Goal: Transaction & Acquisition: Purchase product/service

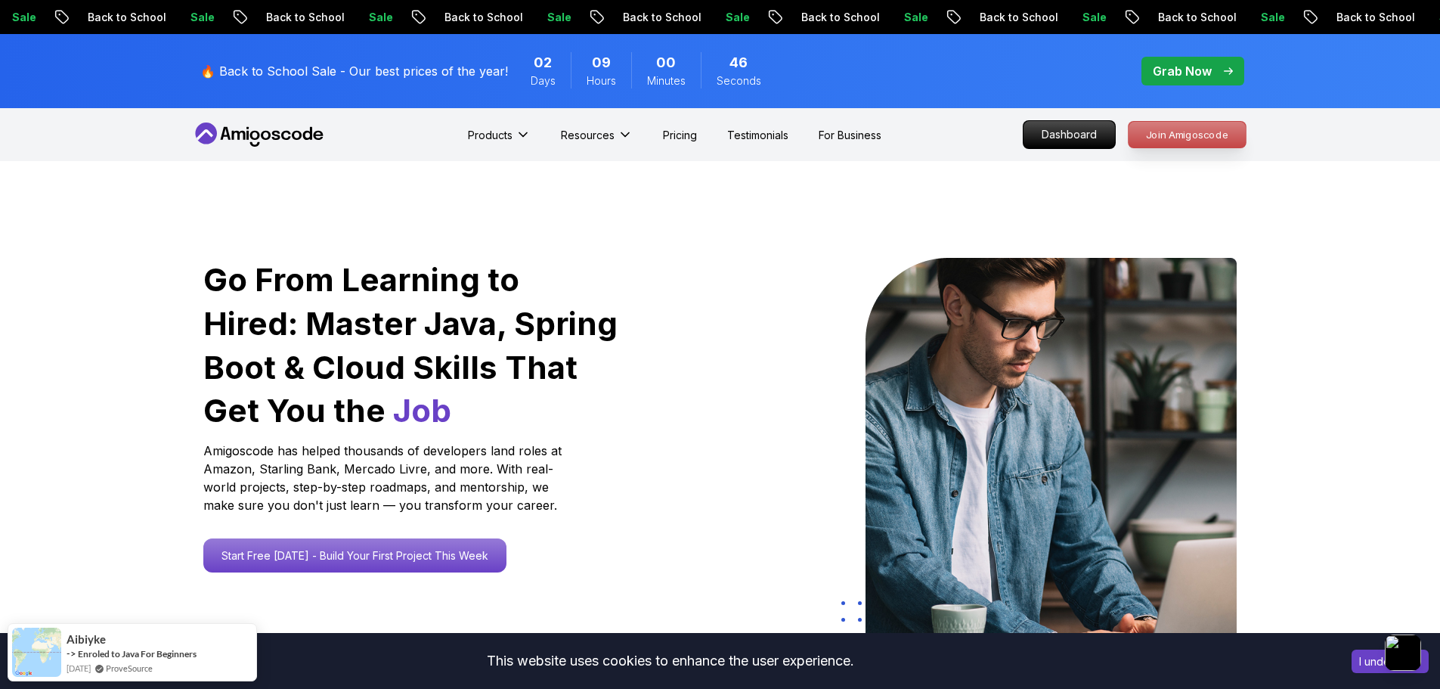
click at [1197, 138] on p "Join Amigoscode" at bounding box center [1187, 135] width 117 height 26
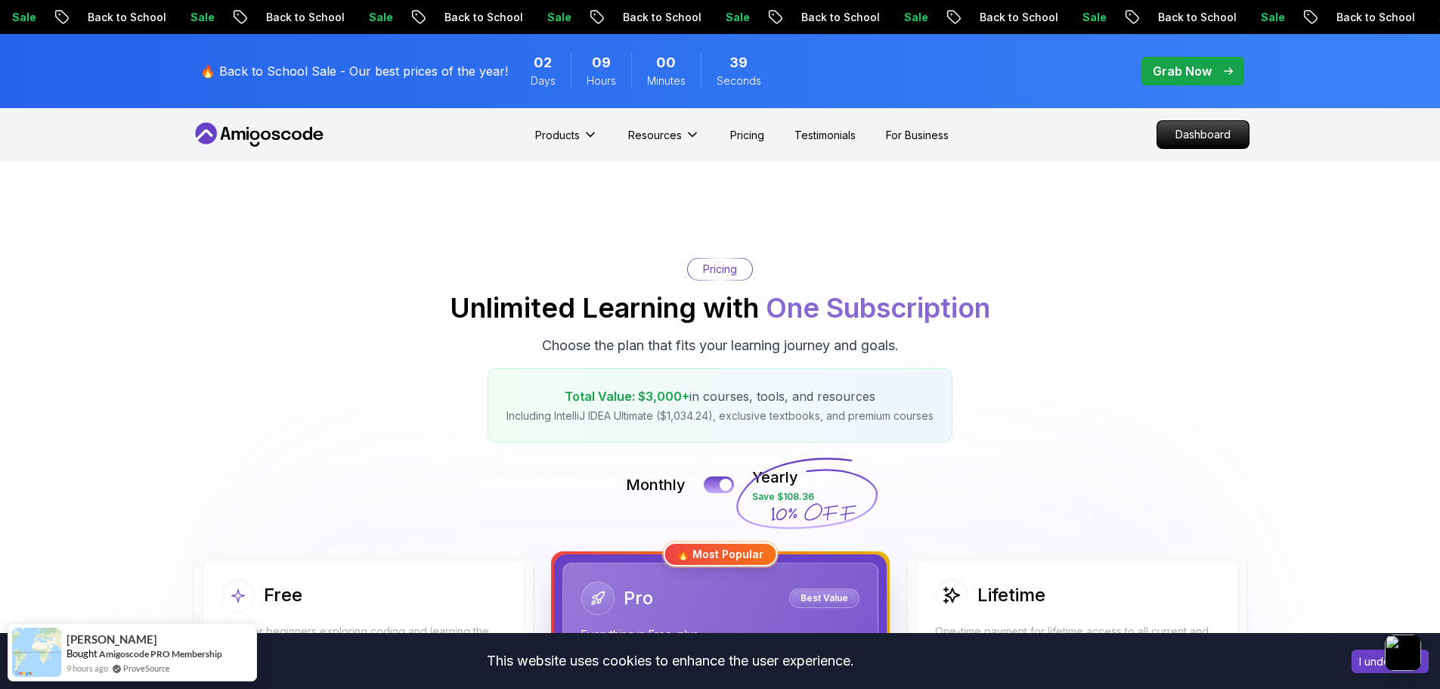
click at [1195, 68] on p "Grab Now" at bounding box center [1182, 71] width 59 height 18
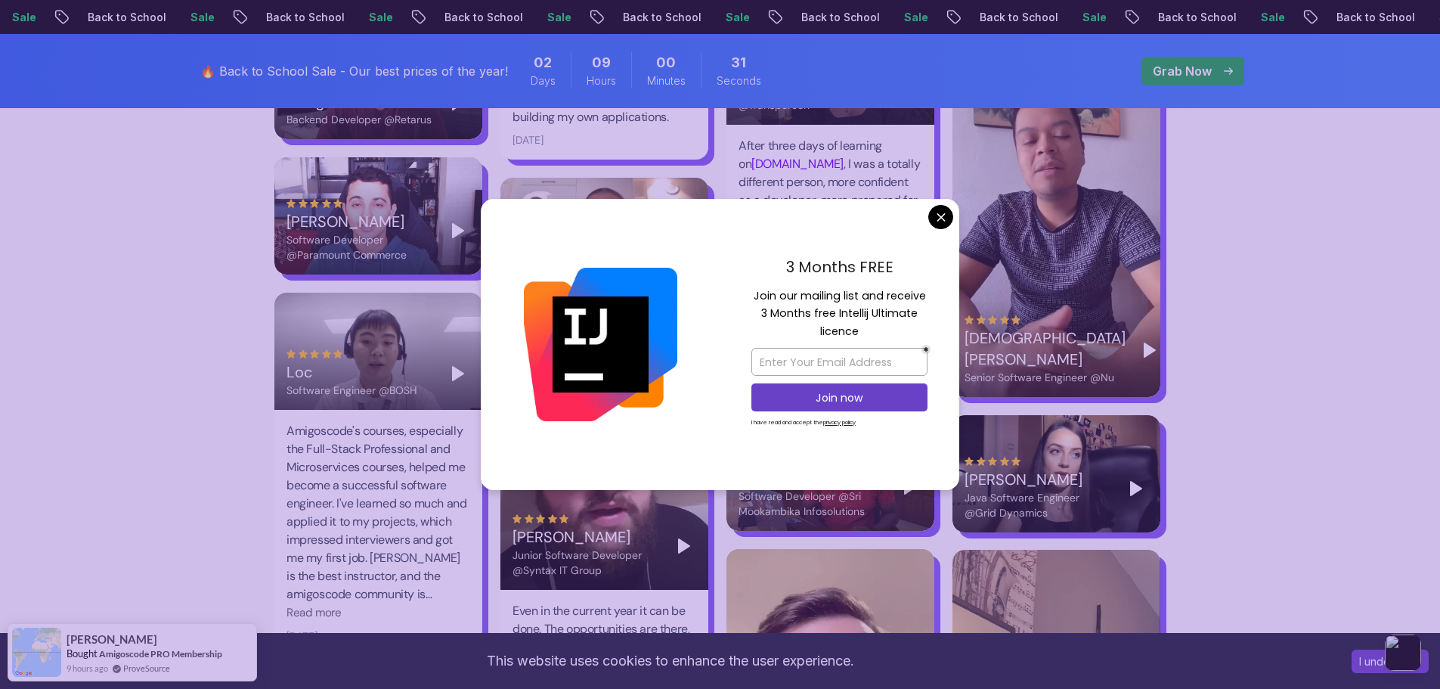
scroll to position [4460, 0]
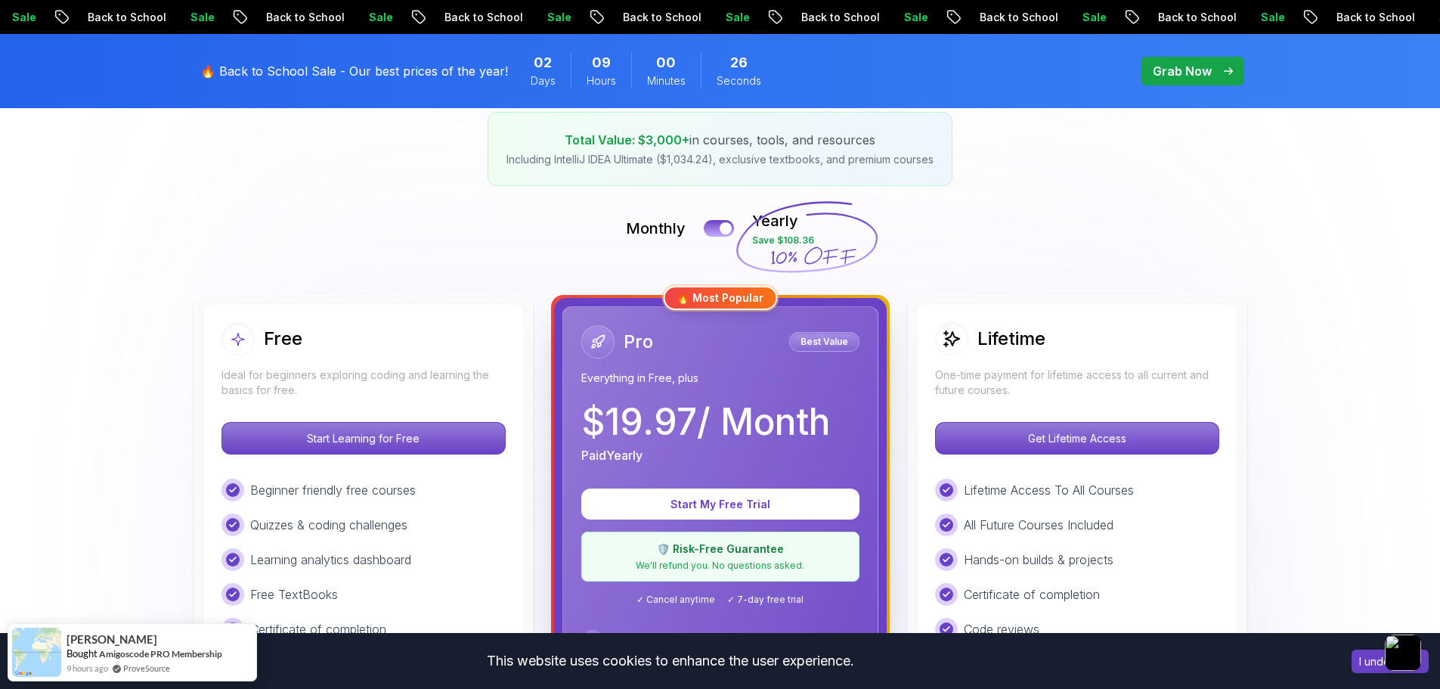
scroll to position [0, 0]
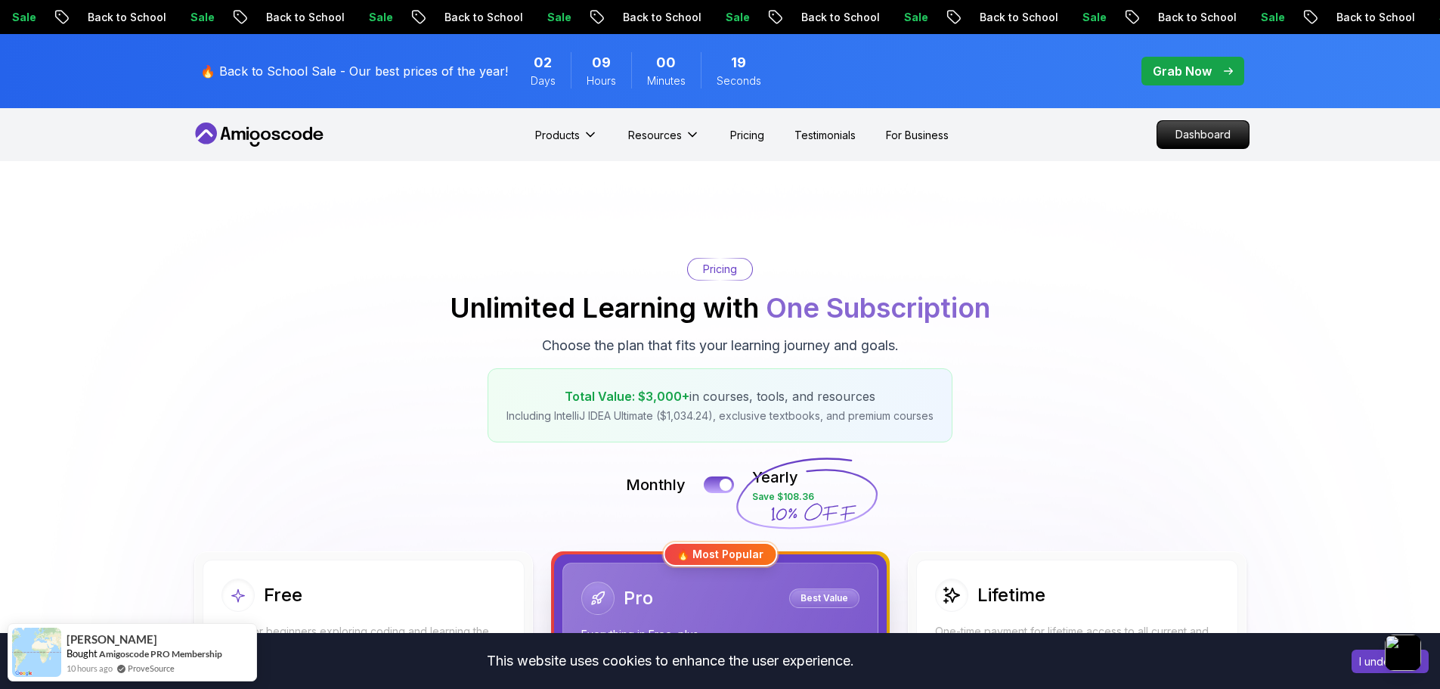
click at [268, 129] on icon at bounding box center [259, 134] width 136 height 24
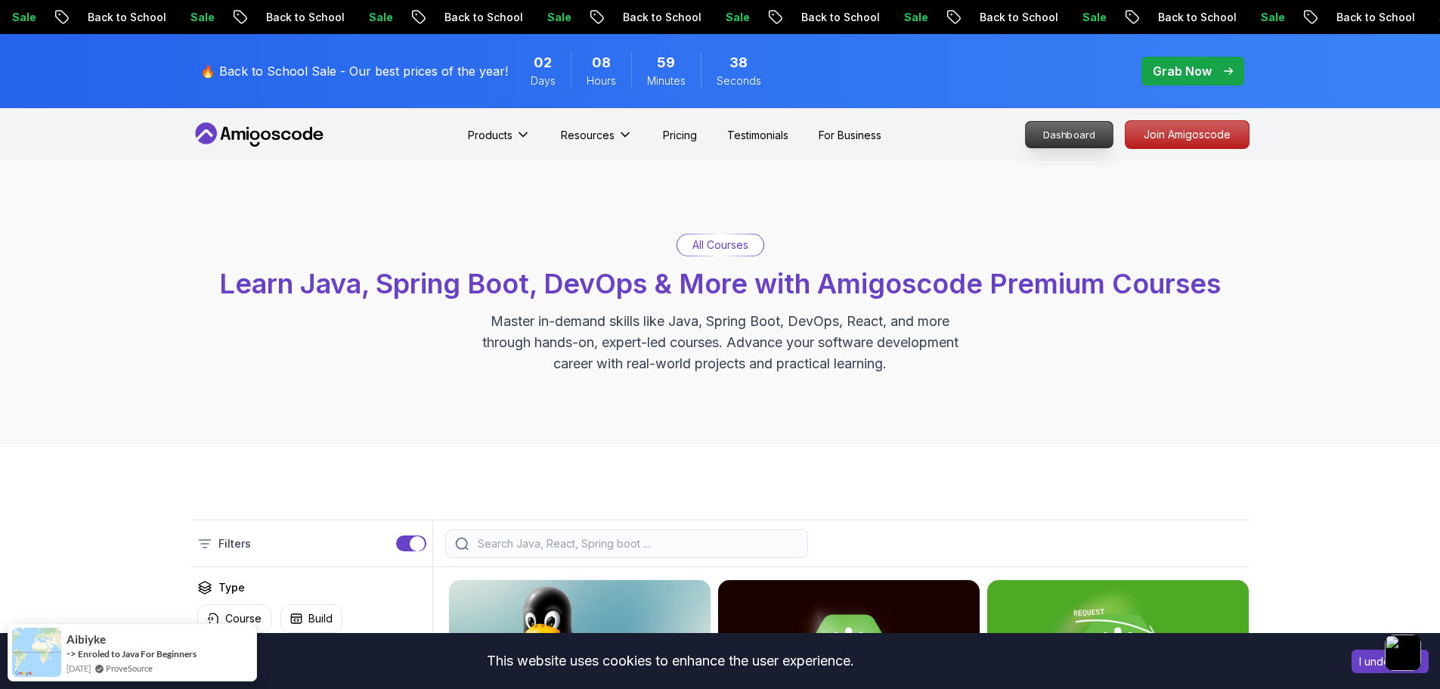
click at [1087, 134] on p "Dashboard" at bounding box center [1069, 135] width 87 height 26
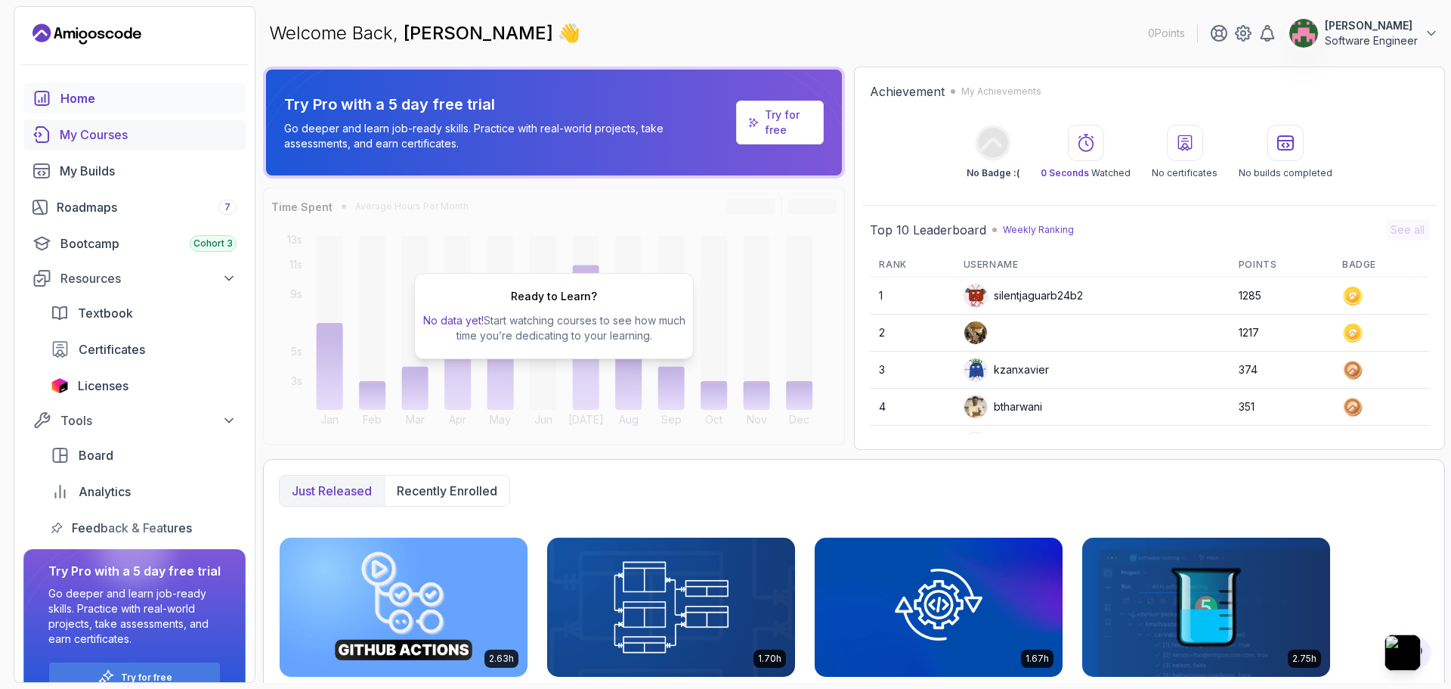
click at [117, 133] on div "My Courses" at bounding box center [148, 134] width 177 height 18
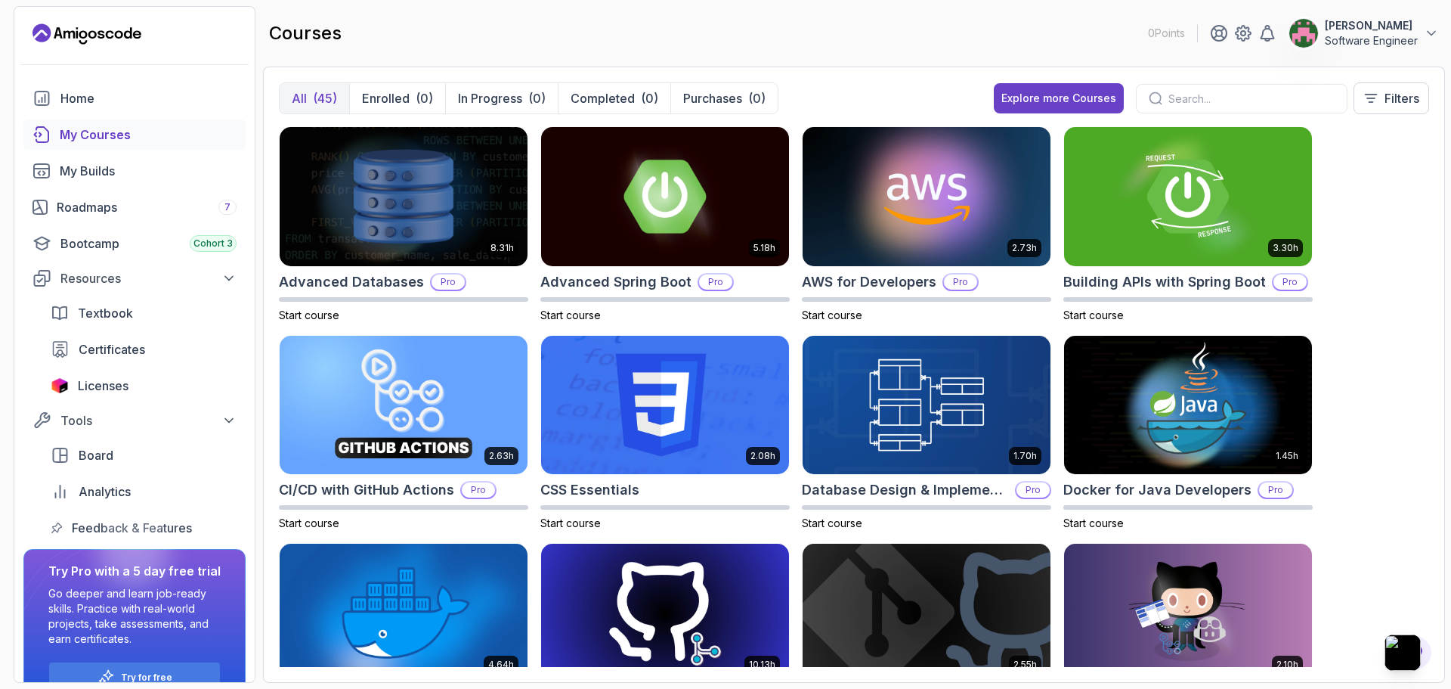
click at [1383, 42] on p "Software Engineer" at bounding box center [1371, 40] width 93 height 15
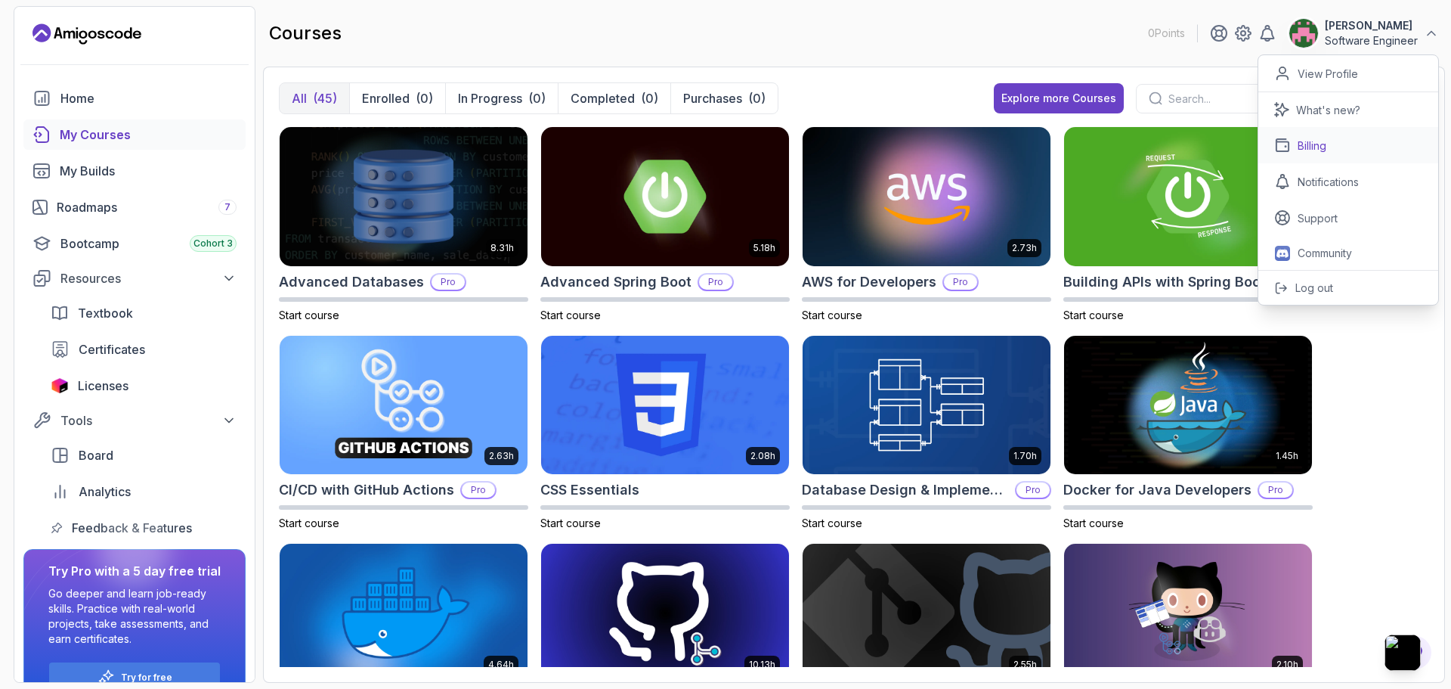
click at [1336, 144] on link "Billing" at bounding box center [1349, 145] width 180 height 36
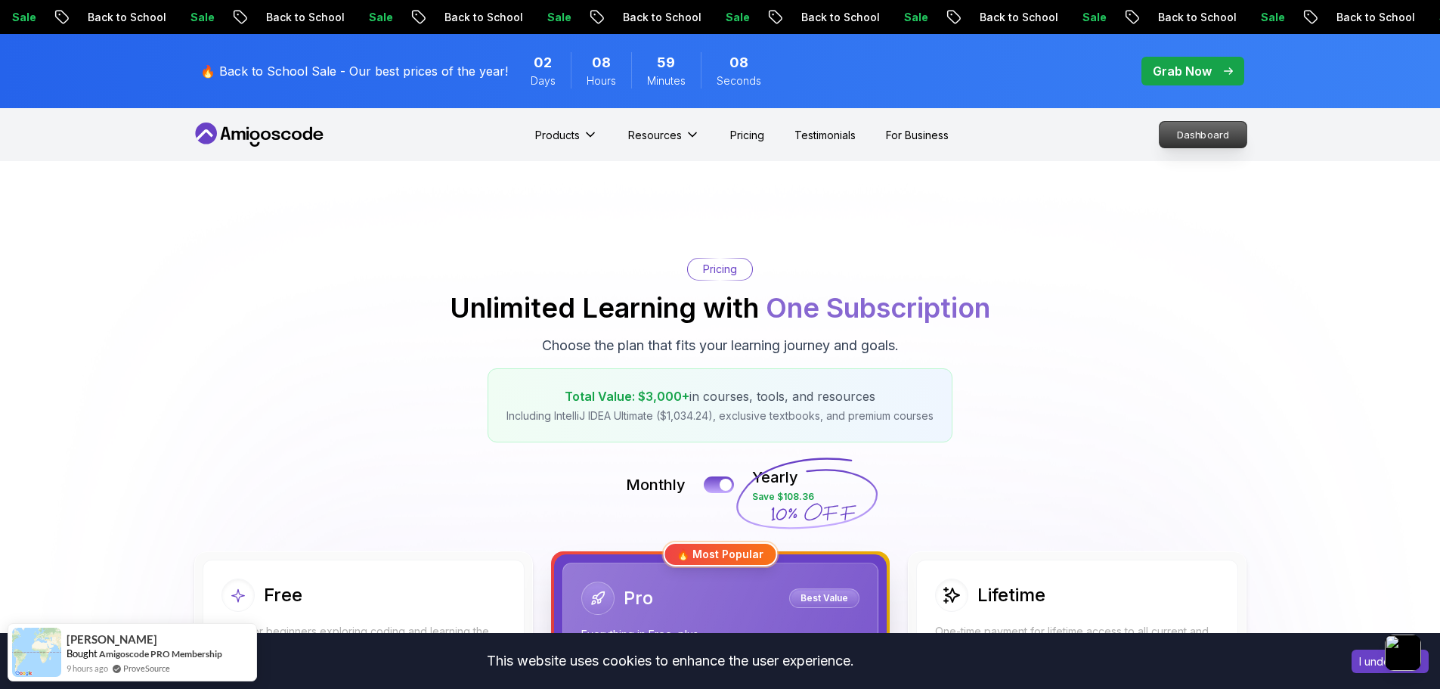
click at [1214, 142] on p "Dashboard" at bounding box center [1203, 135] width 87 height 26
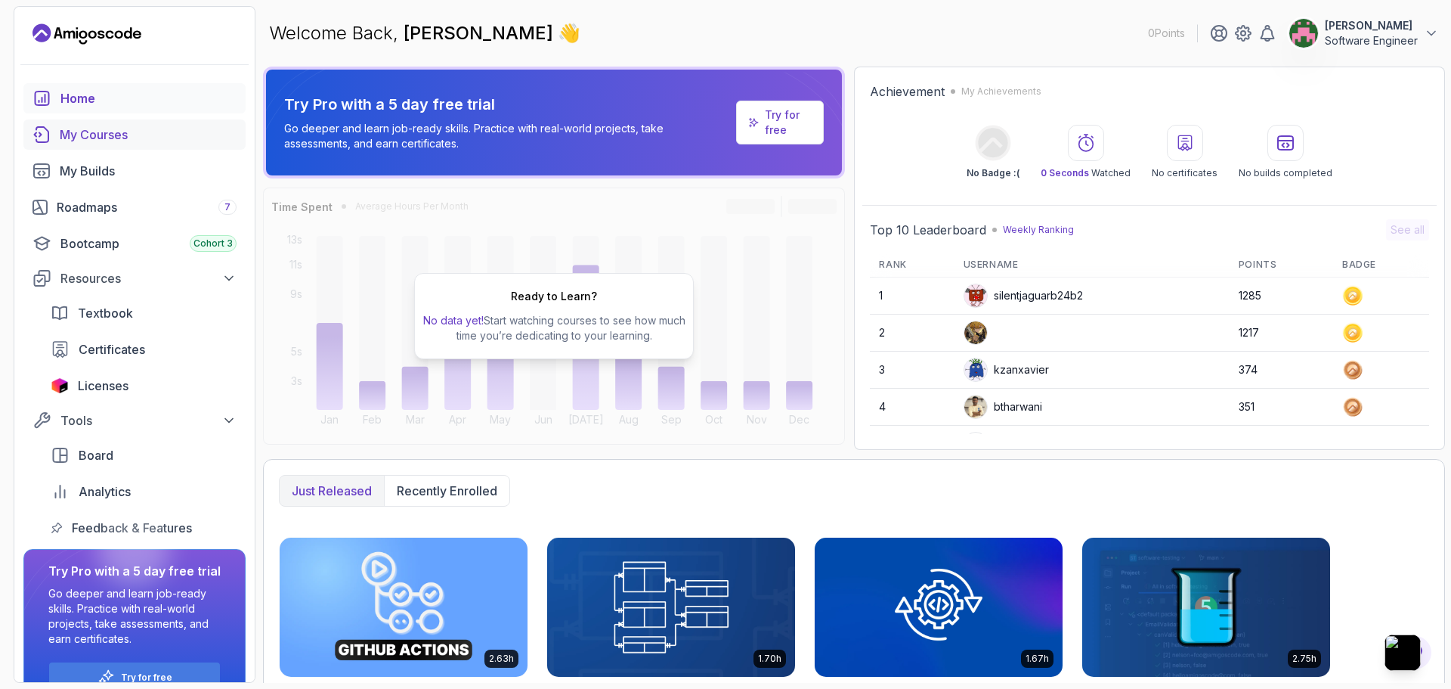
click at [107, 125] on link "My Courses" at bounding box center [134, 134] width 222 height 30
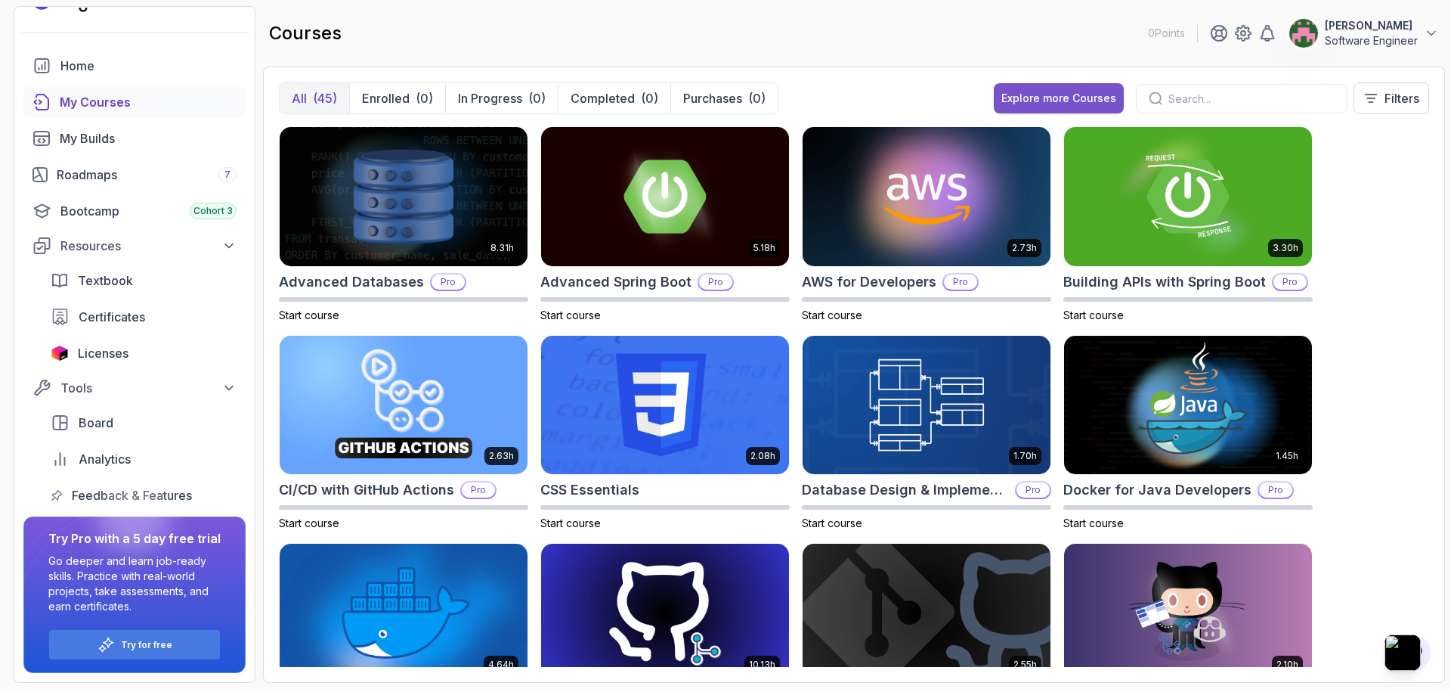
click at [1051, 99] on div "Explore more Courses" at bounding box center [1059, 98] width 115 height 15
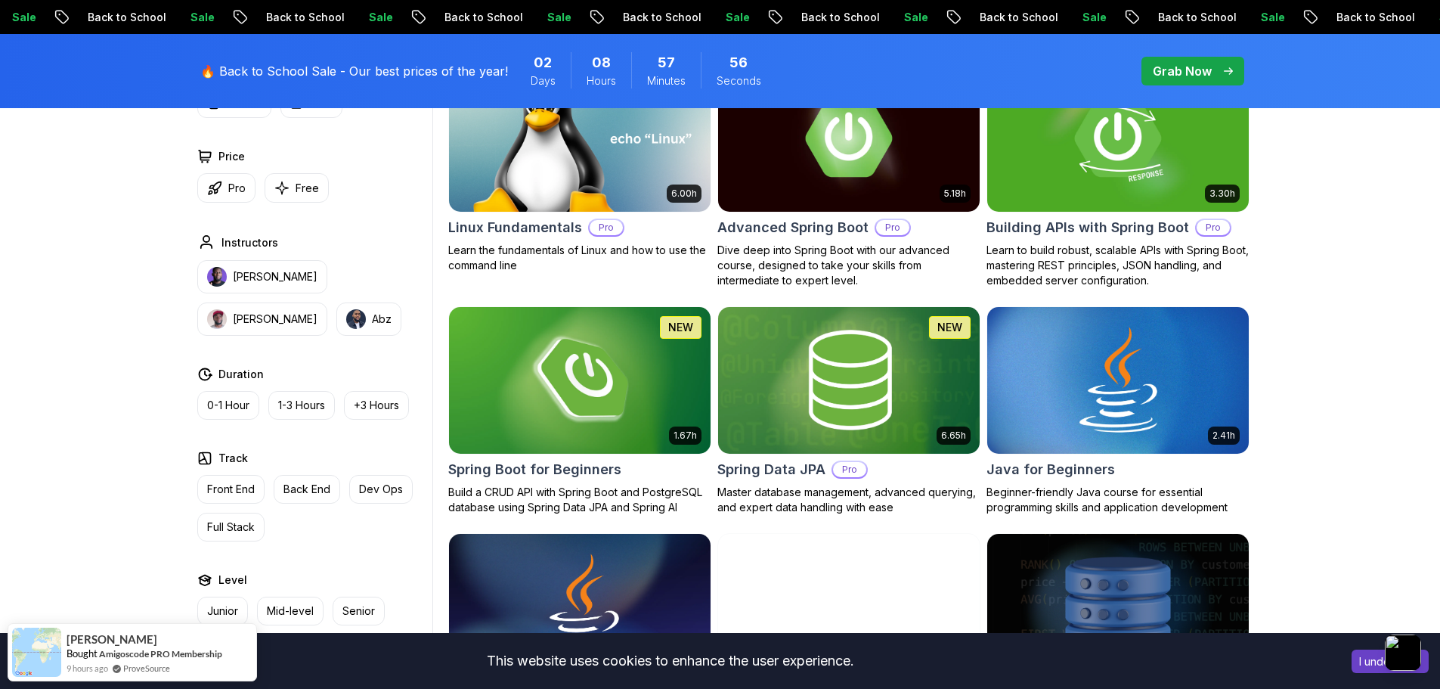
scroll to position [529, 0]
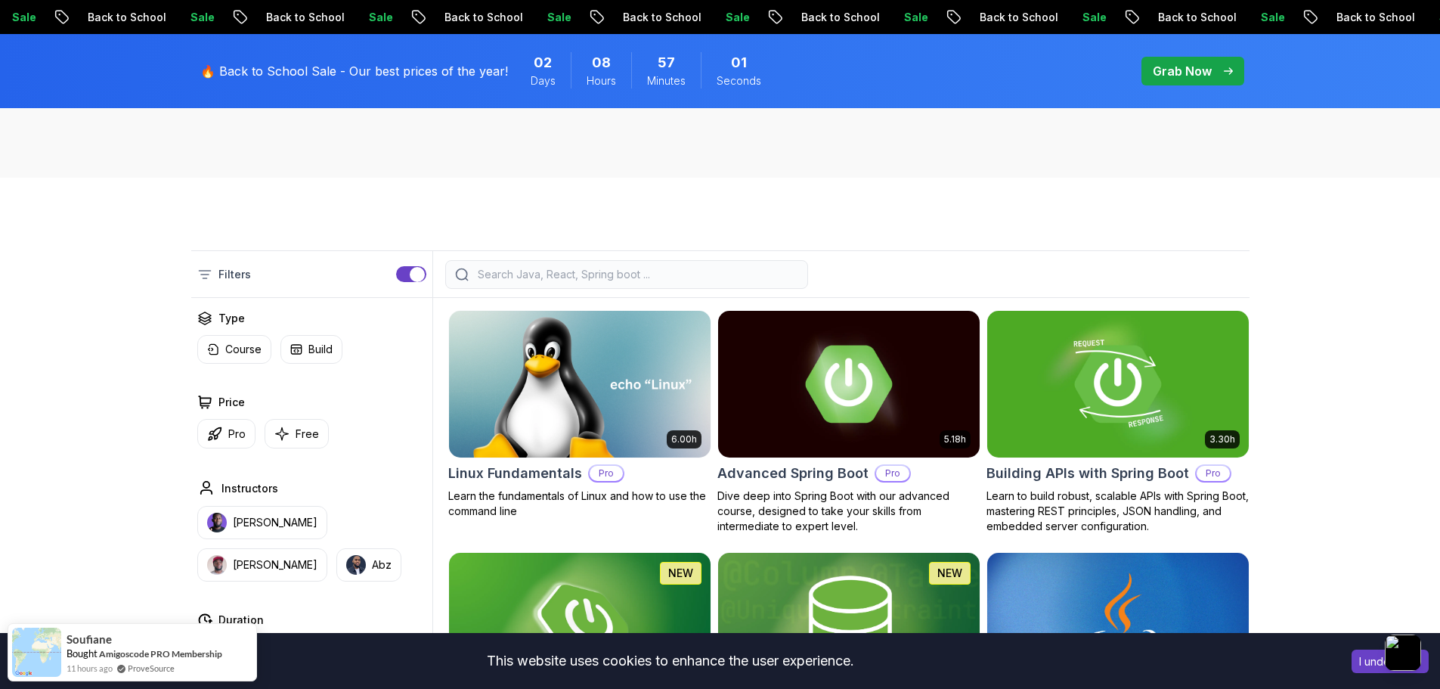
scroll to position [151, 0]
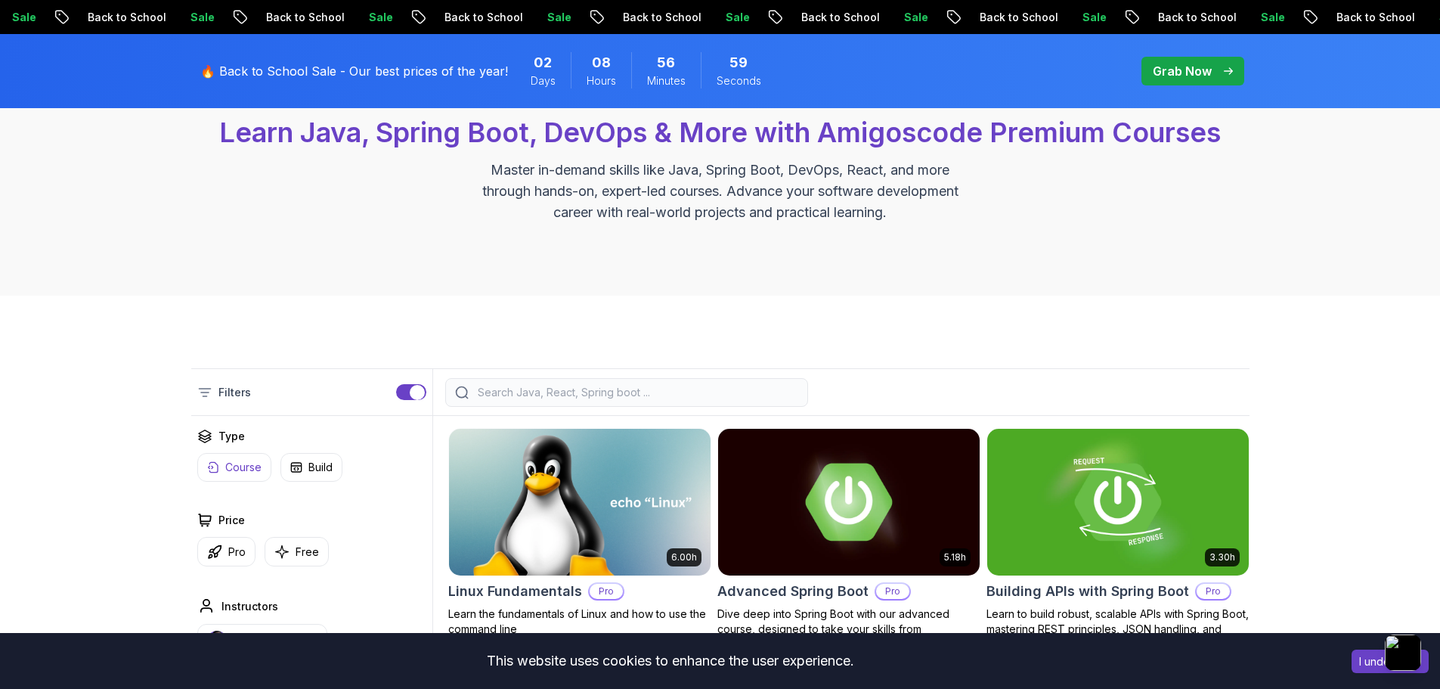
click at [242, 471] on p "Course" at bounding box center [243, 467] width 36 height 15
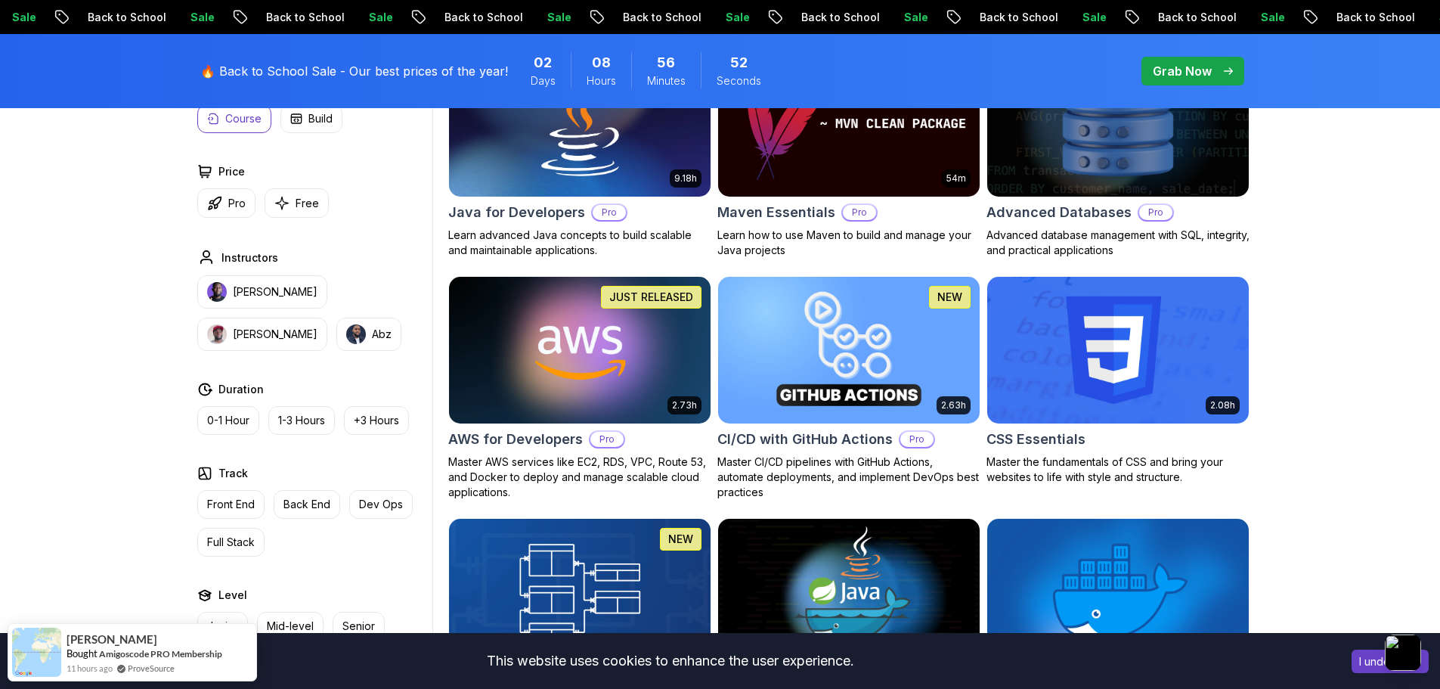
scroll to position [1058, 0]
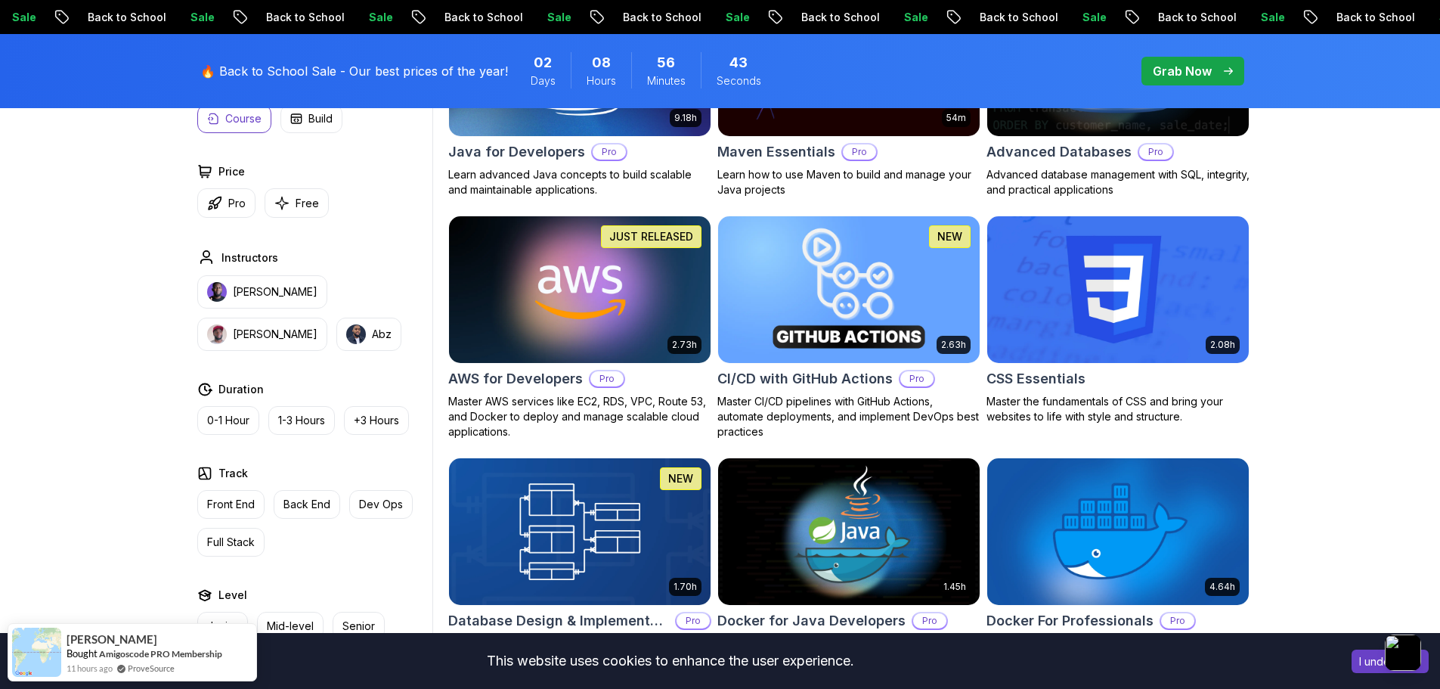
click at [832, 286] on img at bounding box center [848, 288] width 274 height 153
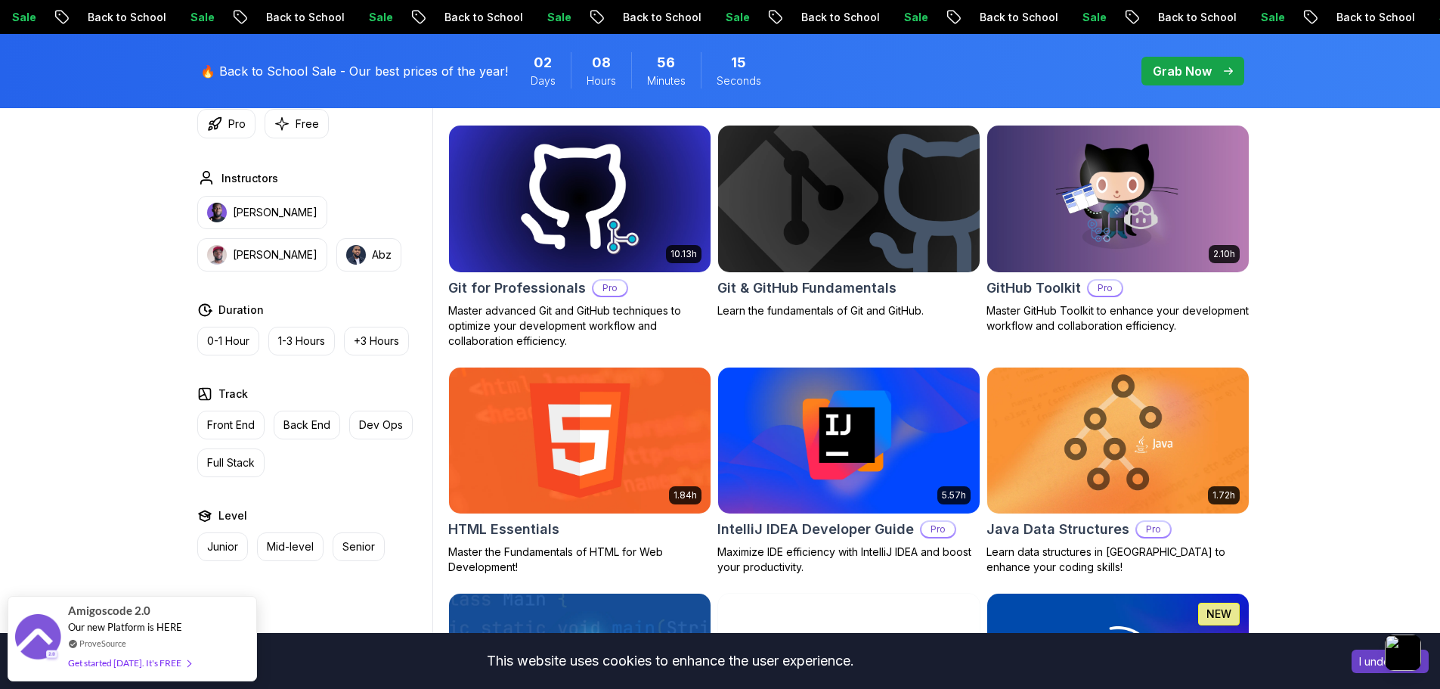
scroll to position [1663, 0]
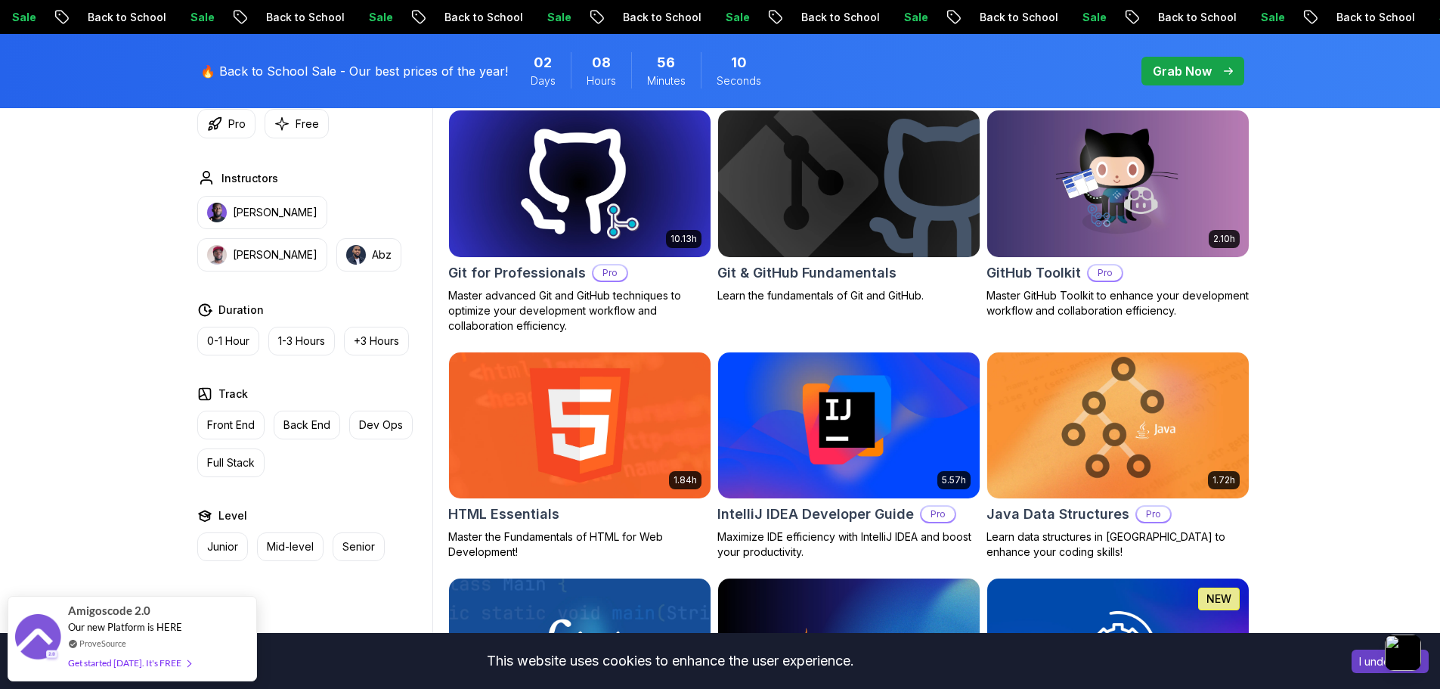
click at [1212, 407] on img at bounding box center [1117, 424] width 274 height 153
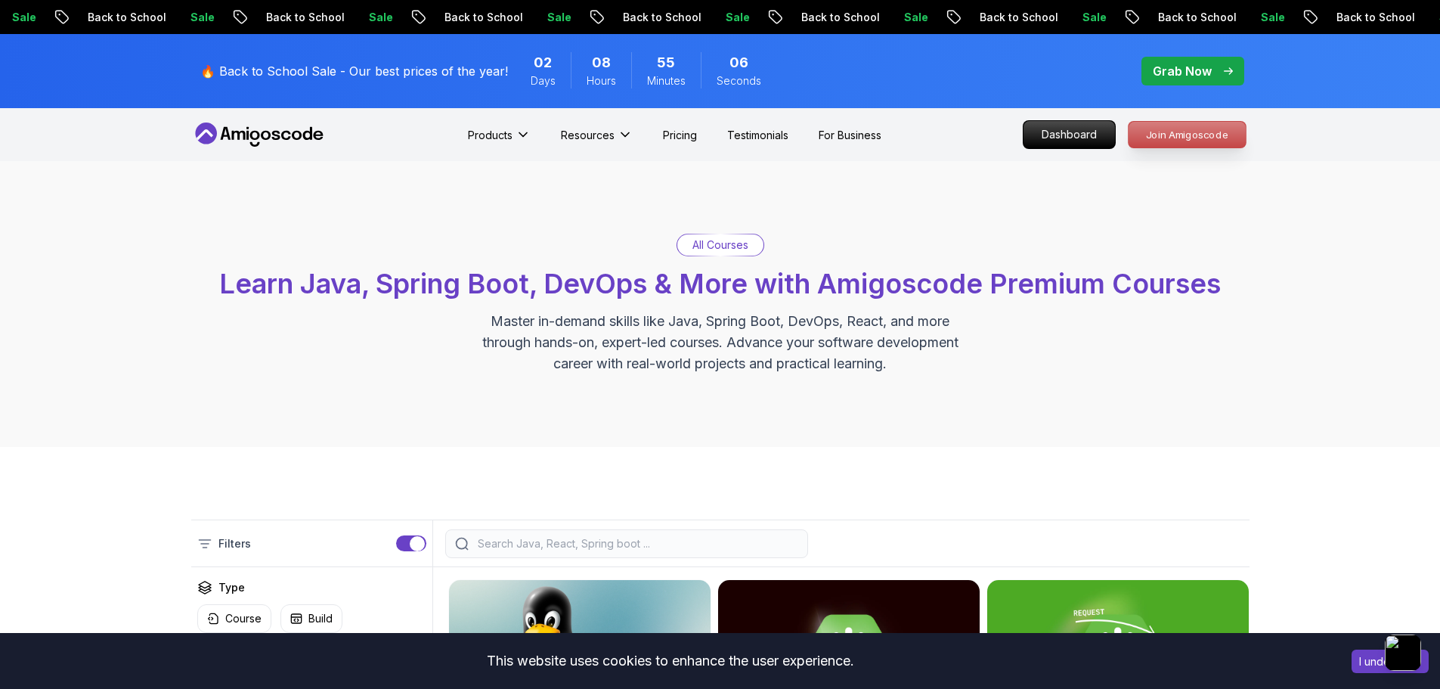
click at [1166, 135] on p "Join Amigoscode" at bounding box center [1187, 135] width 117 height 26
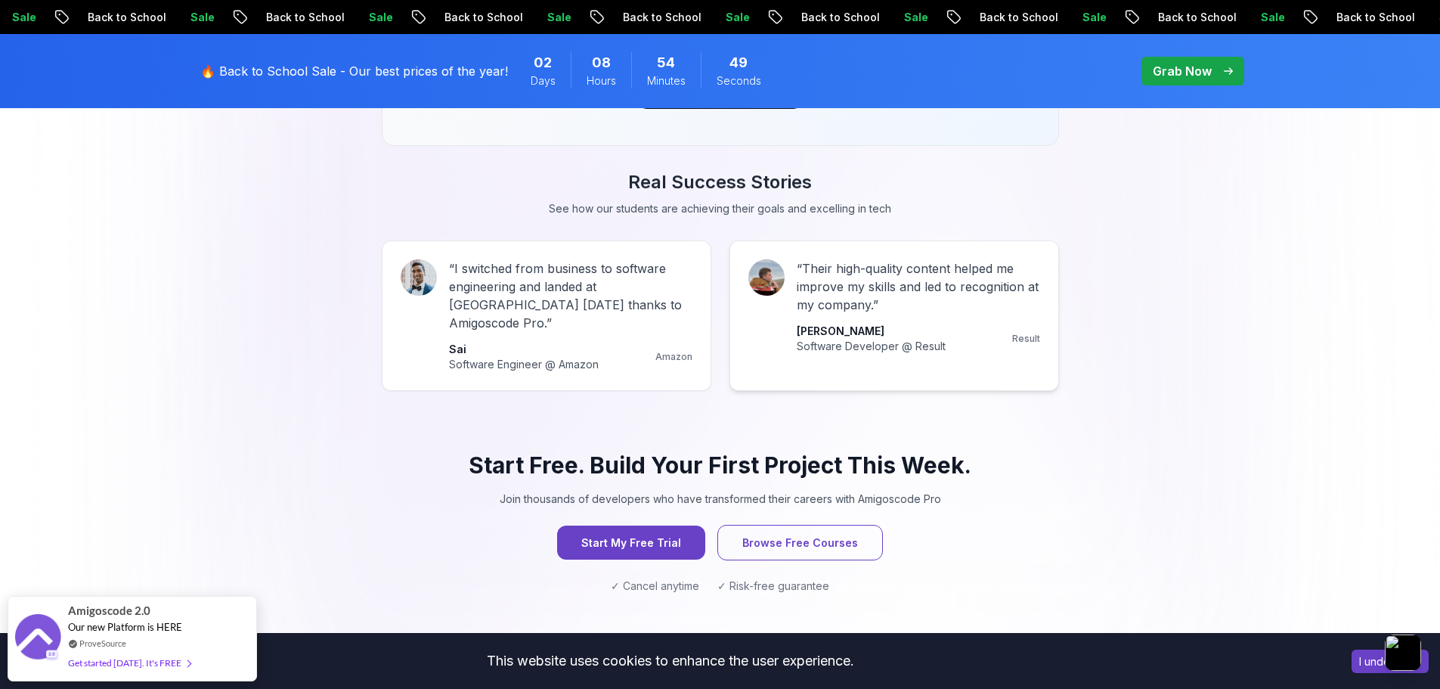
scroll to position [1663, 0]
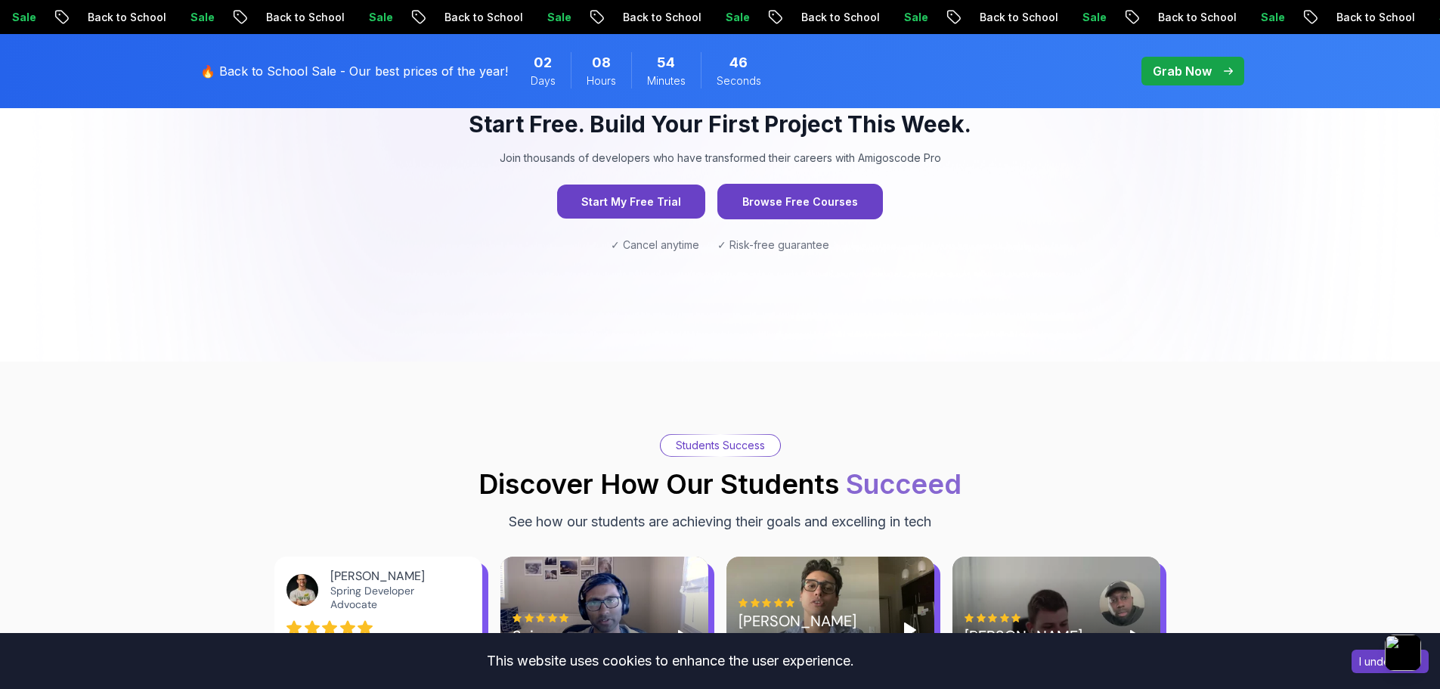
click at [816, 184] on button "Browse Free Courses" at bounding box center [800, 202] width 166 height 36
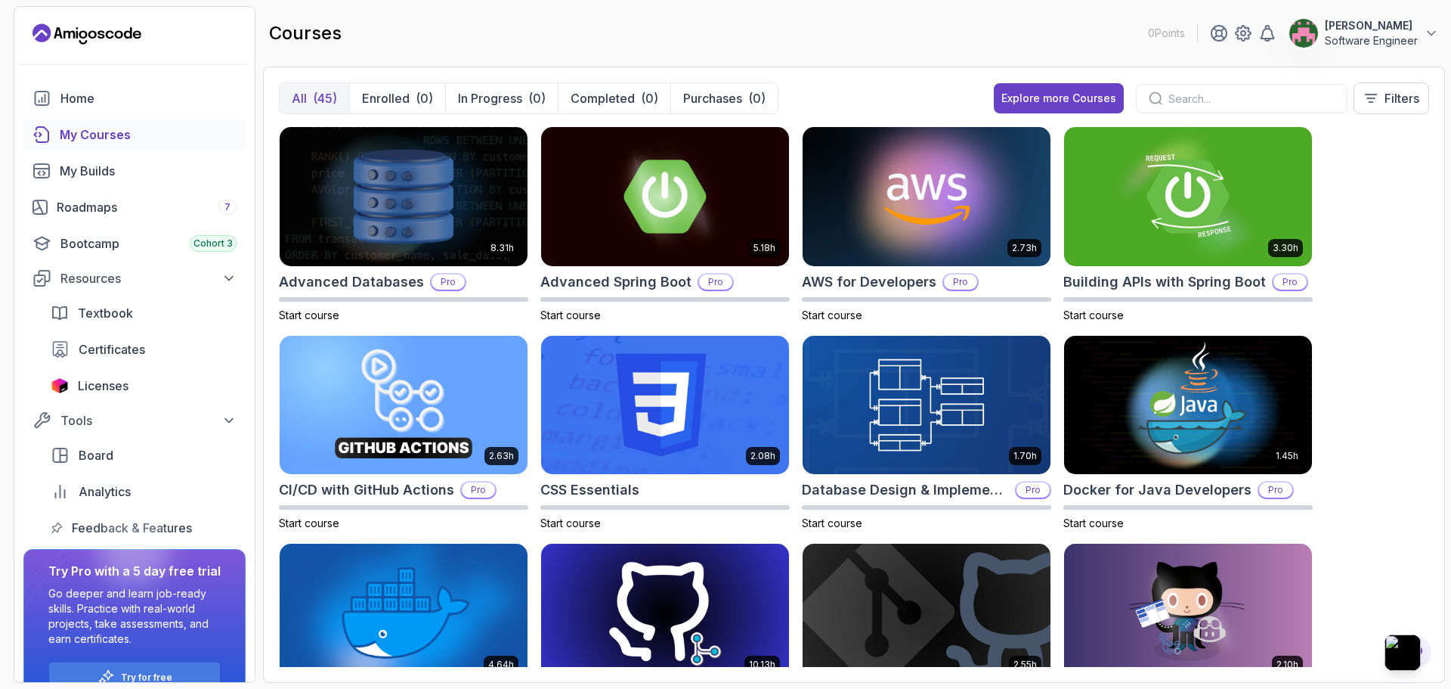
click at [1379, 39] on p "Software Engineer" at bounding box center [1371, 40] width 93 height 15
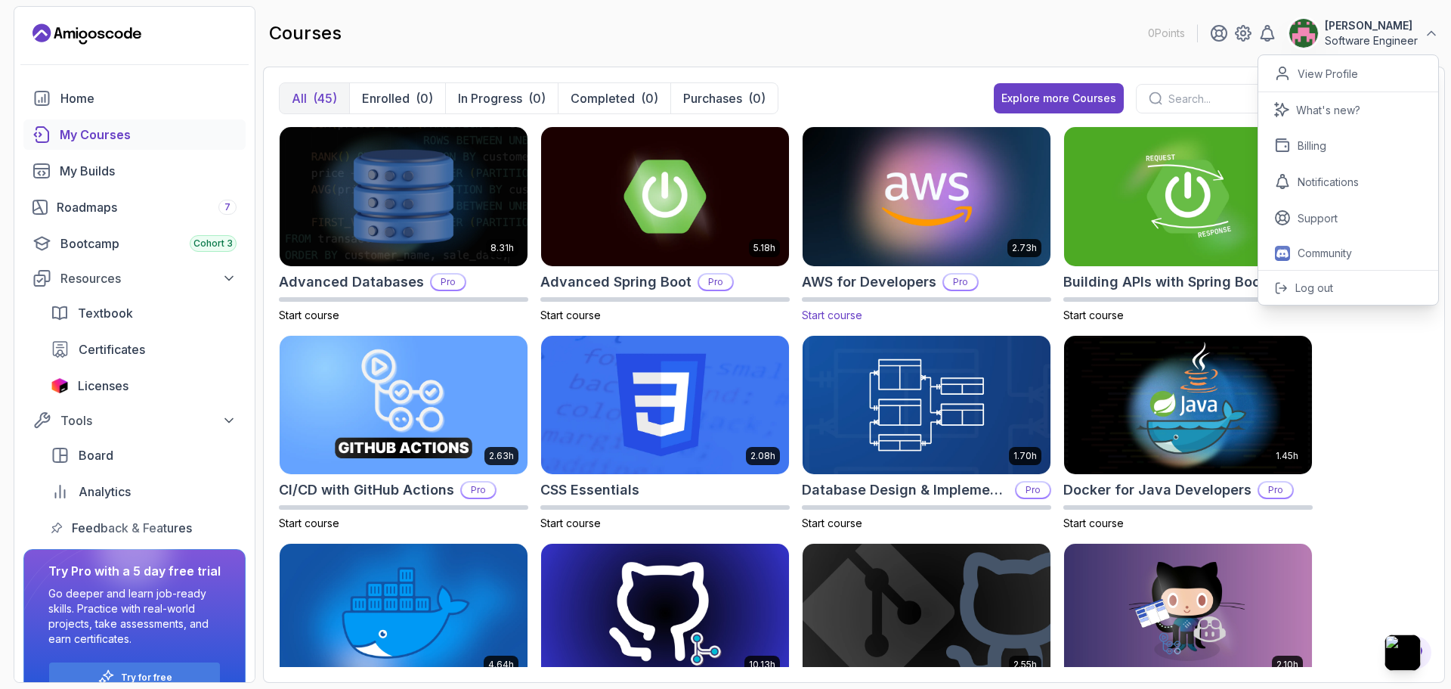
click at [897, 280] on h2 "AWS for Developers" at bounding box center [869, 281] width 135 height 21
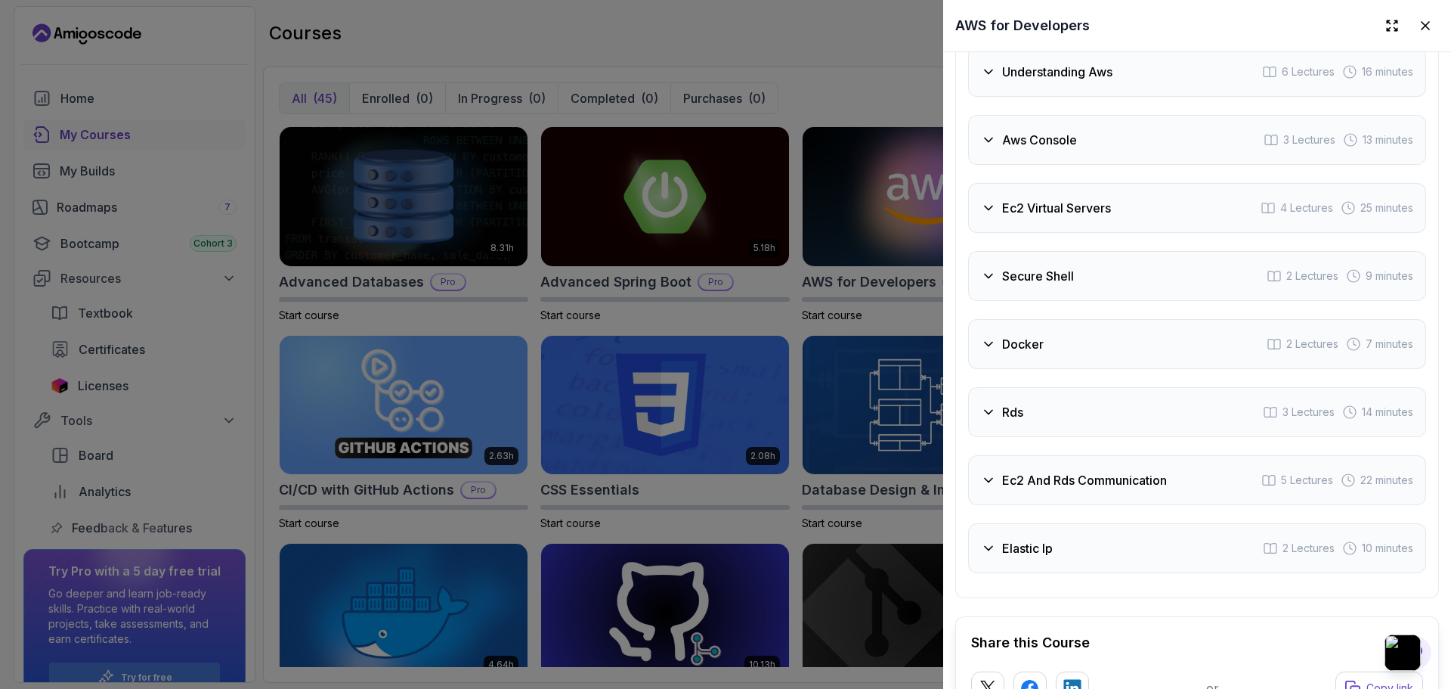
scroll to position [2797, 0]
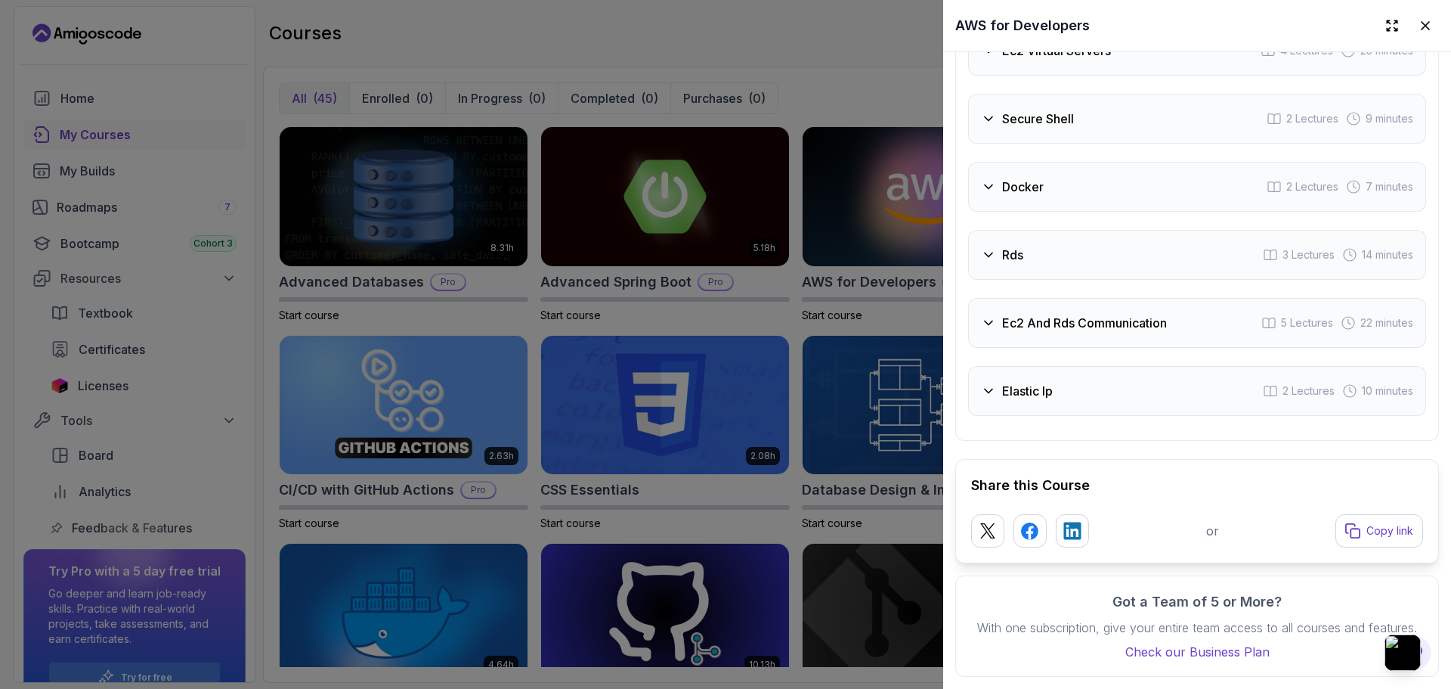
click at [1082, 416] on div "Elastic Ip 2 Lectures 10 minutes" at bounding box center [1197, 391] width 458 height 50
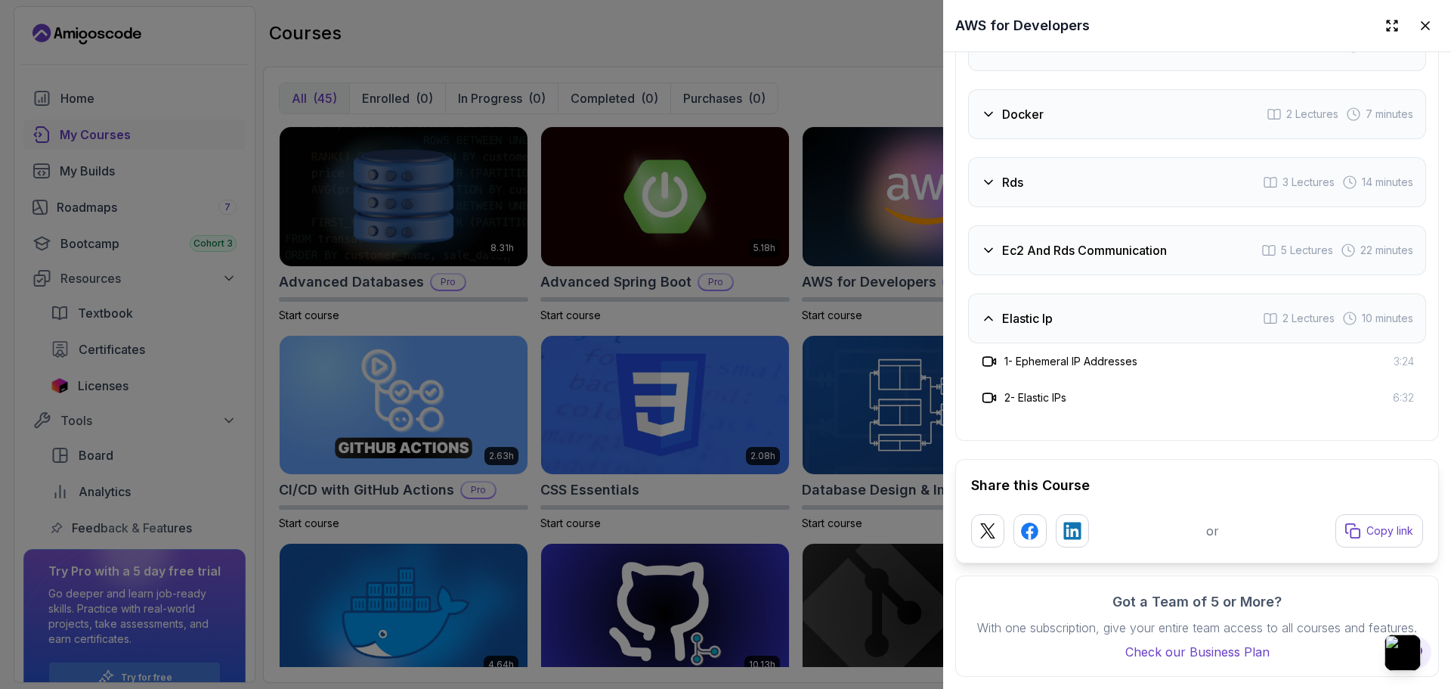
scroll to position [2688, 0]
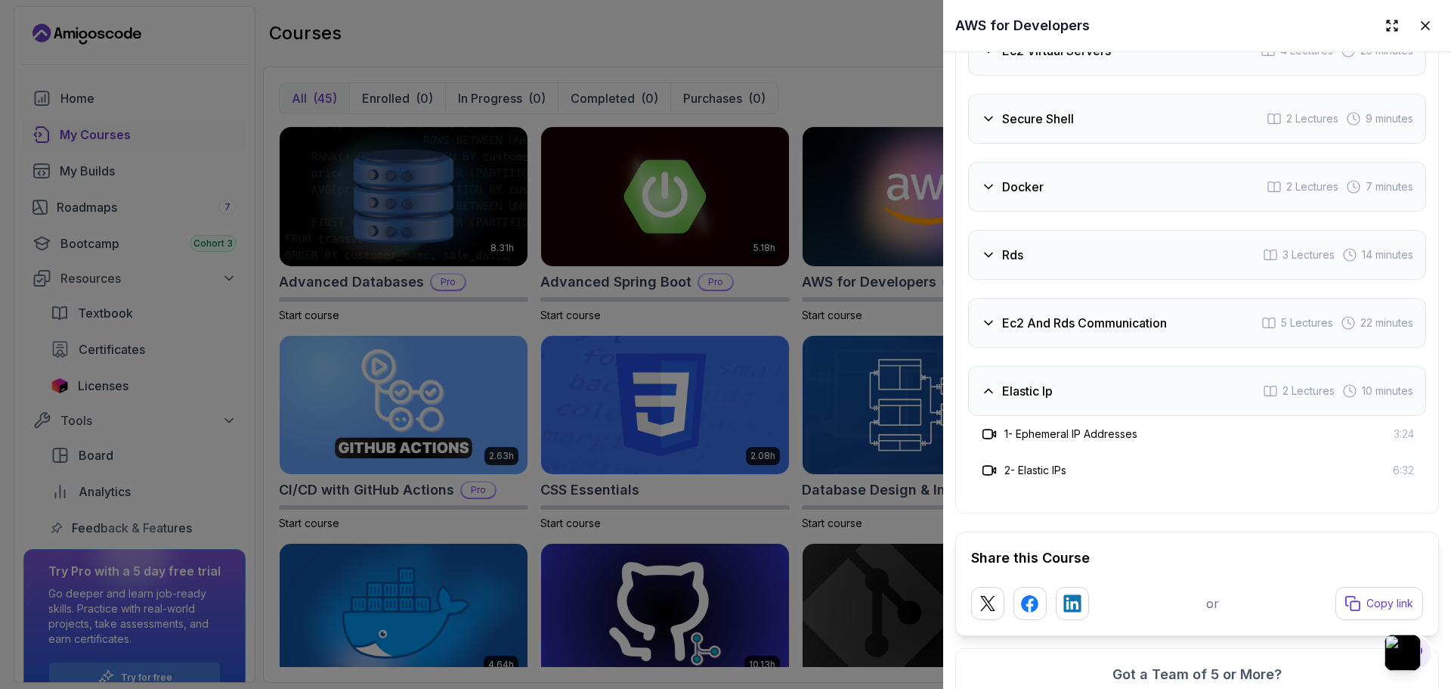
click at [1081, 416] on div "Elastic Ip 2 Lectures 10 minutes" at bounding box center [1197, 391] width 458 height 50
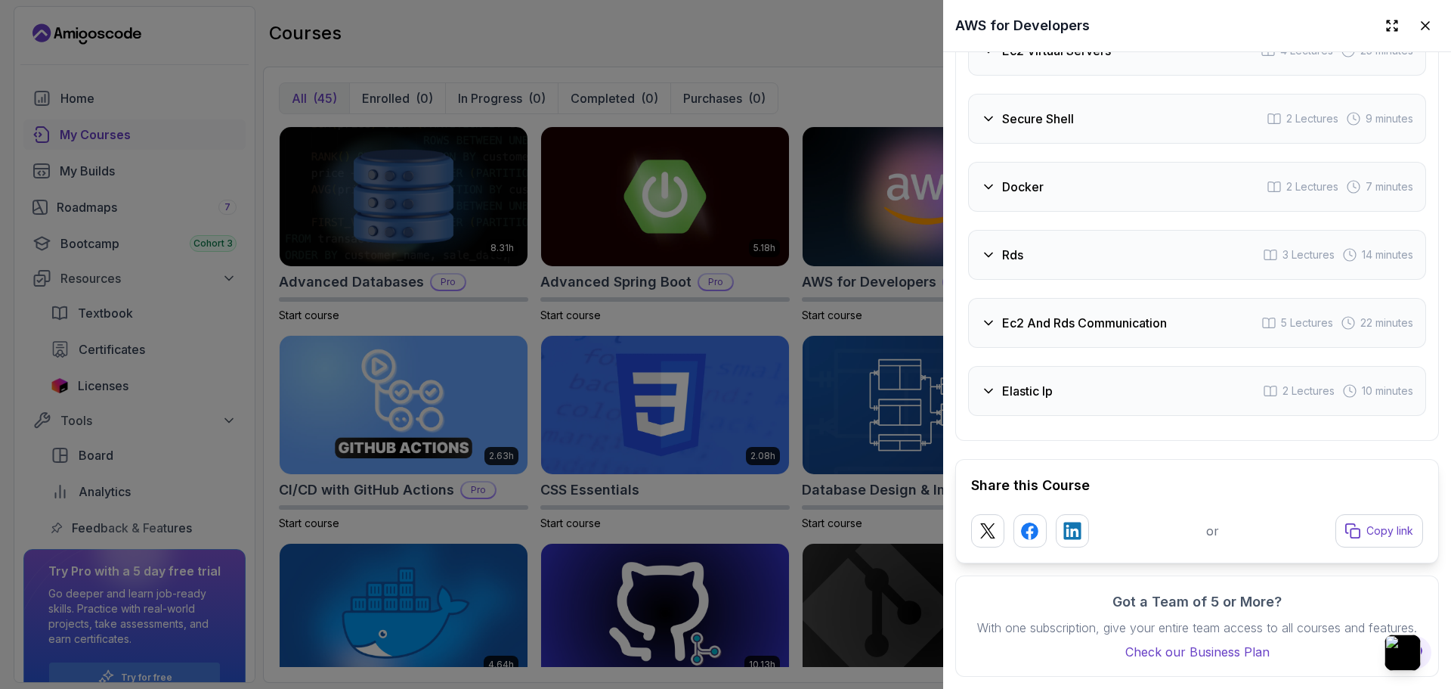
click at [1085, 348] on div "Ec2 And Rds Communication 5 Lectures 22 minutes" at bounding box center [1197, 323] width 458 height 50
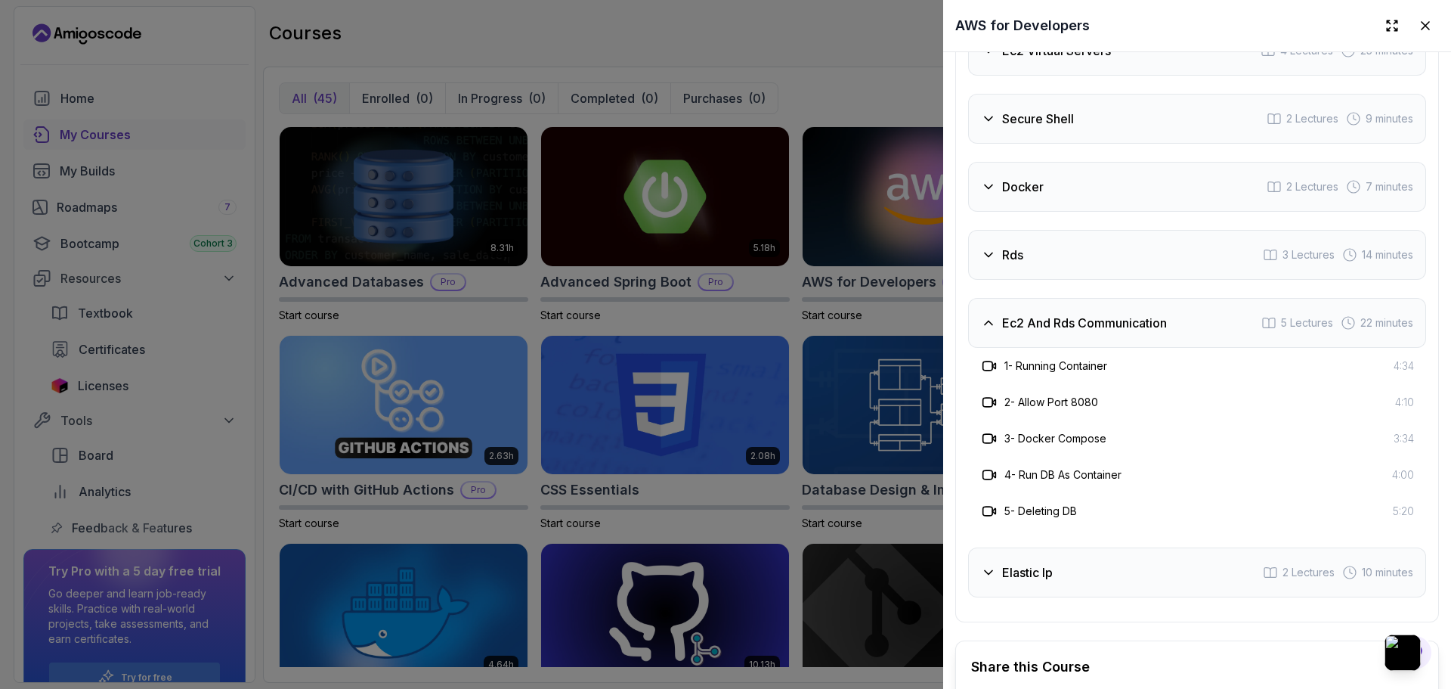
click at [1092, 348] on div "Ec2 And Rds Communication 5 Lectures 22 minutes" at bounding box center [1197, 323] width 458 height 50
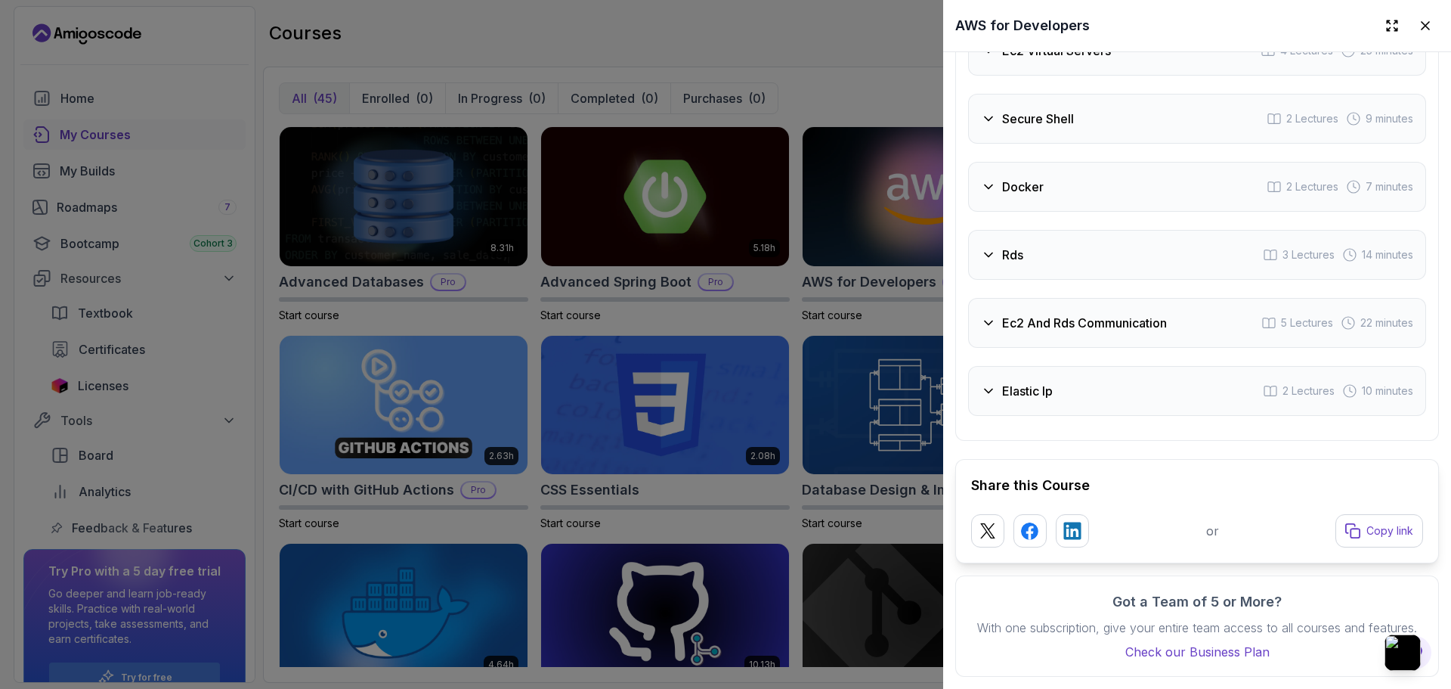
click at [1096, 280] on div "Rds 3 Lectures 14 minutes" at bounding box center [1197, 255] width 458 height 50
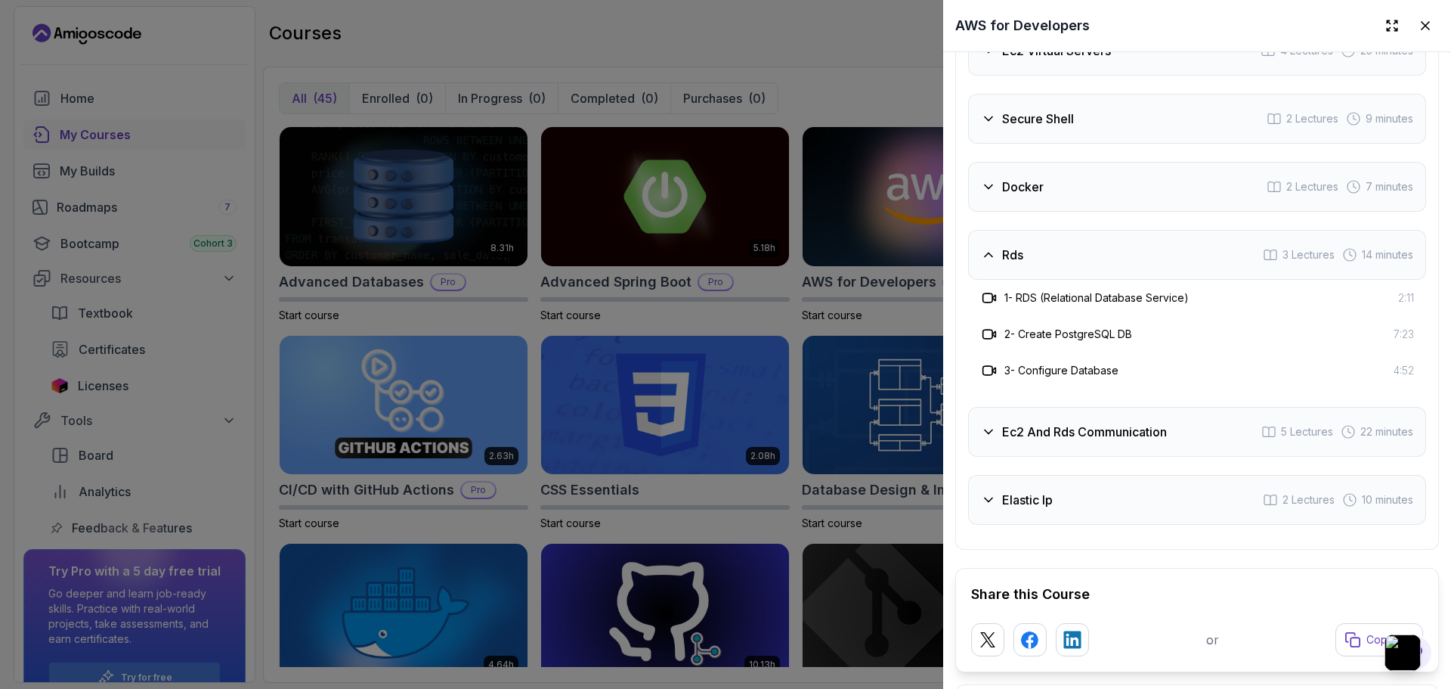
click at [1096, 280] on div "Rds 3 Lectures 14 minutes" at bounding box center [1197, 255] width 458 height 50
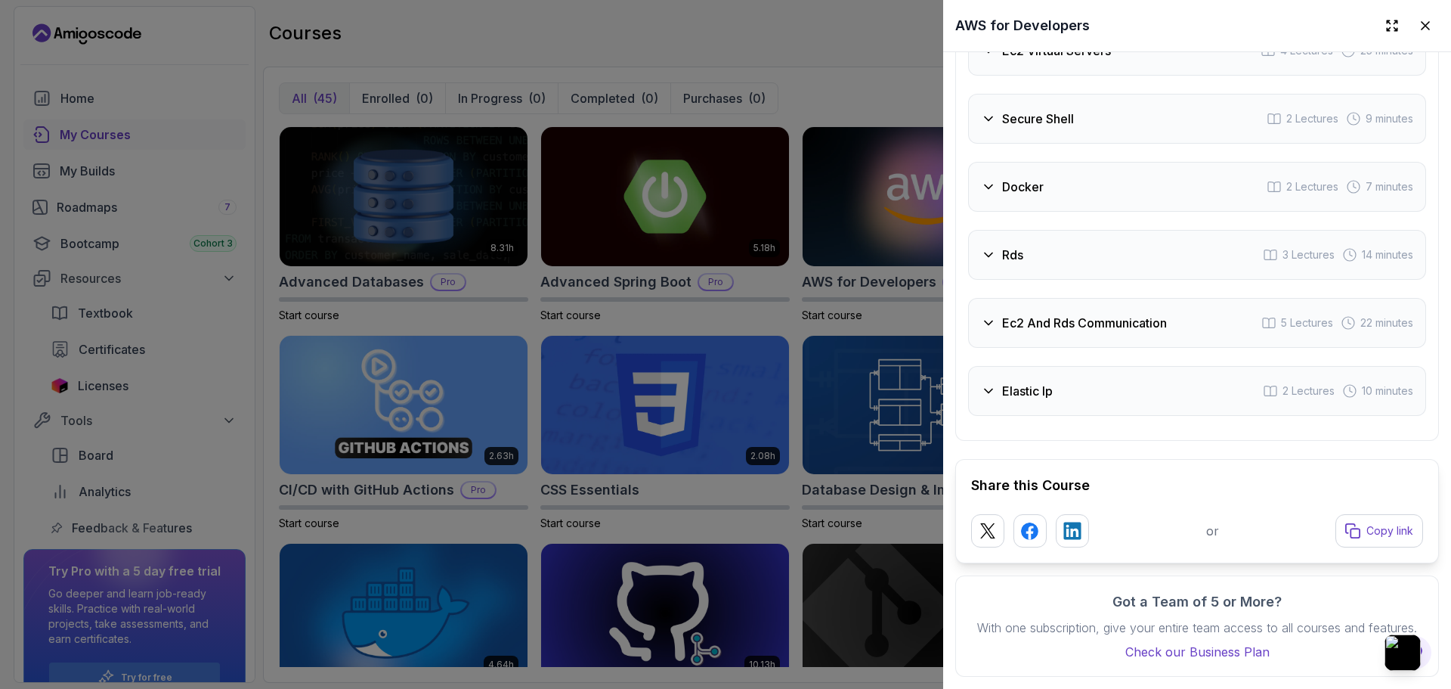
click at [1103, 212] on div "Docker 2 Lectures 7 minutes" at bounding box center [1197, 187] width 458 height 50
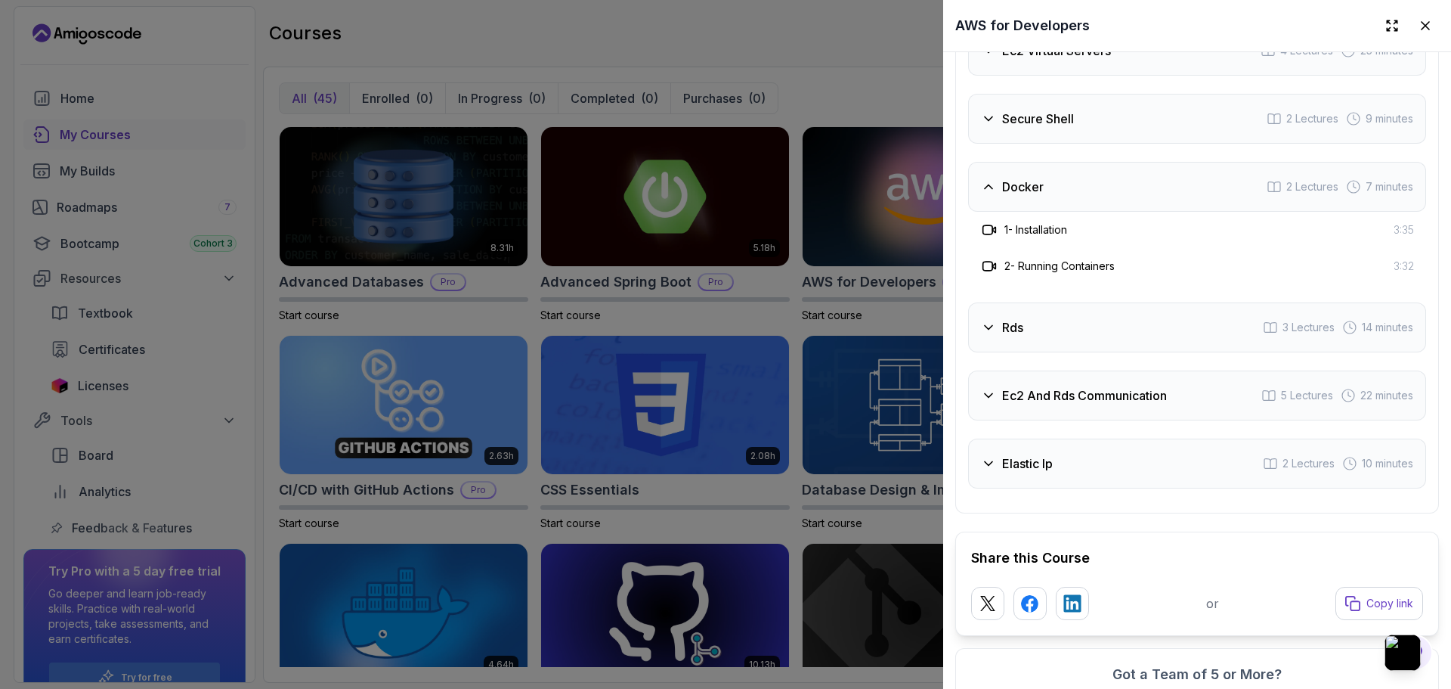
click at [1103, 212] on div "Docker 2 Lectures 7 minutes" at bounding box center [1197, 187] width 458 height 50
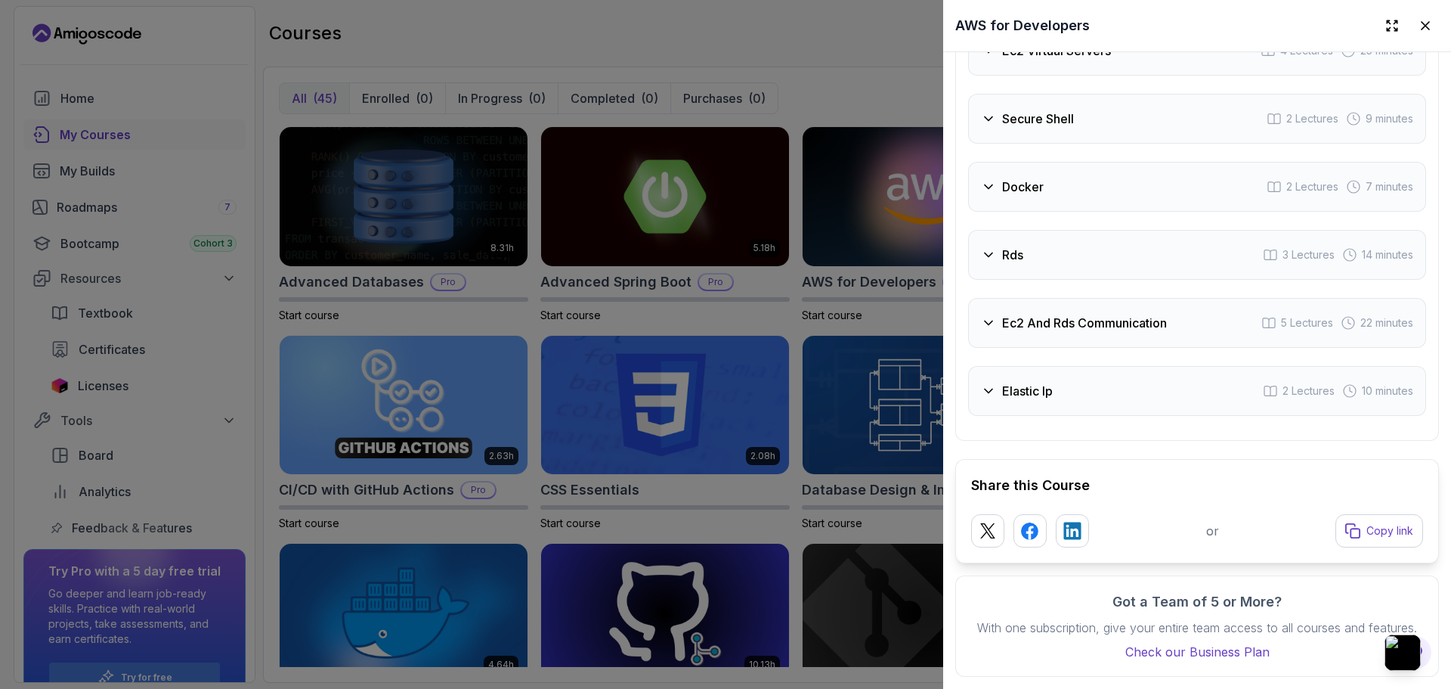
click at [1098, 144] on div "Secure Shell 2 Lectures 9 minutes" at bounding box center [1197, 119] width 458 height 50
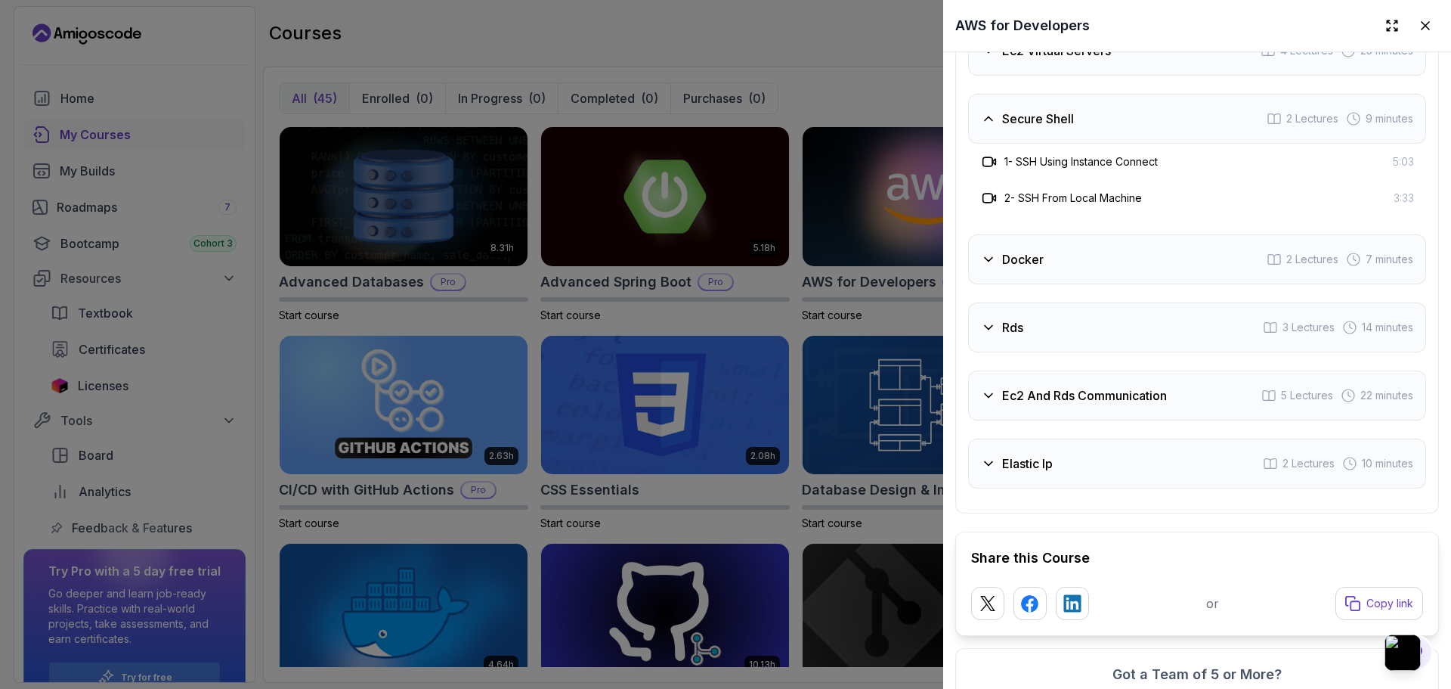
click at [1098, 144] on div "Secure Shell 2 Lectures 9 minutes" at bounding box center [1197, 119] width 458 height 50
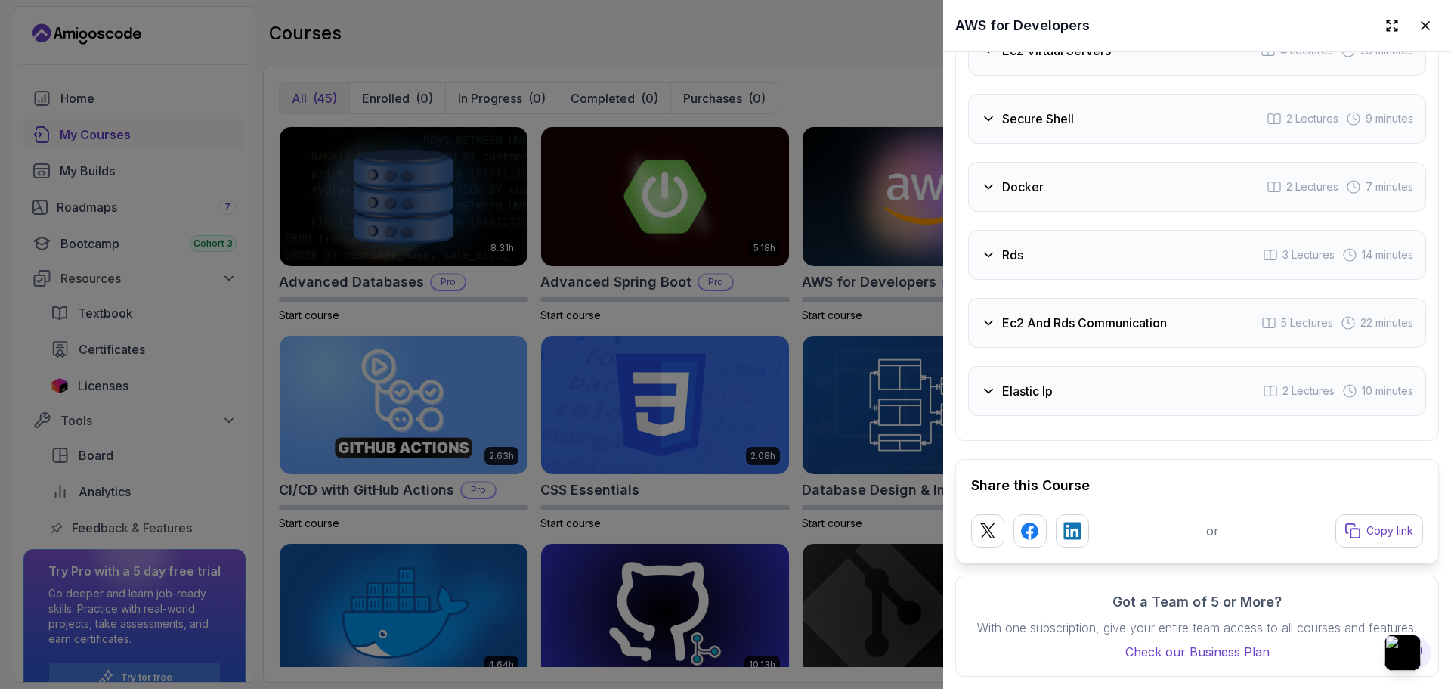
click at [1116, 76] on div "Ec2 Virtual Servers 4 Lectures 25 minutes" at bounding box center [1197, 51] width 458 height 50
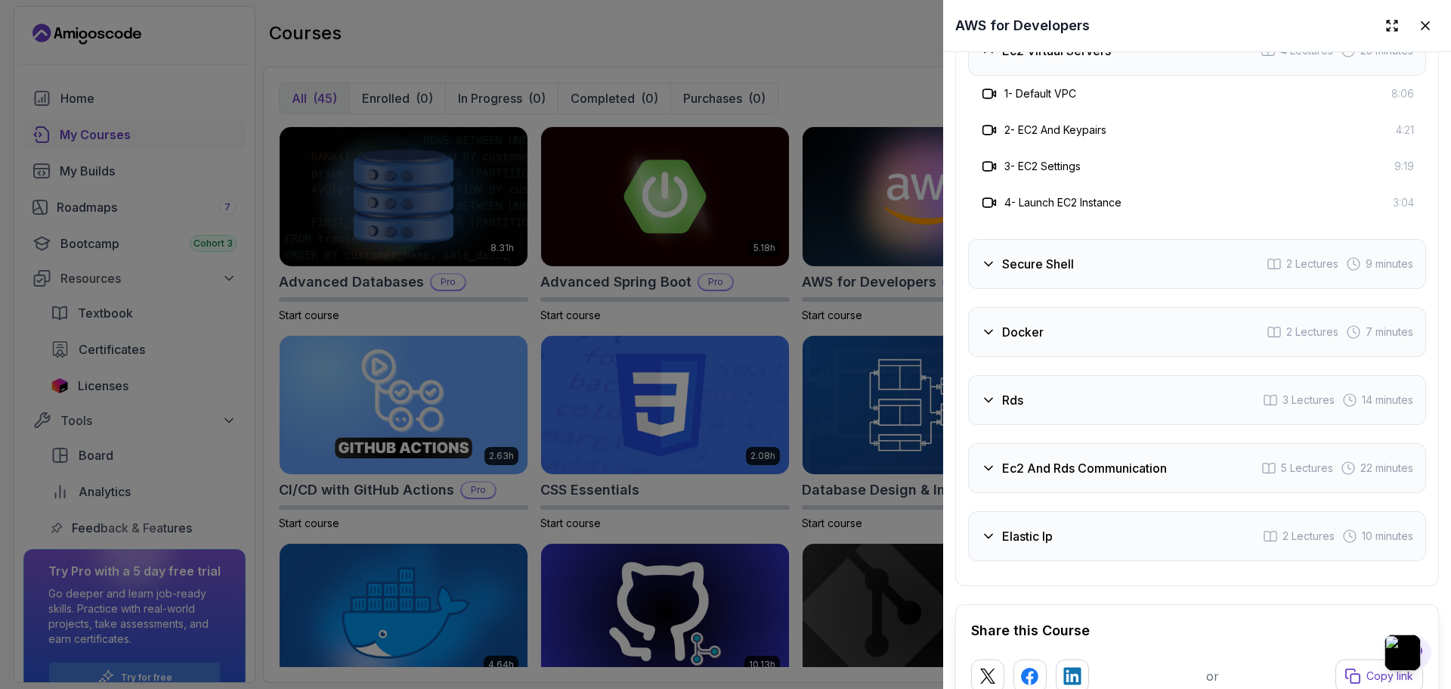
click at [1110, 60] on h3 "Ec2 Virtual Servers" at bounding box center [1056, 51] width 109 height 18
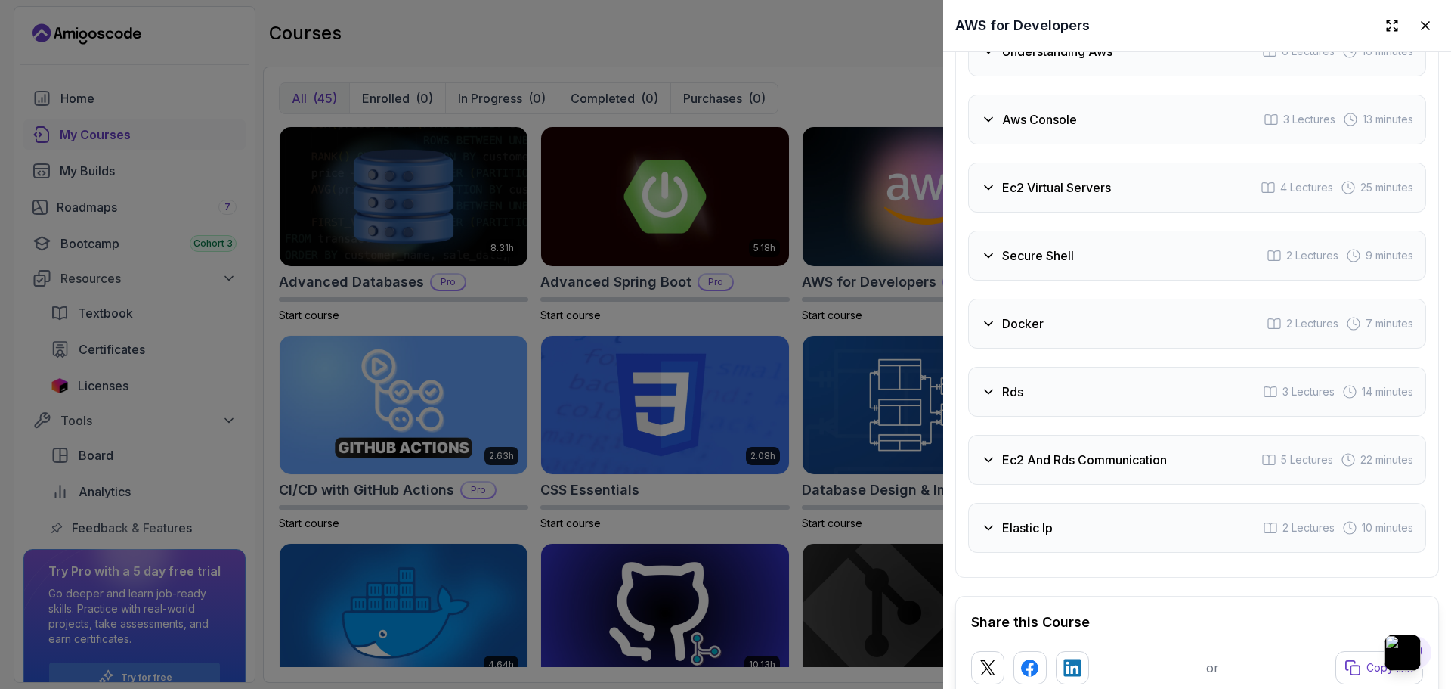
scroll to position [2745, 0]
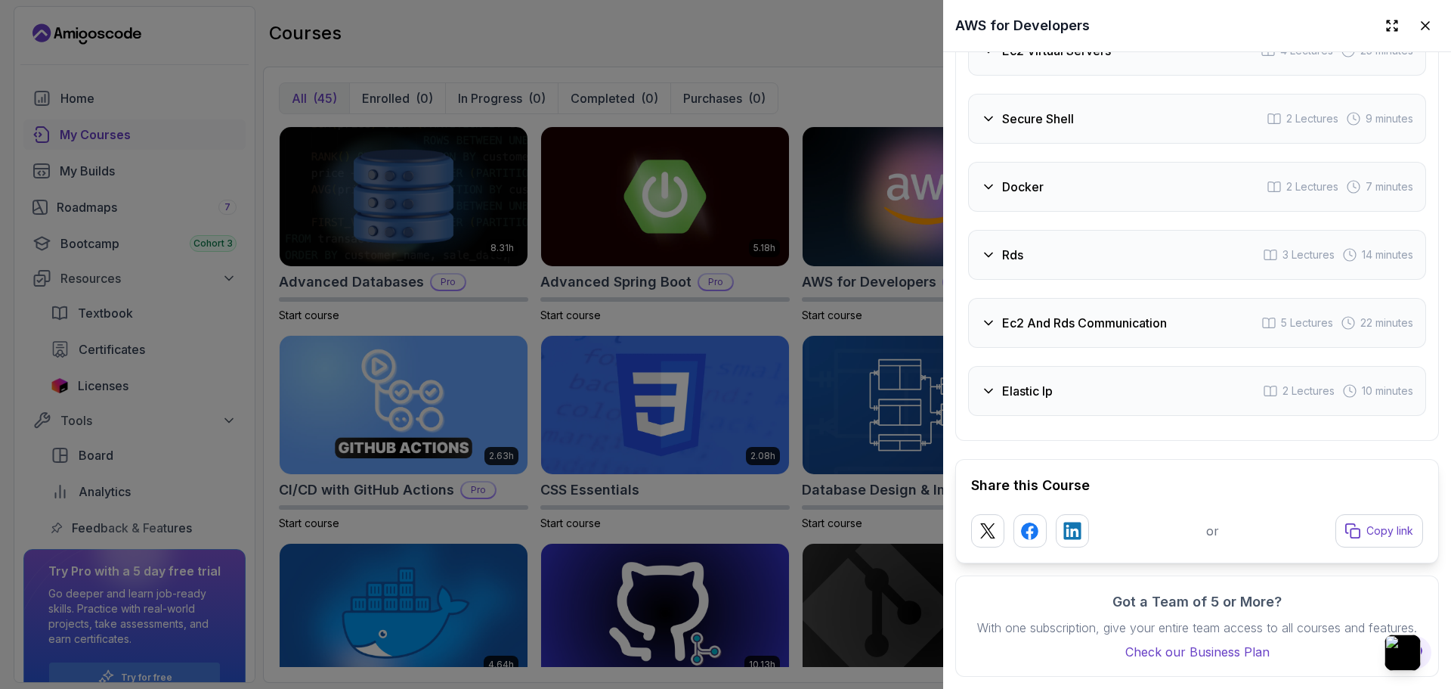
click at [831, 51] on div at bounding box center [725, 344] width 1451 height 689
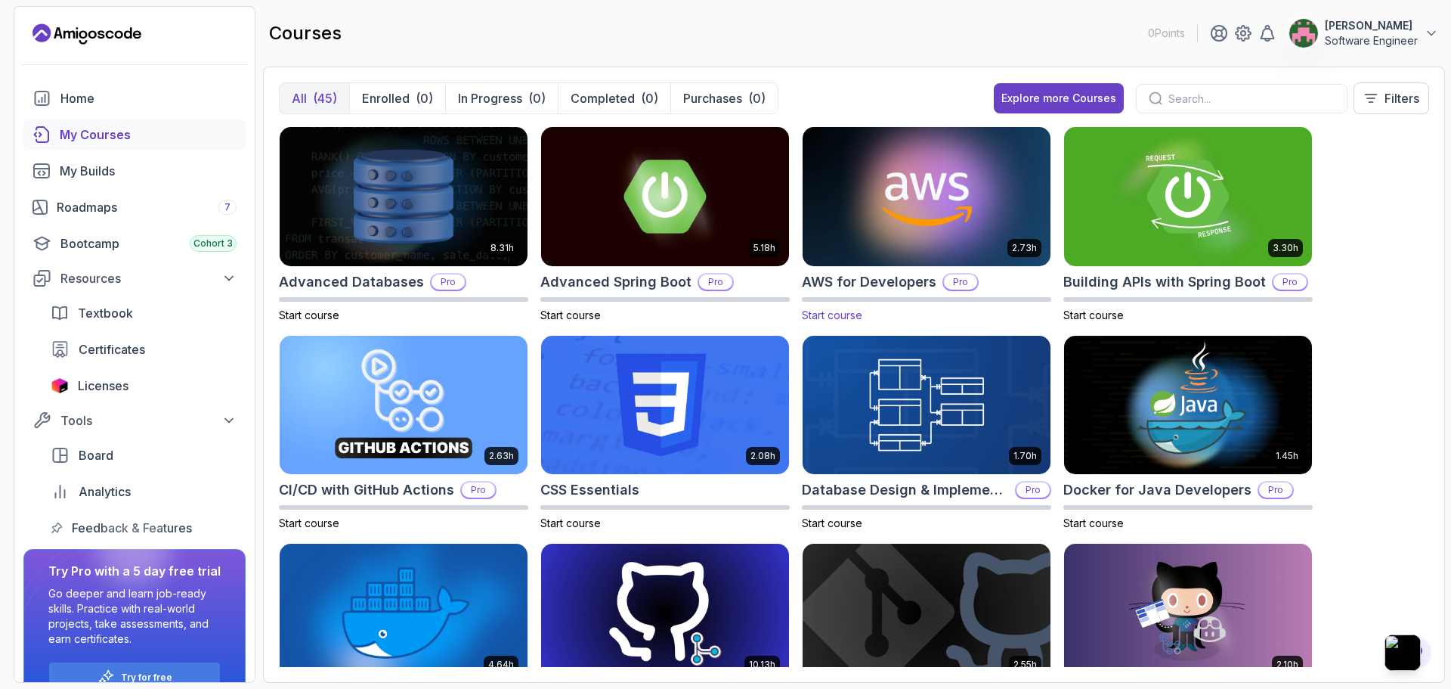
click at [884, 221] on img at bounding box center [927, 196] width 260 height 146
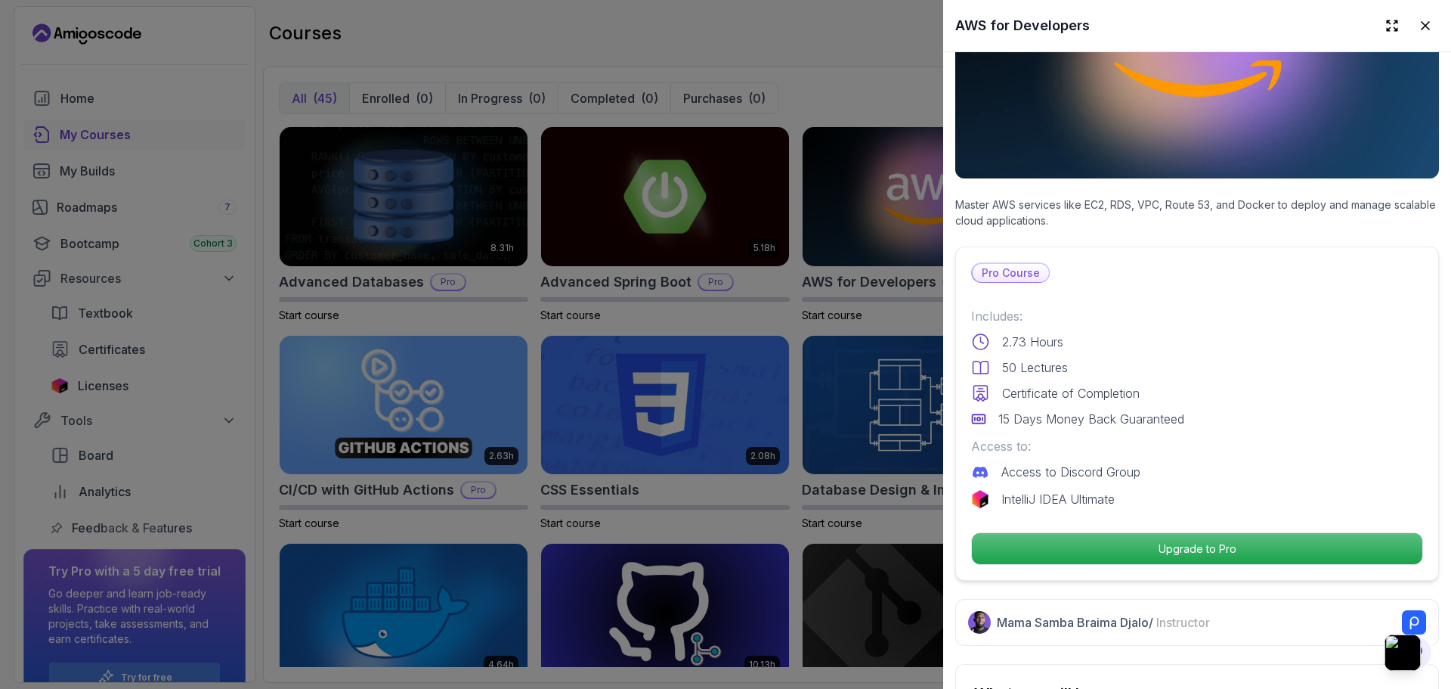
scroll to position [454, 0]
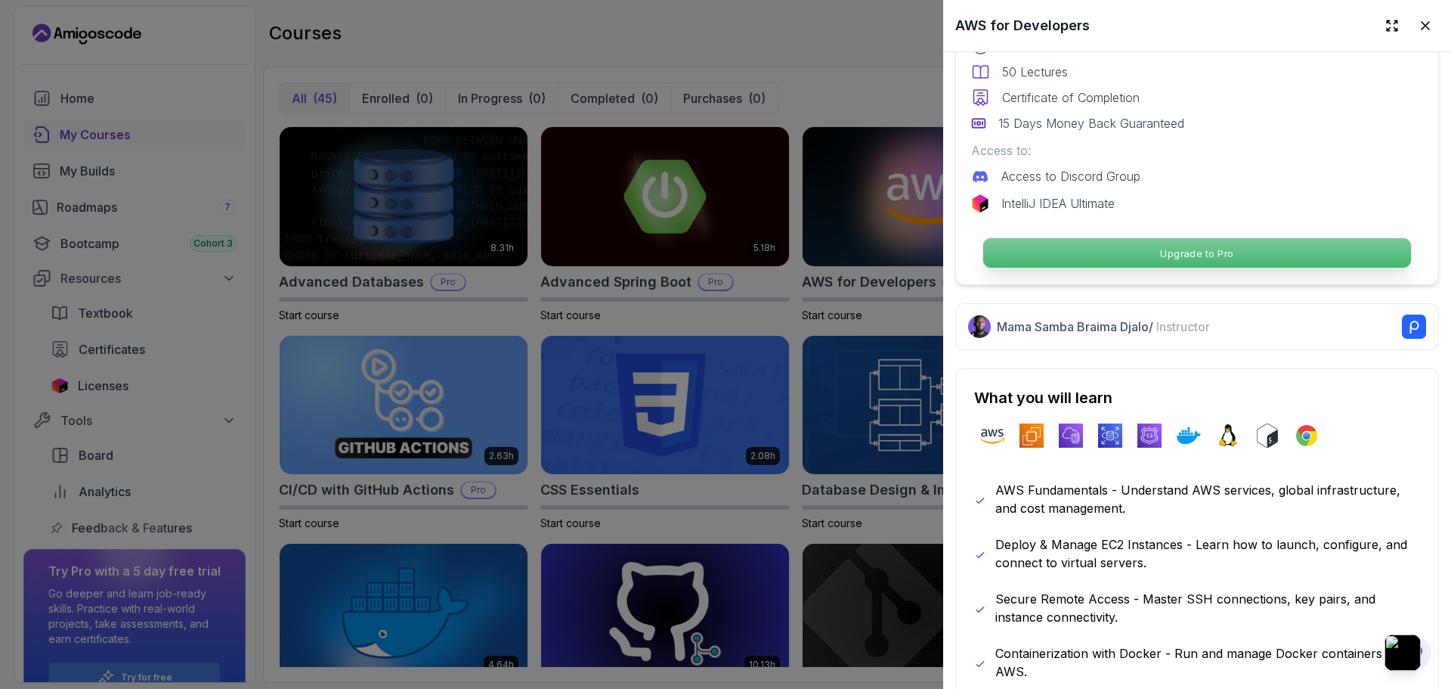
click at [1241, 245] on p "Upgrade to Pro" at bounding box center [1197, 252] width 428 height 29
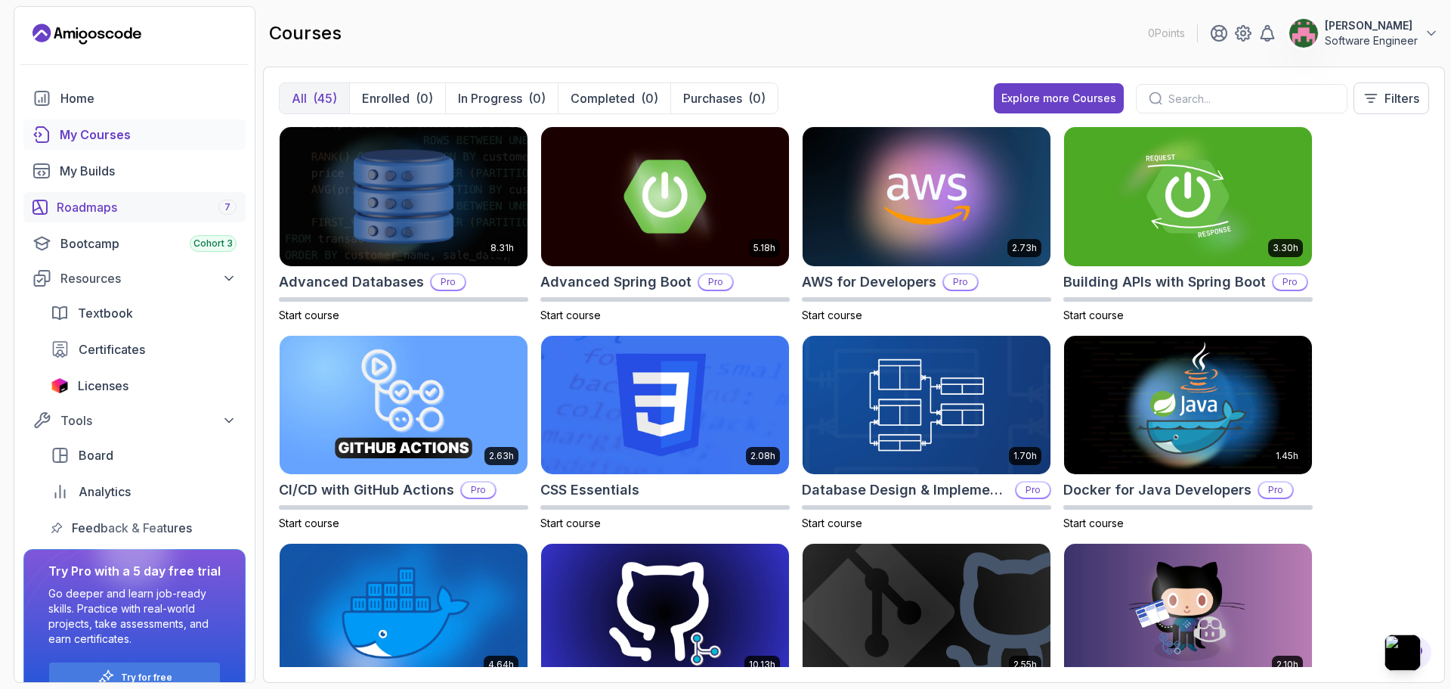
click at [107, 217] on link "Roadmaps 7" at bounding box center [134, 207] width 222 height 30
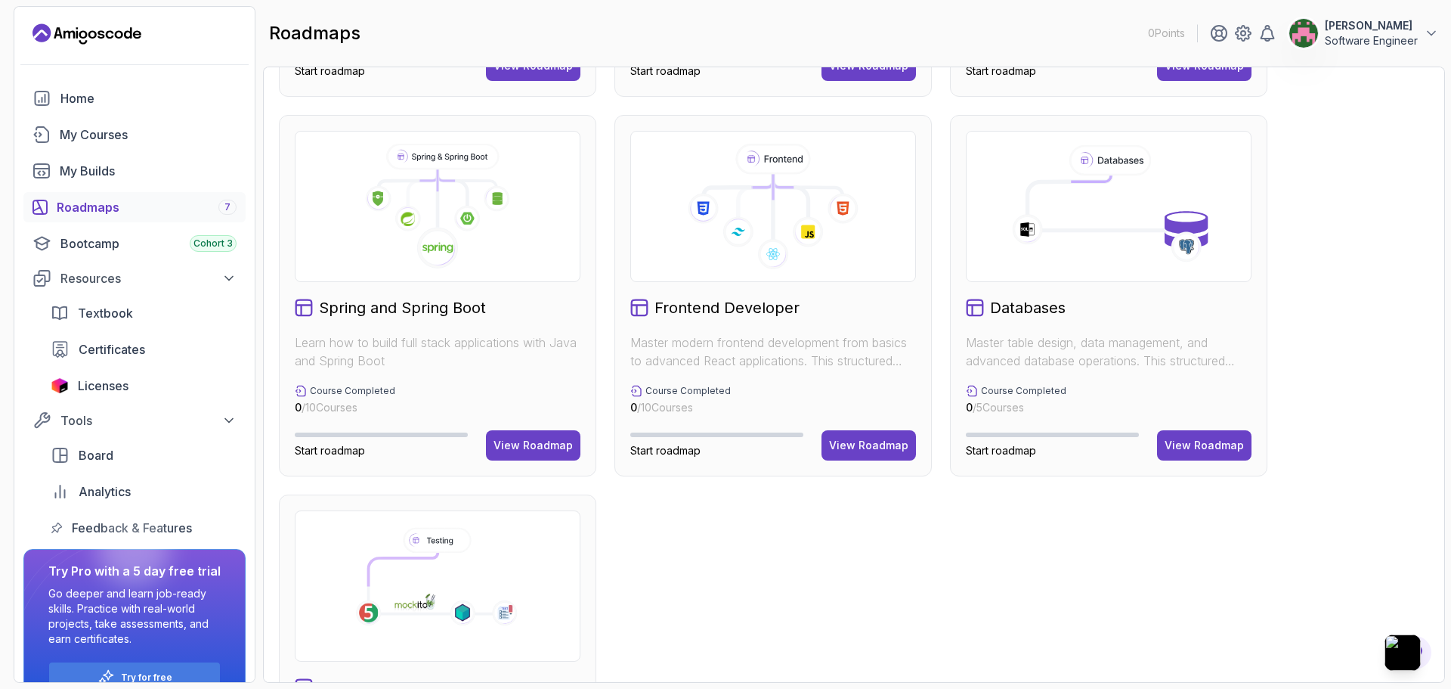
scroll to position [227, 0]
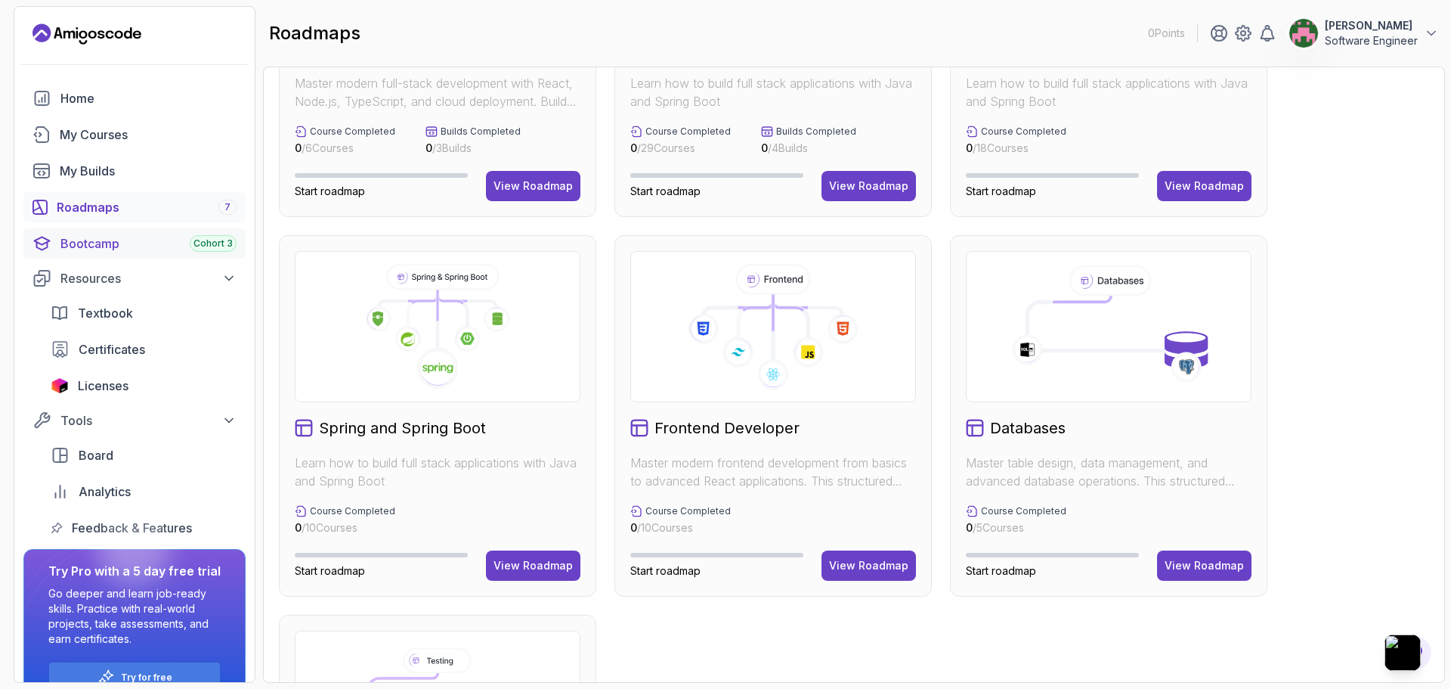
click at [104, 240] on div "Bootcamp Cohort 3" at bounding box center [148, 243] width 176 height 18
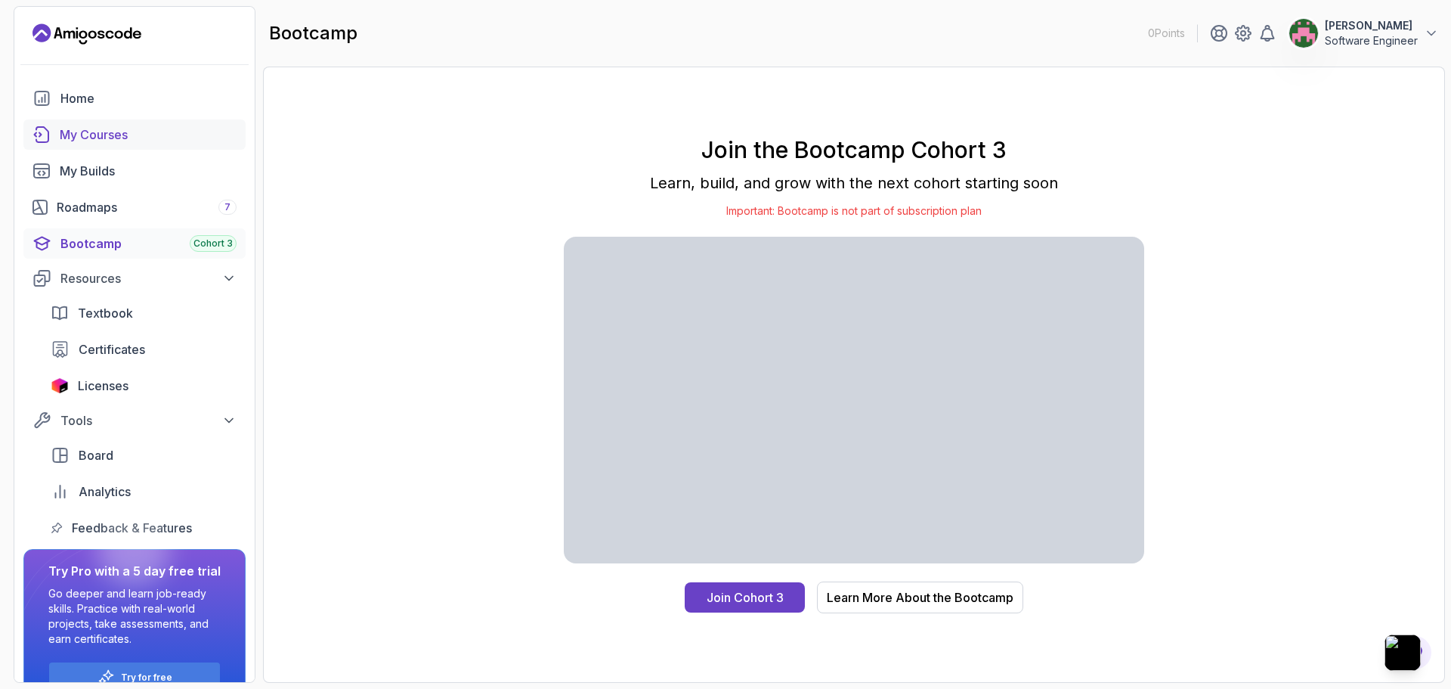
click at [112, 130] on div "My Courses" at bounding box center [148, 134] width 177 height 18
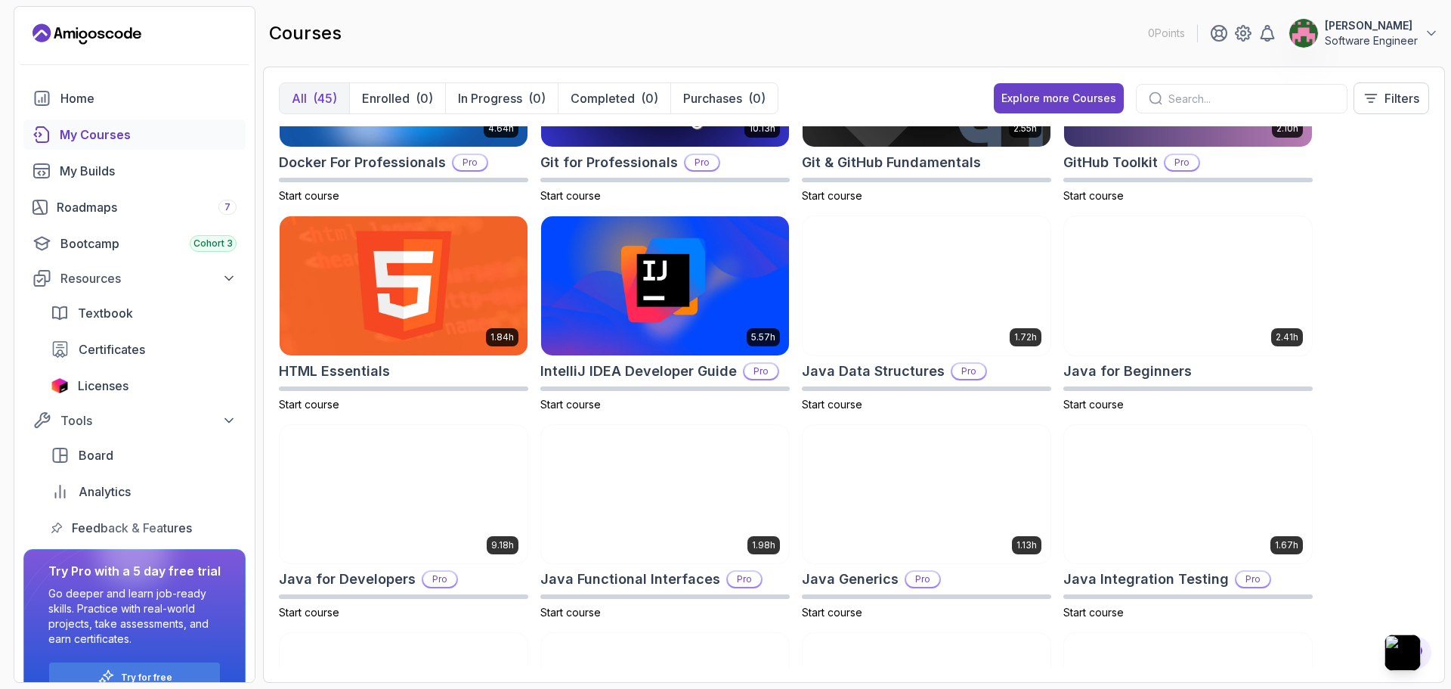
scroll to position [529, 0]
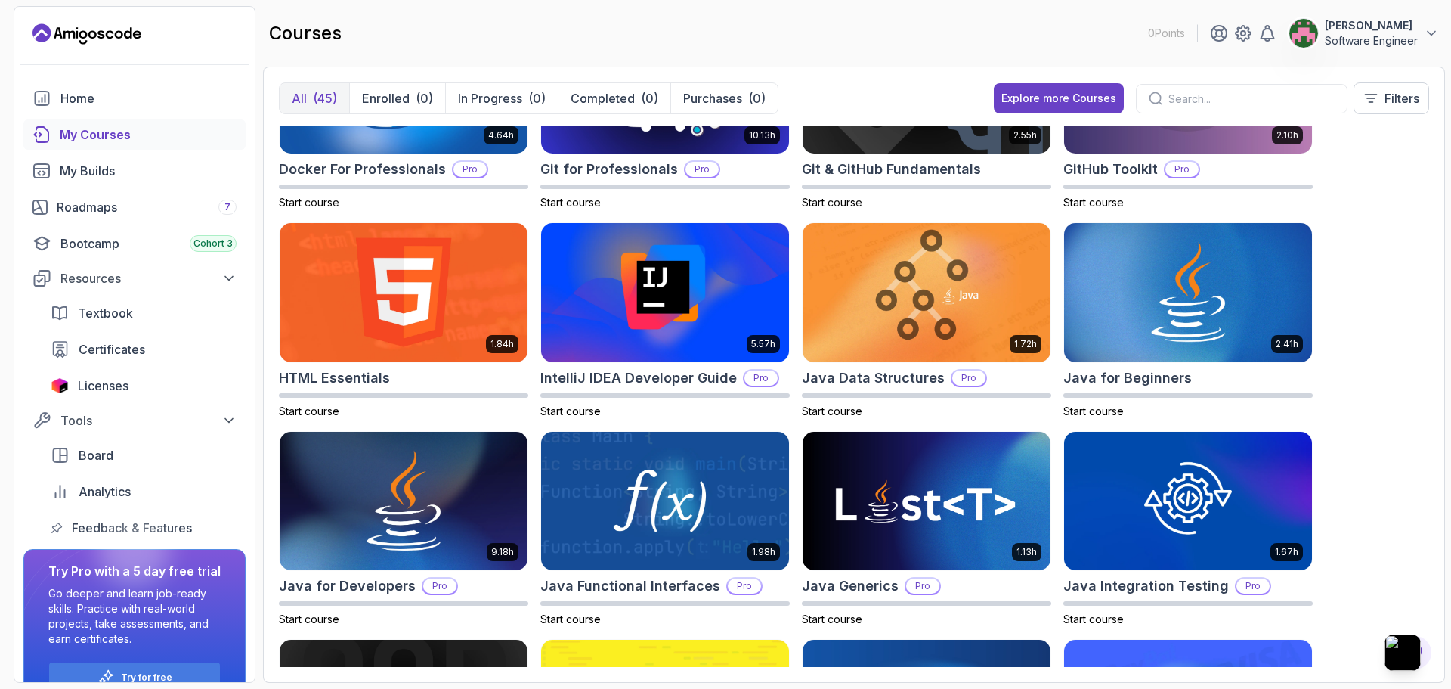
click at [1260, 108] on div at bounding box center [1242, 98] width 212 height 29
click at [1247, 100] on input "text" at bounding box center [1252, 99] width 166 height 16
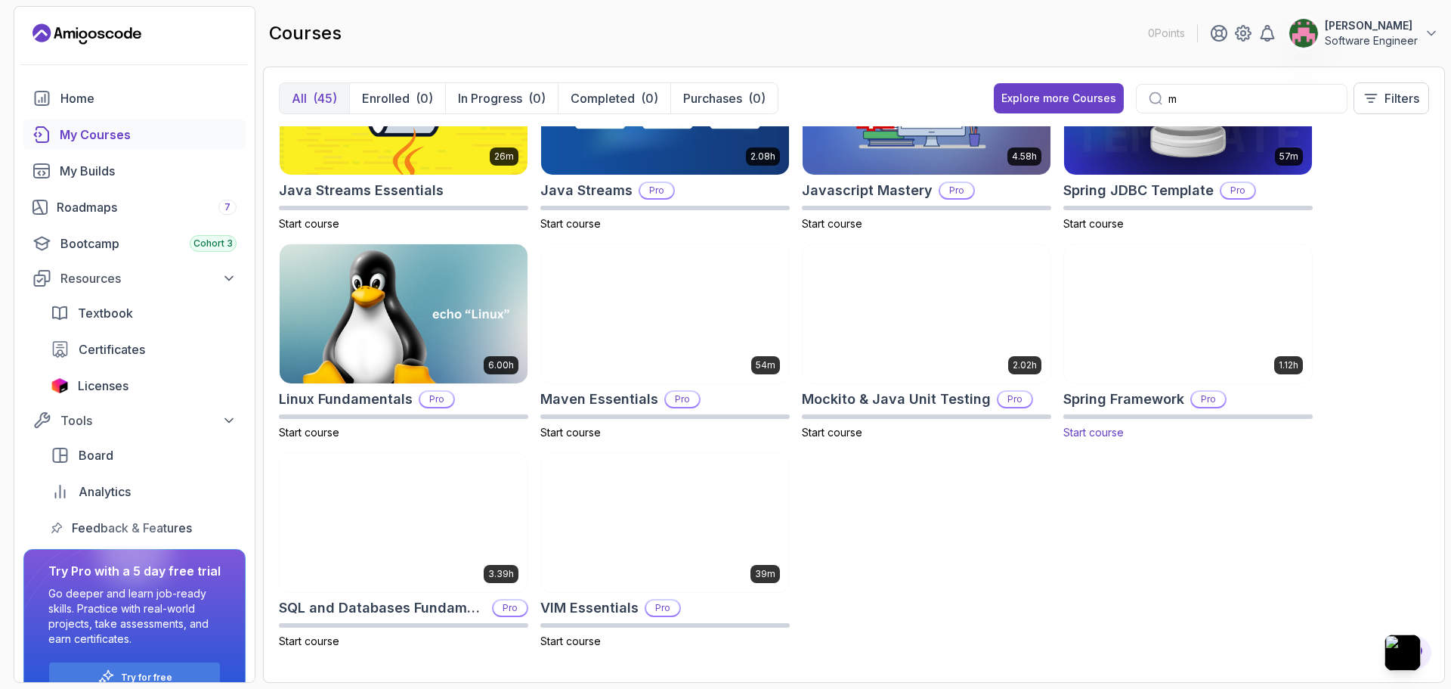
scroll to position [299, 0]
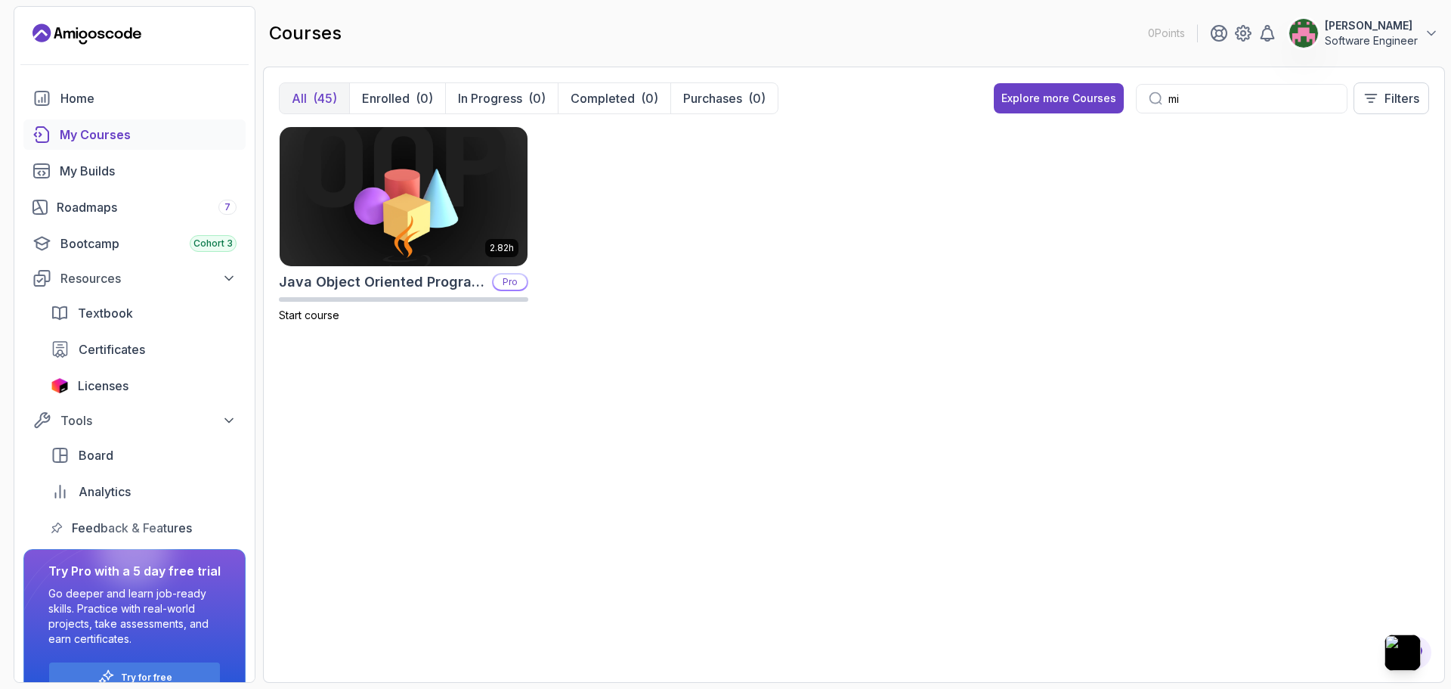
type input "m"
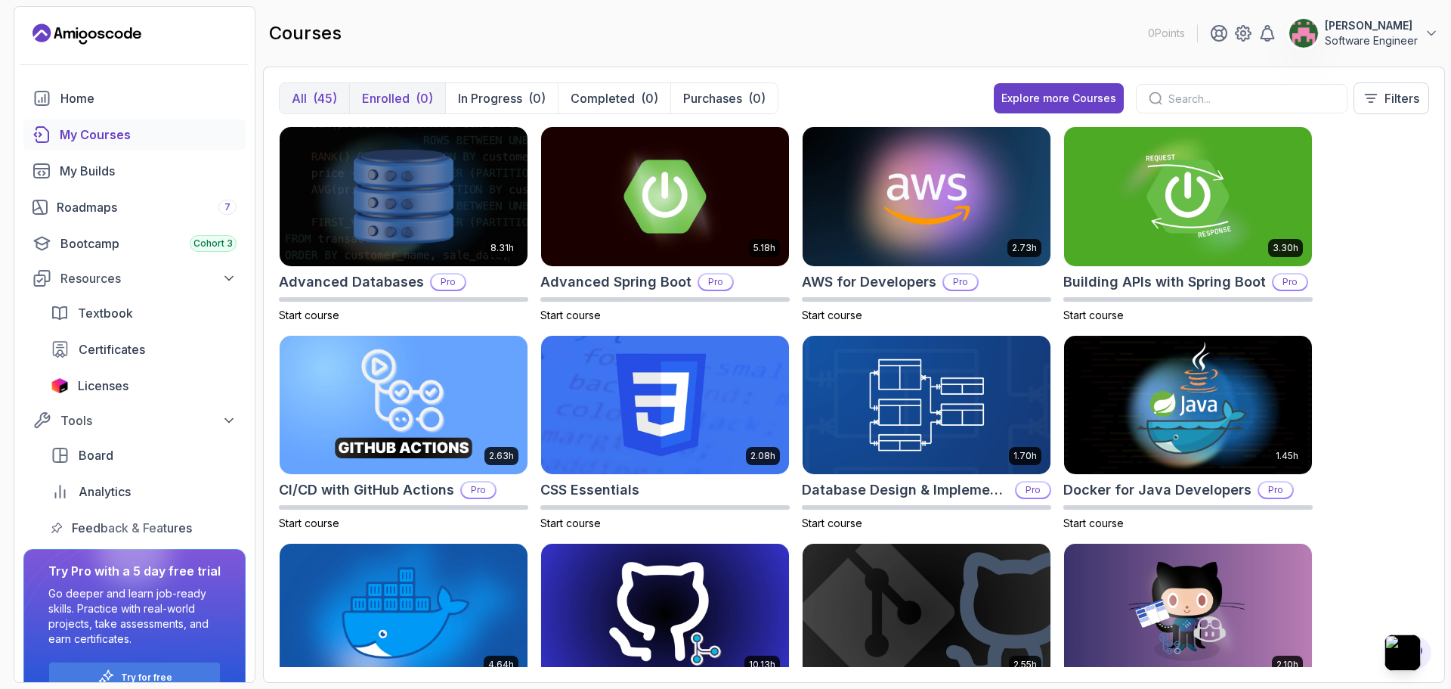
click at [401, 96] on p "Enrolled" at bounding box center [386, 98] width 48 height 18
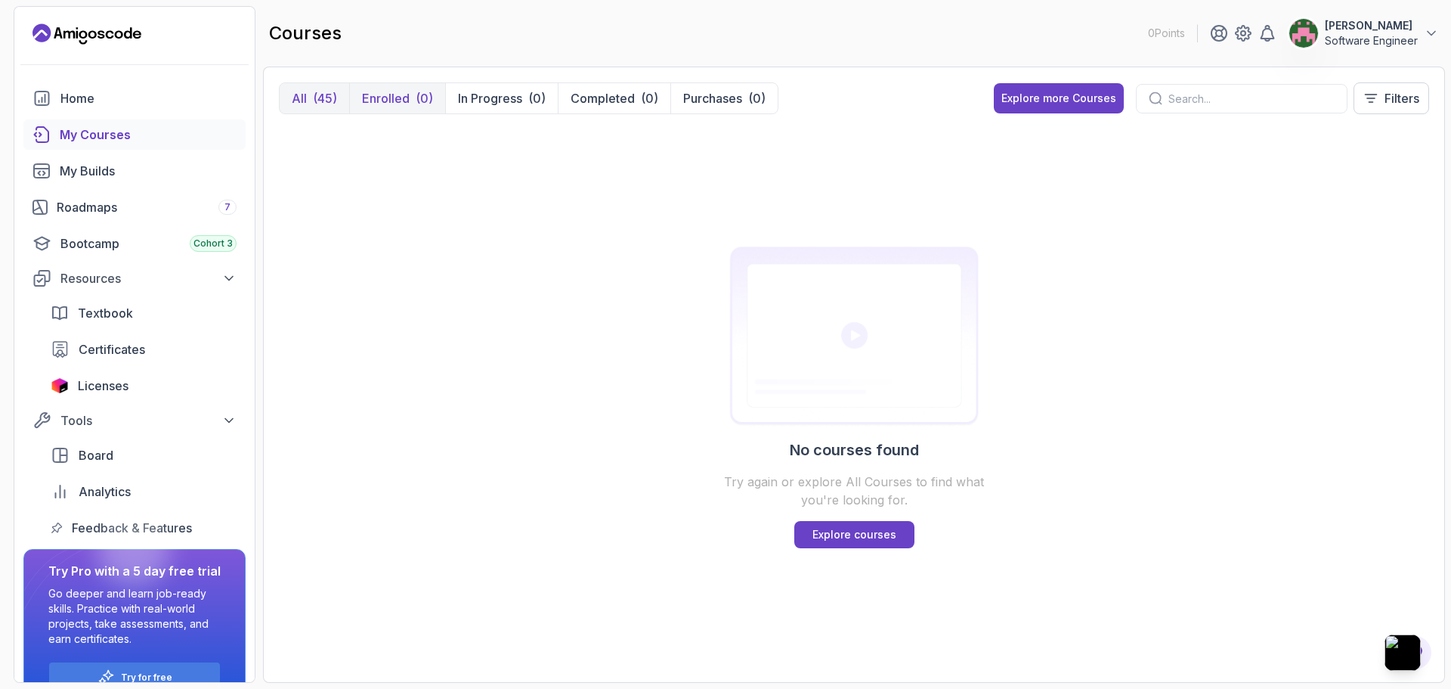
click at [302, 88] on button "All (45)" at bounding box center [315, 98] width 70 height 30
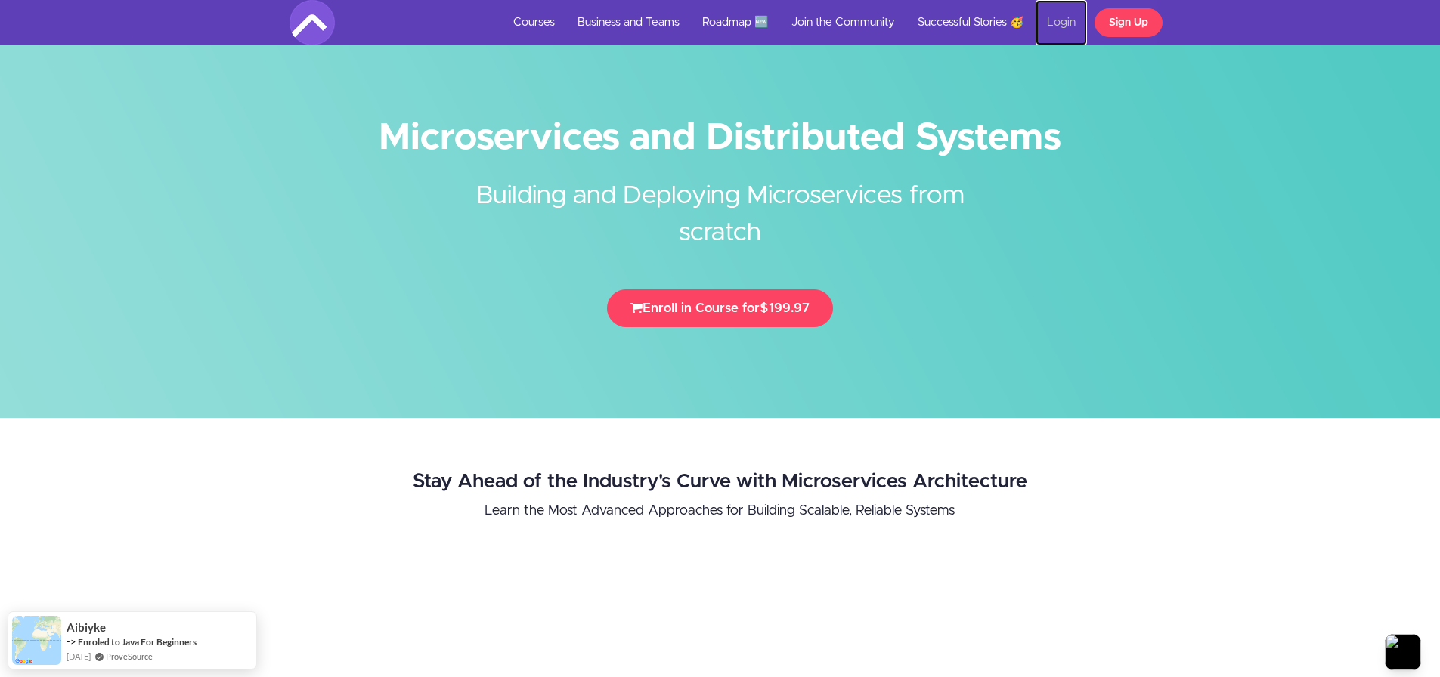
click at [1072, 16] on link "Login" at bounding box center [1061, 22] width 51 height 45
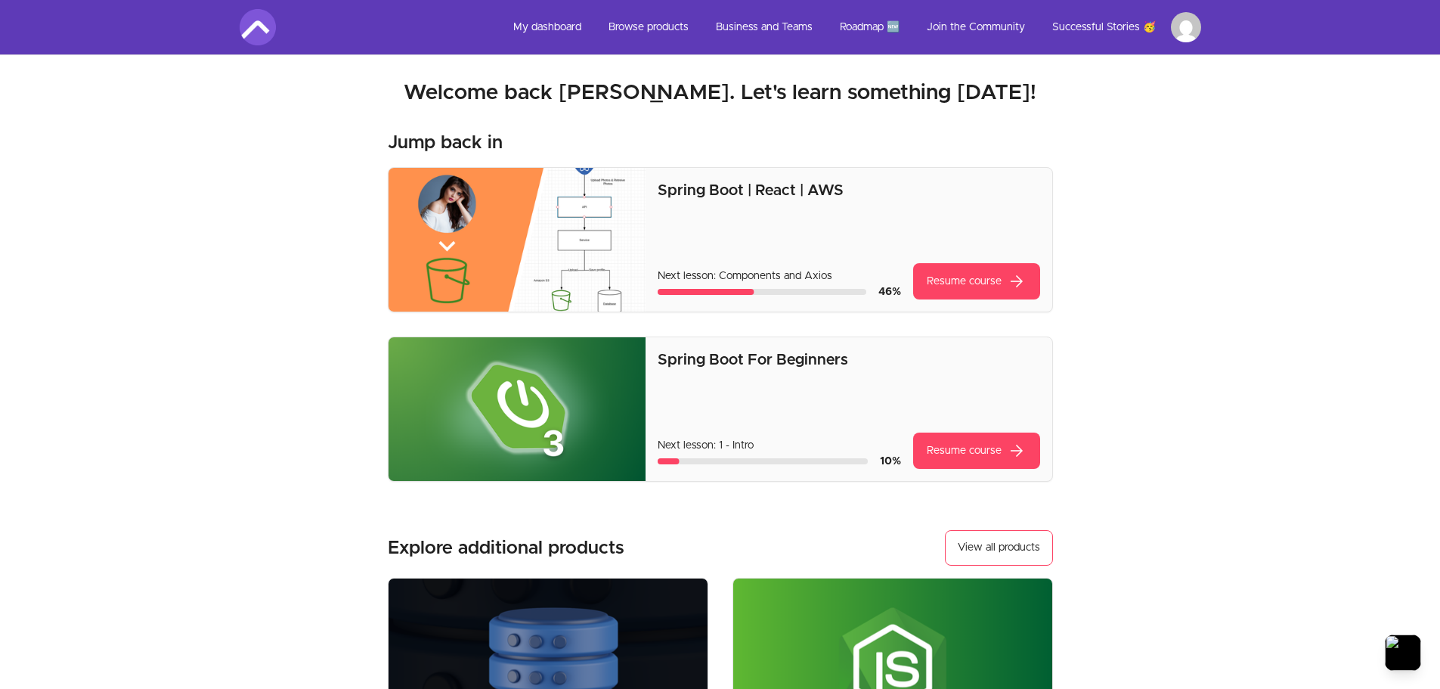
click at [1188, 29] on html "Skip to main content Main menu Includes navigation links and user settings My d…" at bounding box center [720, 564] width 1440 height 1129
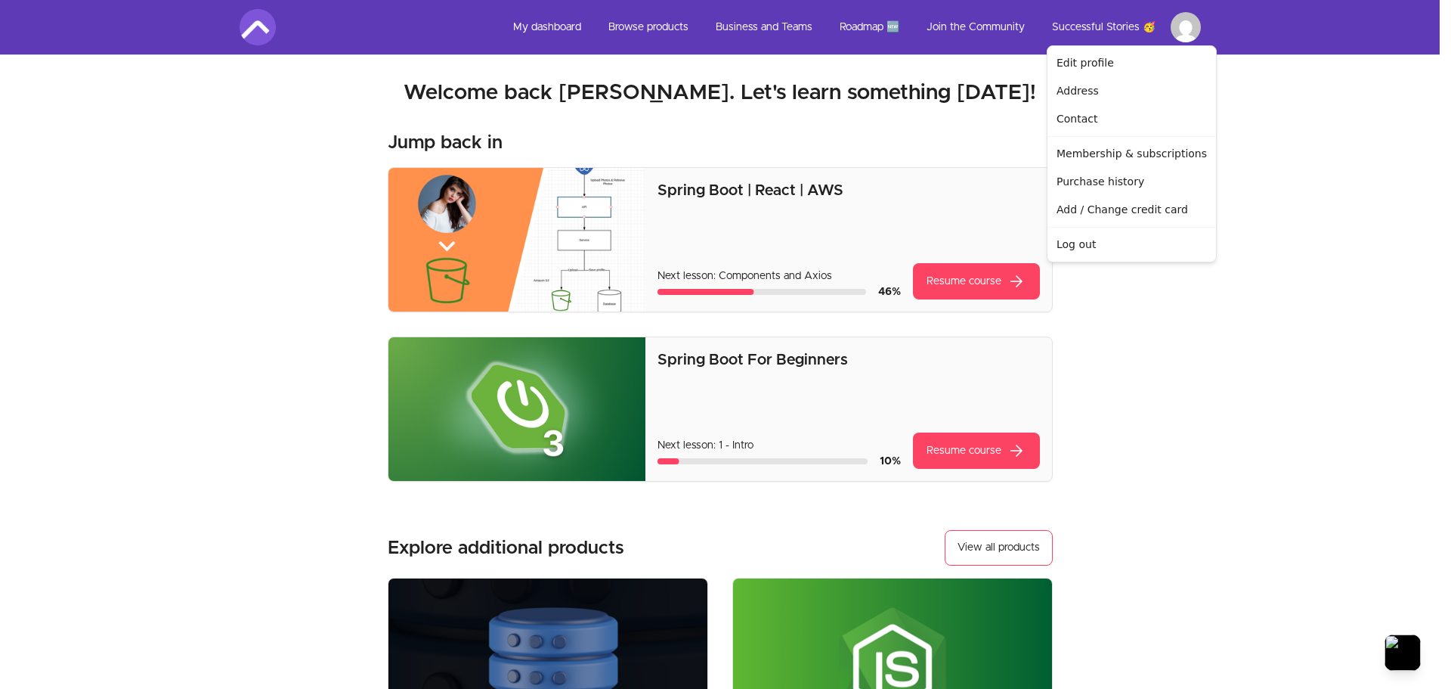
click at [1186, 29] on html "Skip to main content Main menu Includes navigation links and user settings My d…" at bounding box center [725, 564] width 1451 height 1129
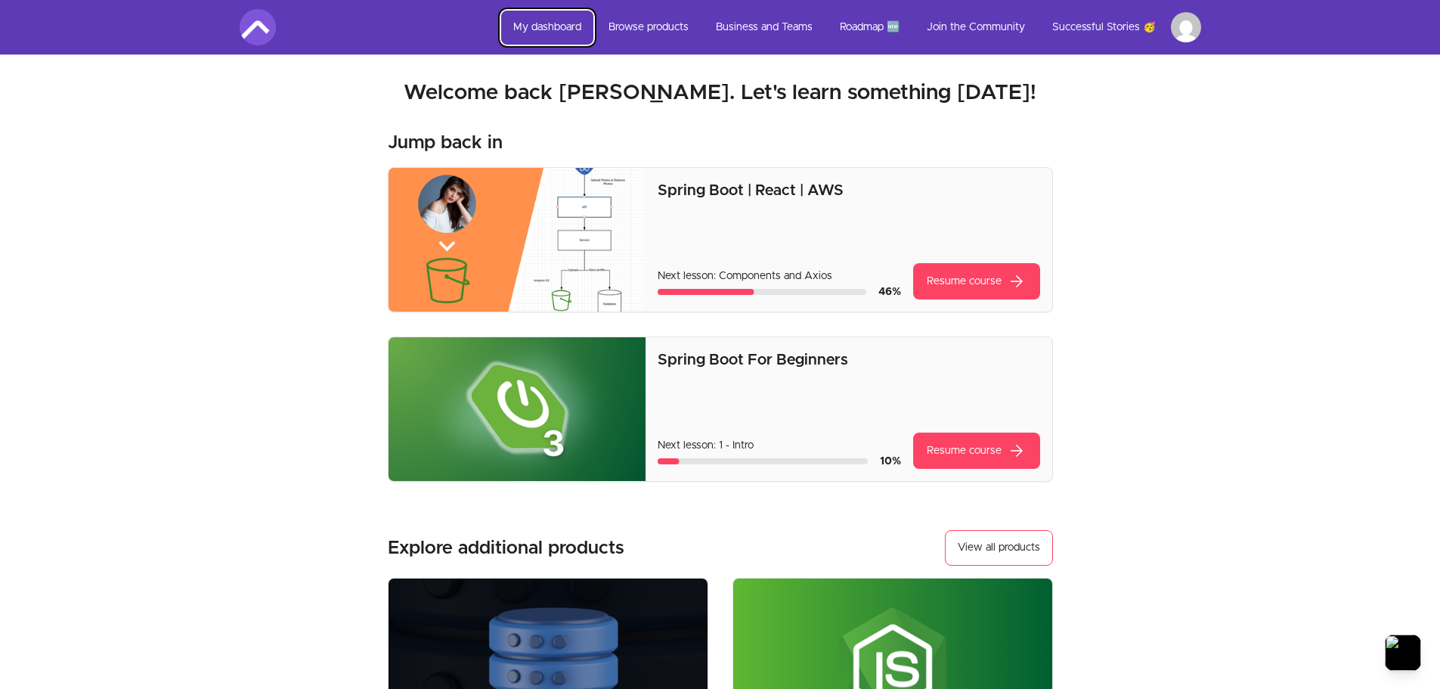
click at [562, 26] on link "My dashboard" at bounding box center [547, 28] width 92 height 34
click at [550, 16] on link "My dashboard" at bounding box center [547, 28] width 92 height 34
click at [1186, 35] on html "Skip to main content Main menu Includes navigation links and user settings My d…" at bounding box center [720, 564] width 1440 height 1129
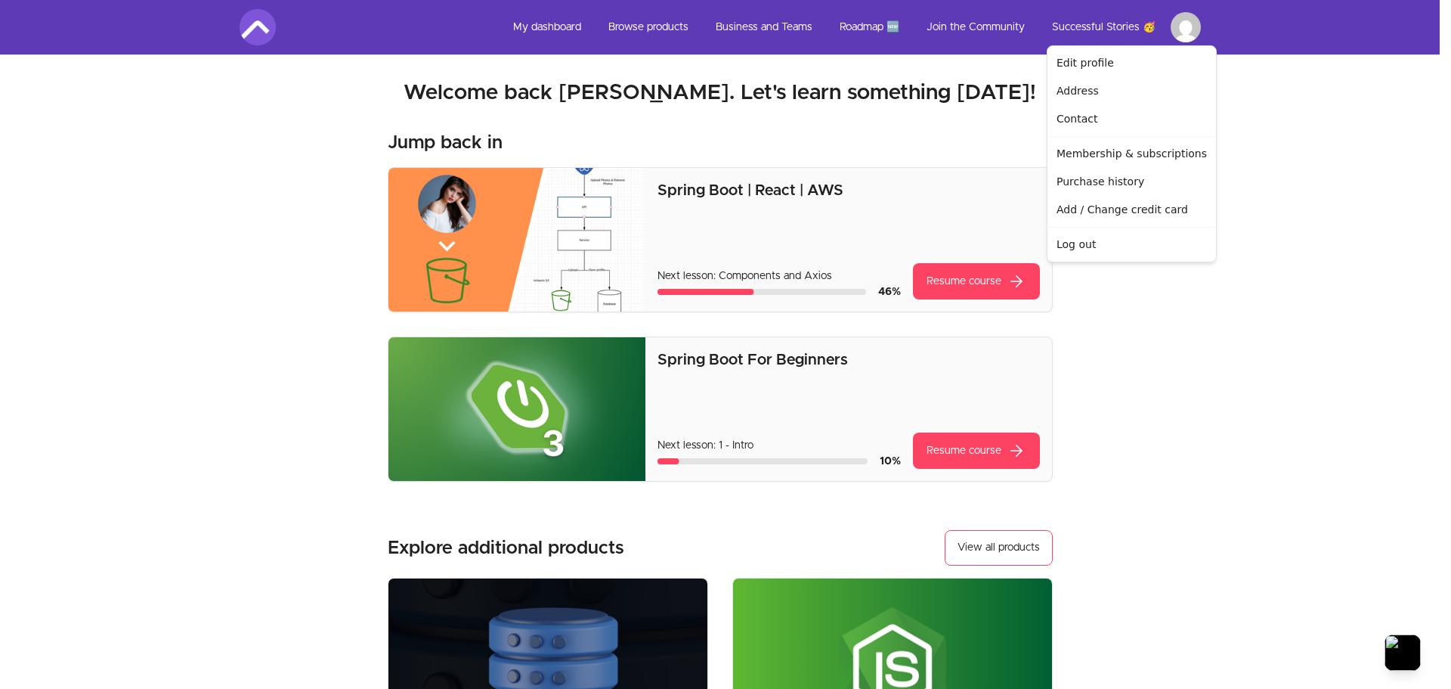
click at [172, 266] on html "Skip to main content Main menu Includes navigation links and user settings My d…" at bounding box center [725, 564] width 1451 height 1129
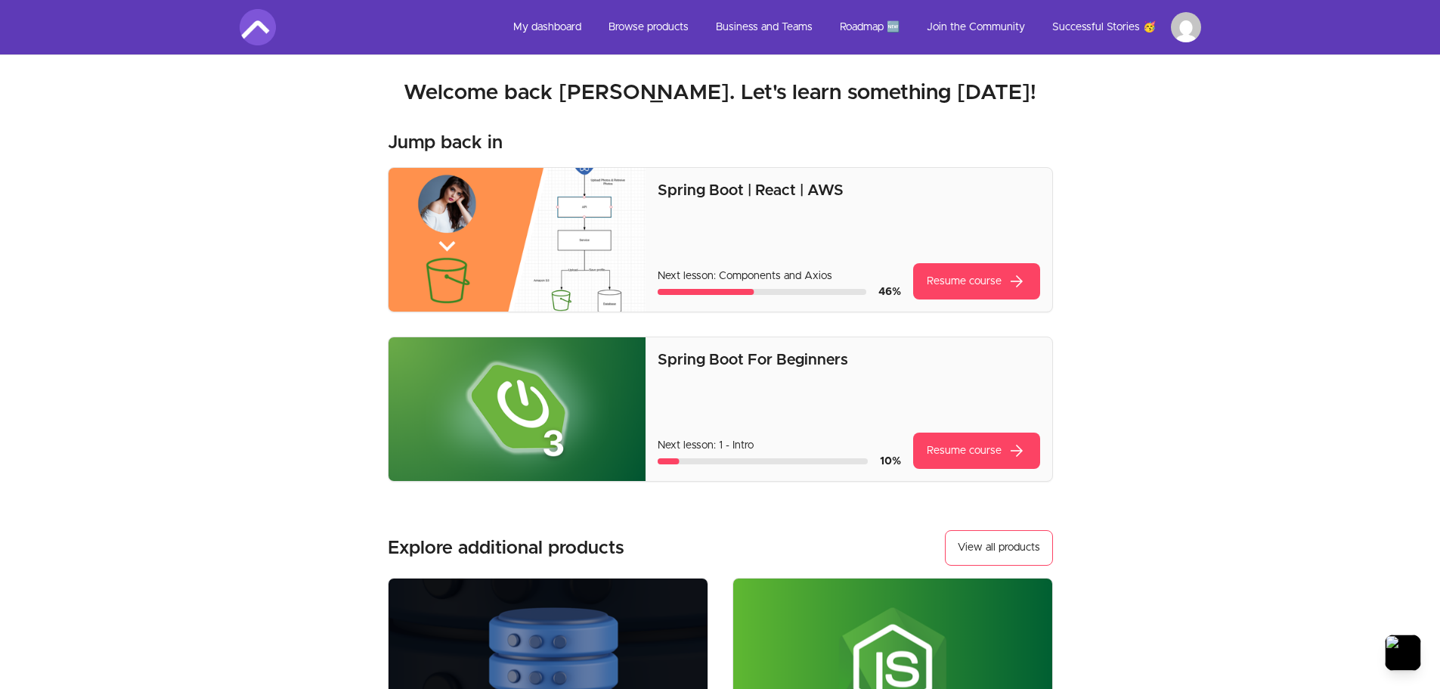
click at [1005, 528] on div "Jump back in Spring Boot | React | AWS Next lesson: Components and Axios 46 % R…" at bounding box center [720, 527] width 665 height 793
click at [1013, 556] on link "View all products" at bounding box center [999, 548] width 108 height 36
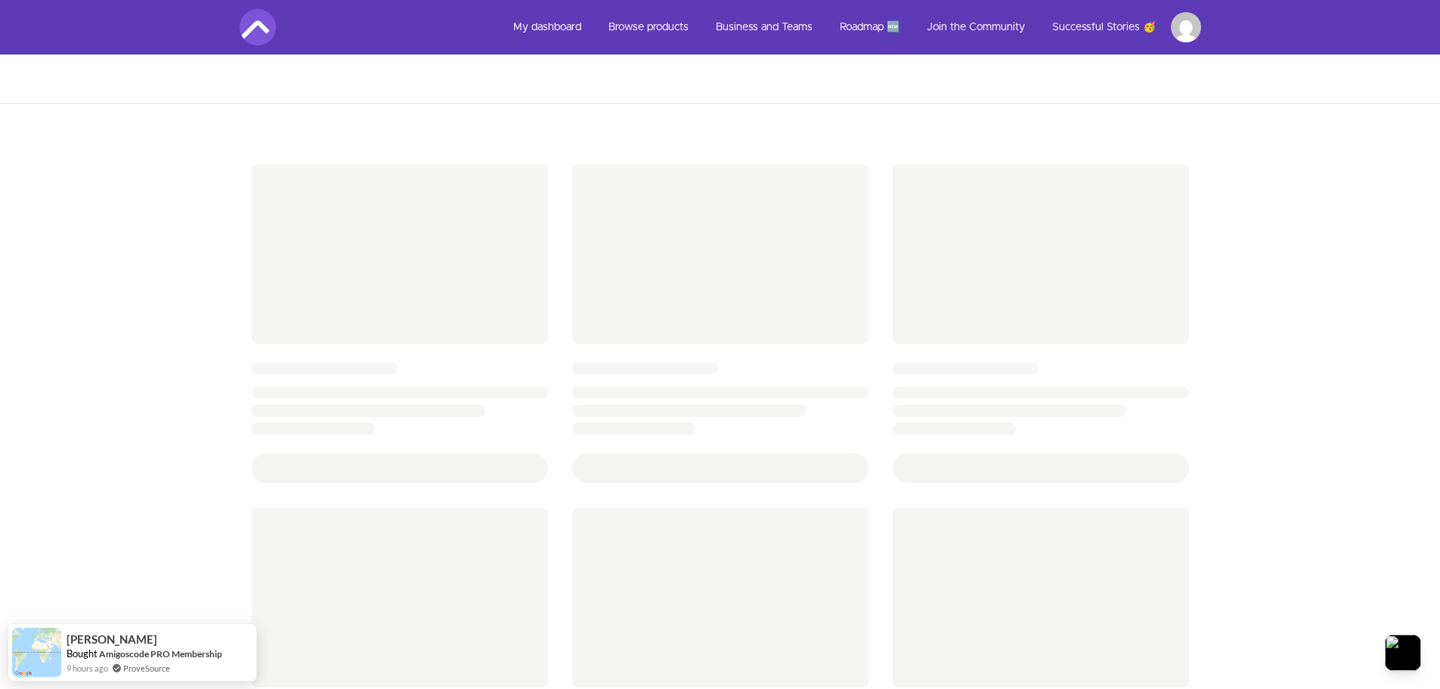
click at [147, 382] on div at bounding box center [720, 561] width 1440 height 1013
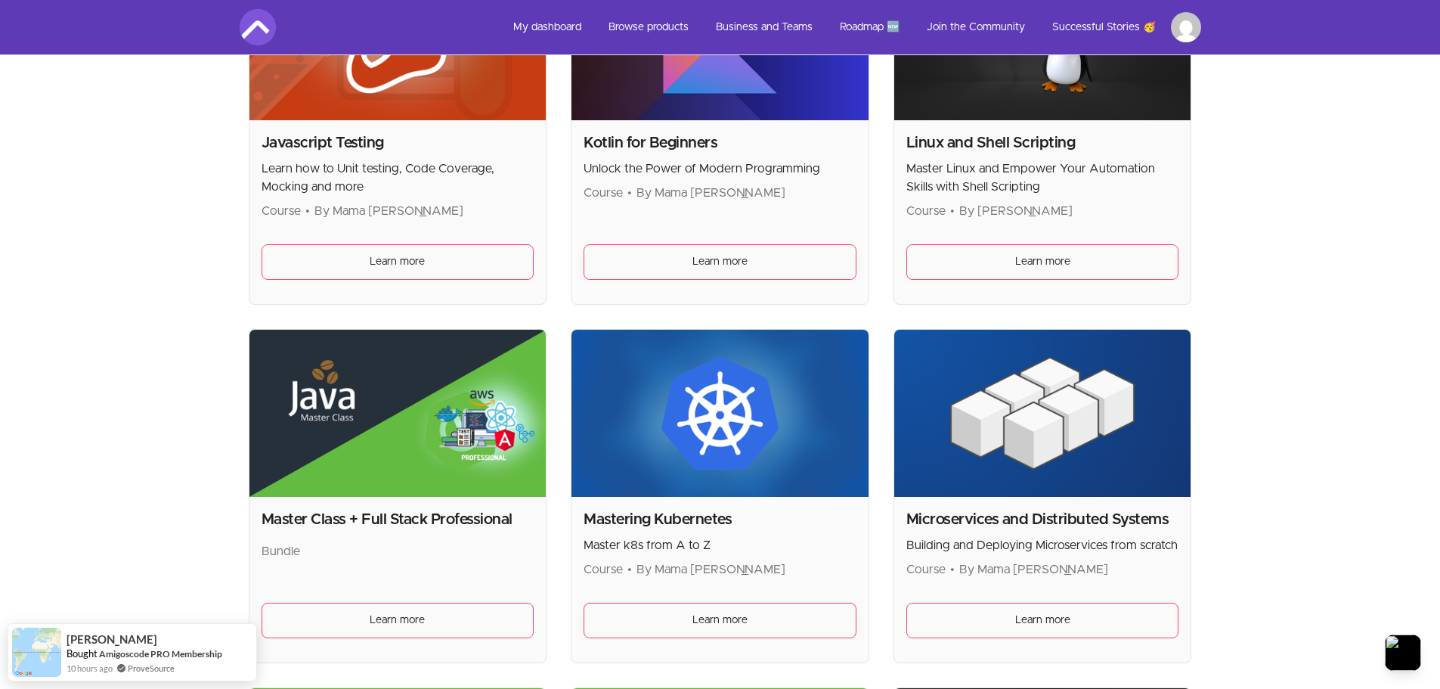
scroll to position [2343, 0]
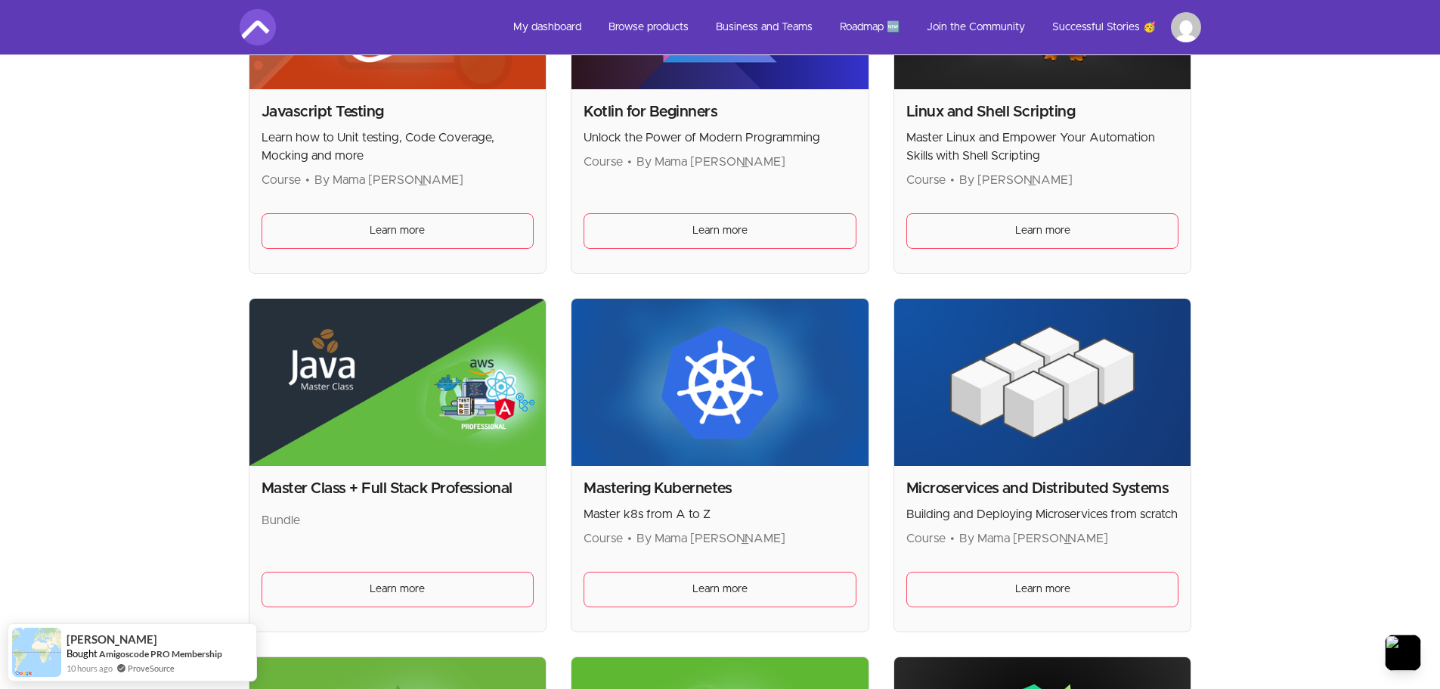
click at [917, 427] on img at bounding box center [1042, 382] width 297 height 167
click at [997, 528] on div "Microservices and Distributed Systems Building and Deploying Microservices from…" at bounding box center [1042, 513] width 273 height 70
click at [1017, 596] on span "Learn more" at bounding box center [1042, 589] width 55 height 16
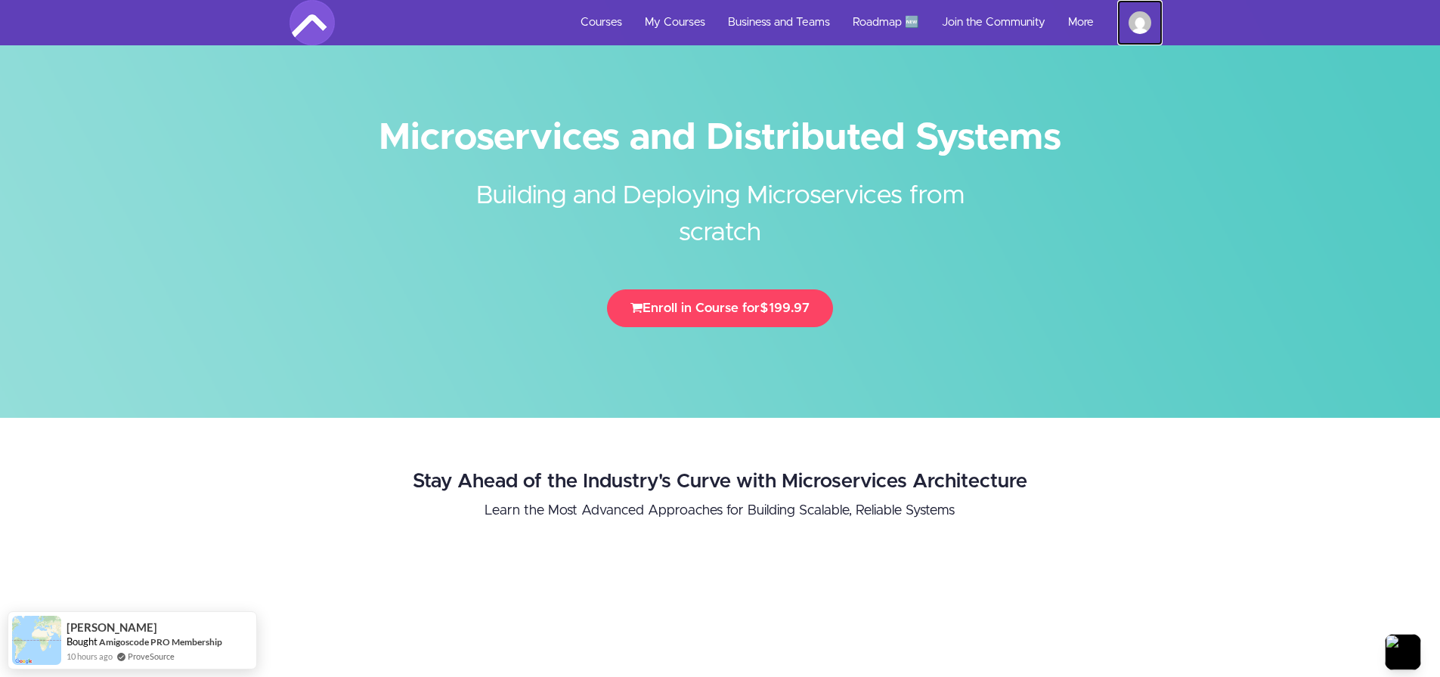
click at [1142, 18] on img at bounding box center [1140, 22] width 23 height 23
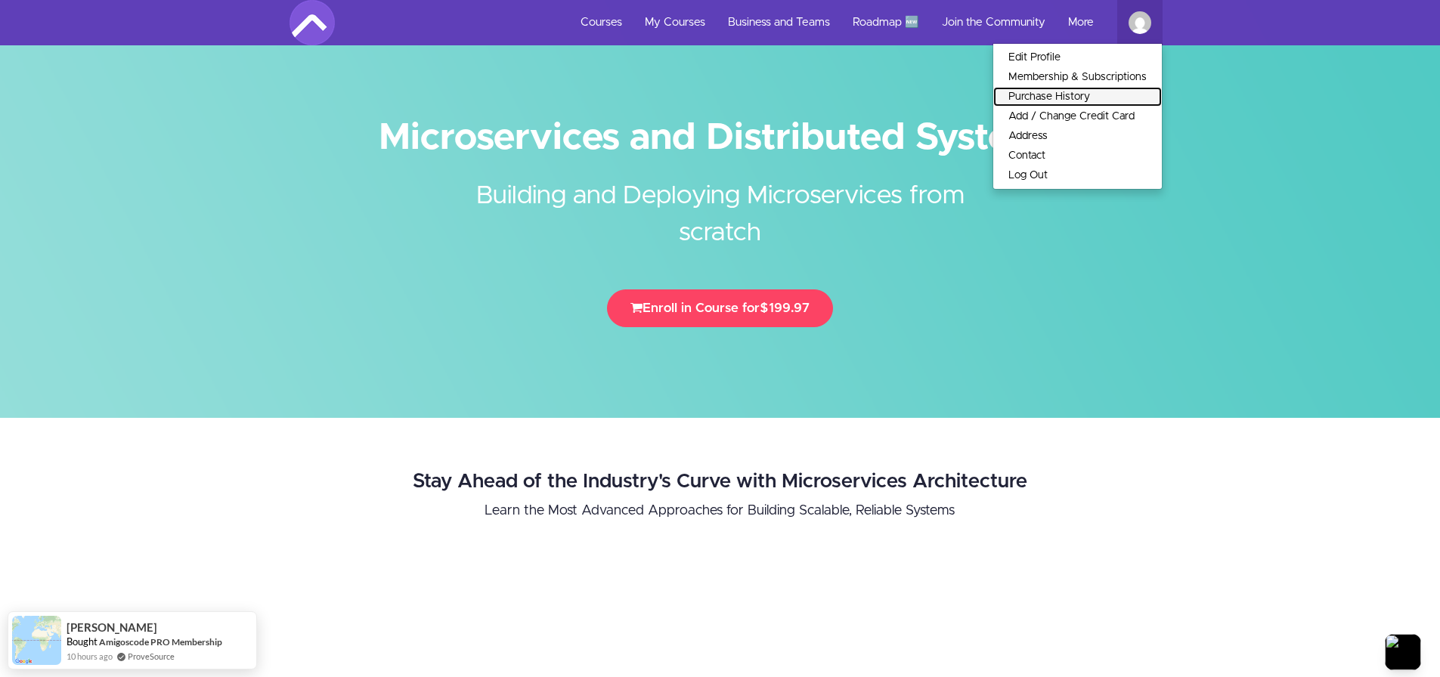
click at [1062, 99] on link "Purchase History" at bounding box center [1077, 97] width 169 height 20
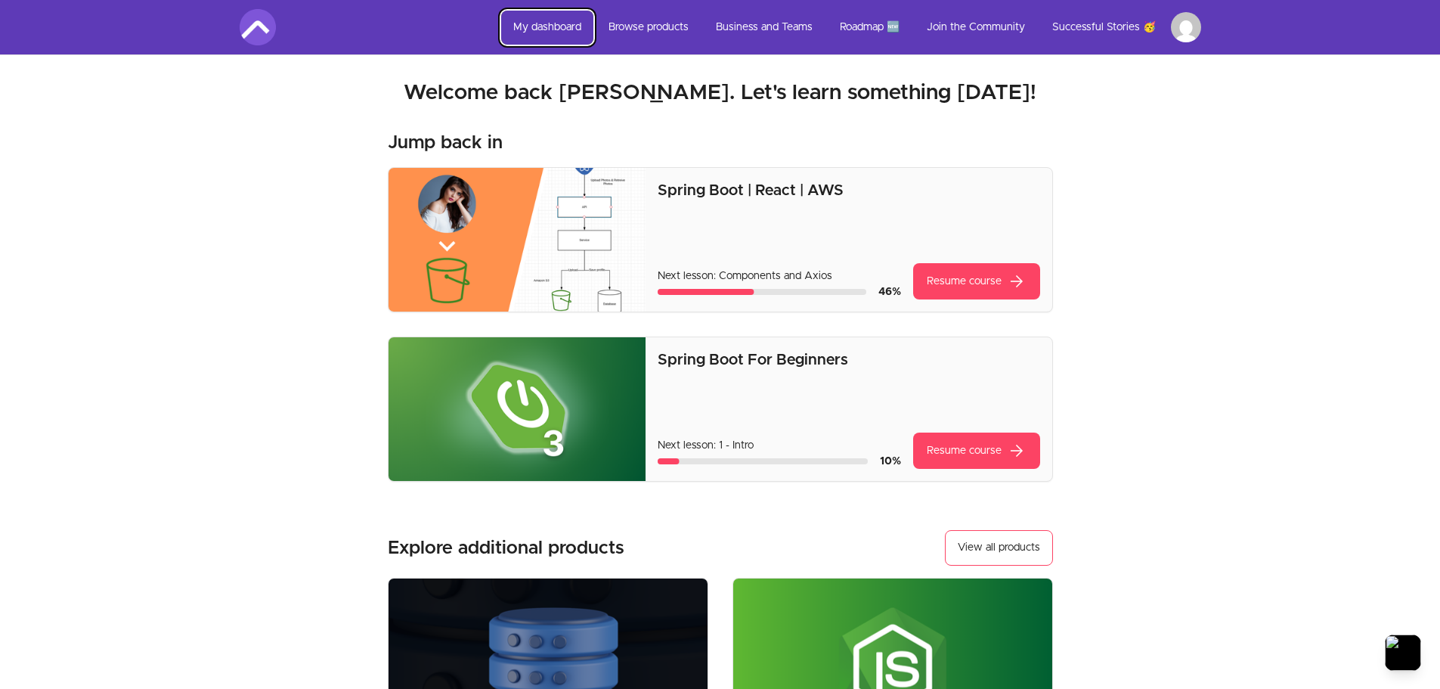
click at [556, 23] on link "My dashboard" at bounding box center [547, 28] width 92 height 34
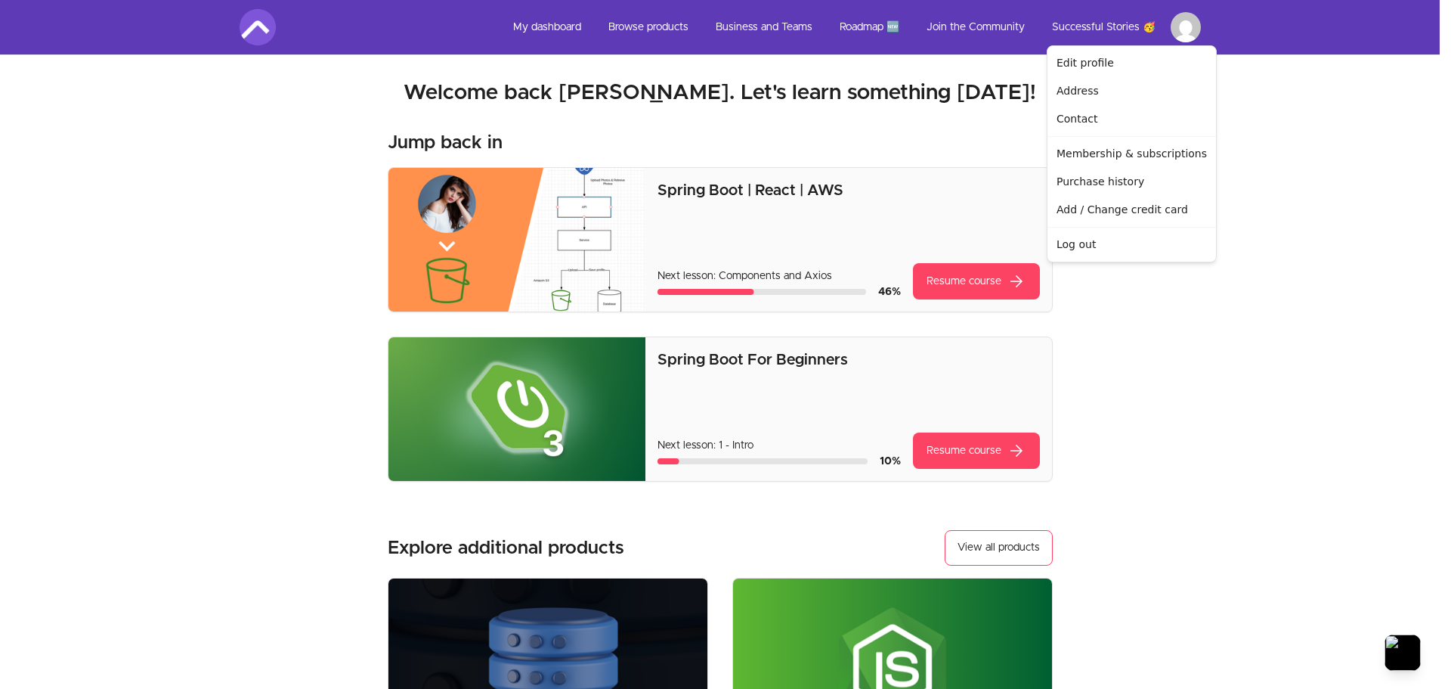
click at [1189, 29] on html "Skip to main content Main menu Includes navigation links and user settings My d…" at bounding box center [725, 564] width 1451 height 1129
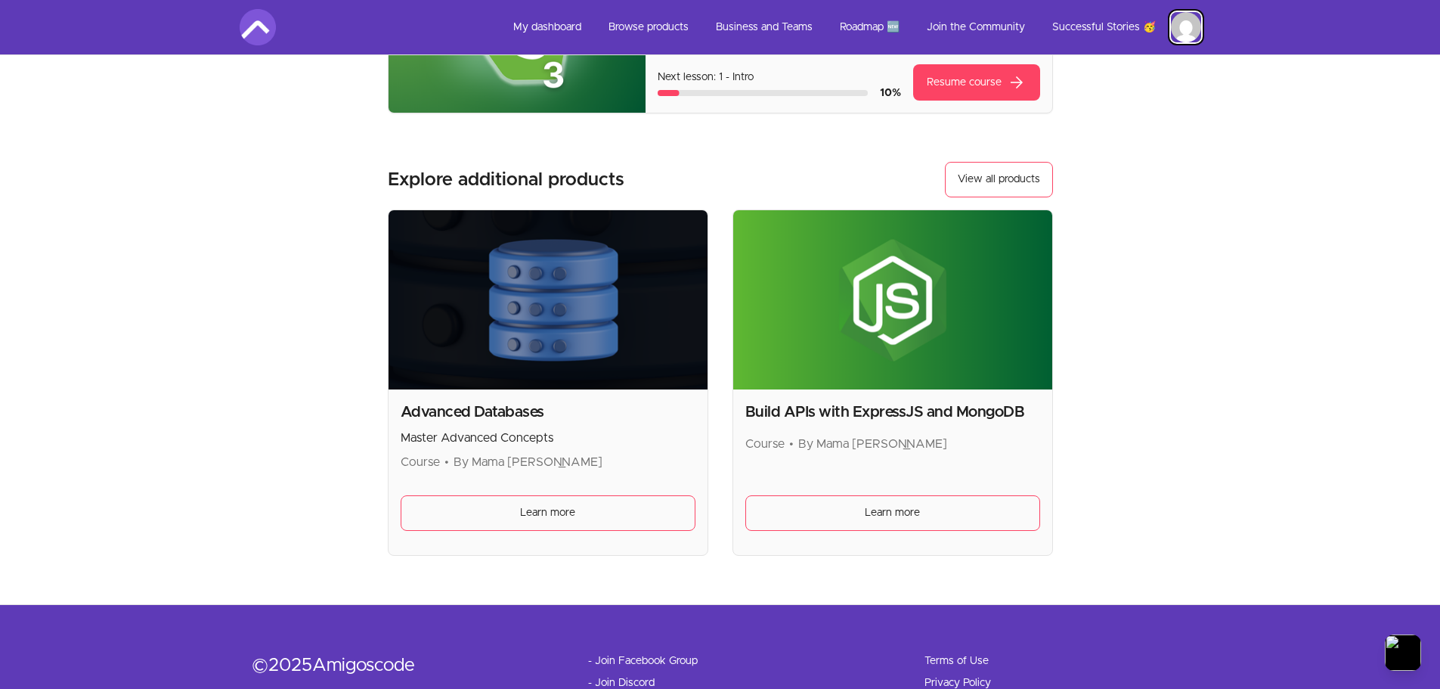
scroll to position [441, 0]
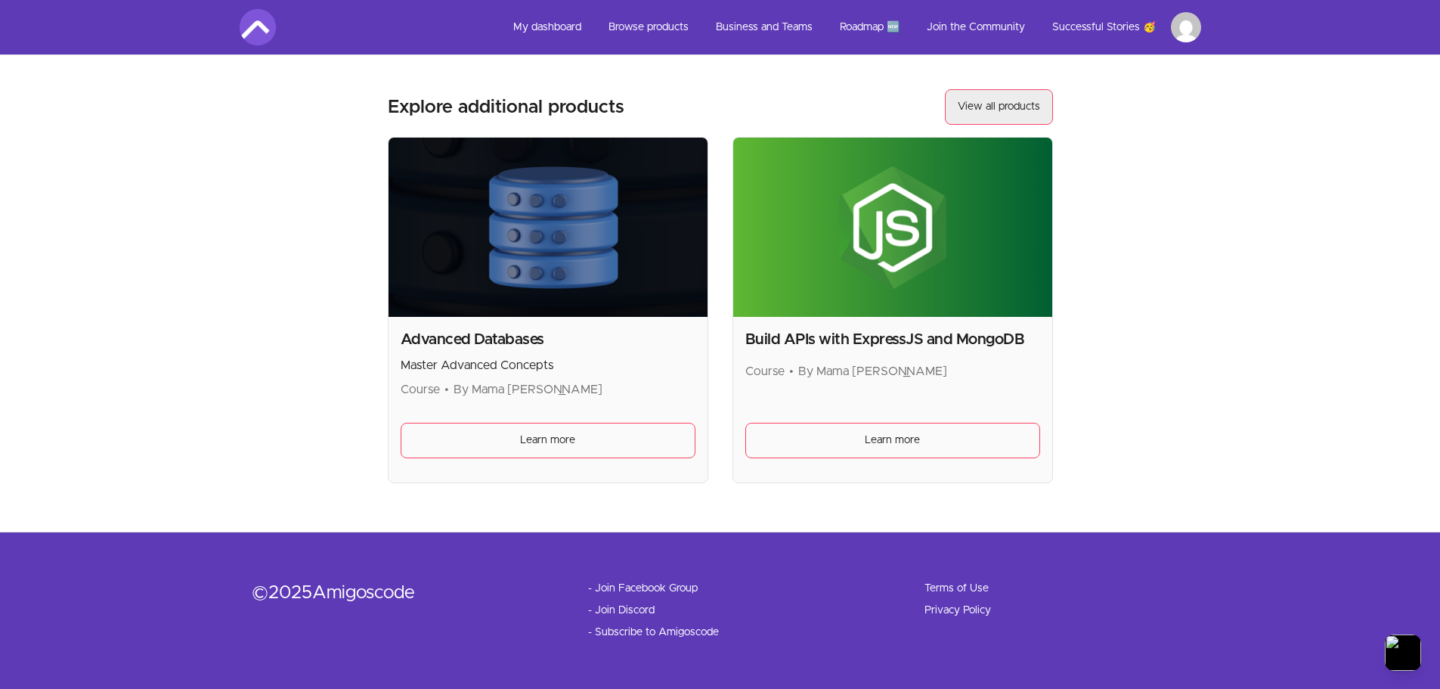
click at [1016, 107] on link "View all products" at bounding box center [999, 107] width 108 height 36
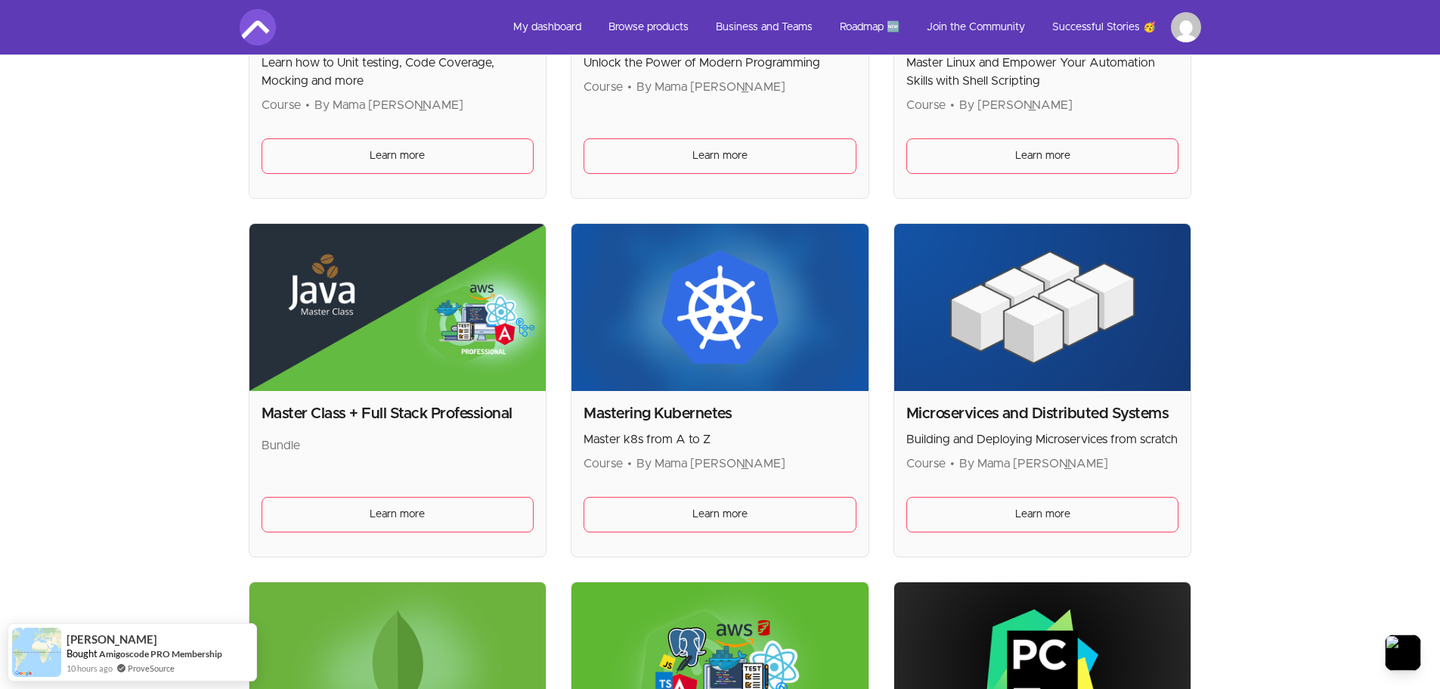
scroll to position [2419, 0]
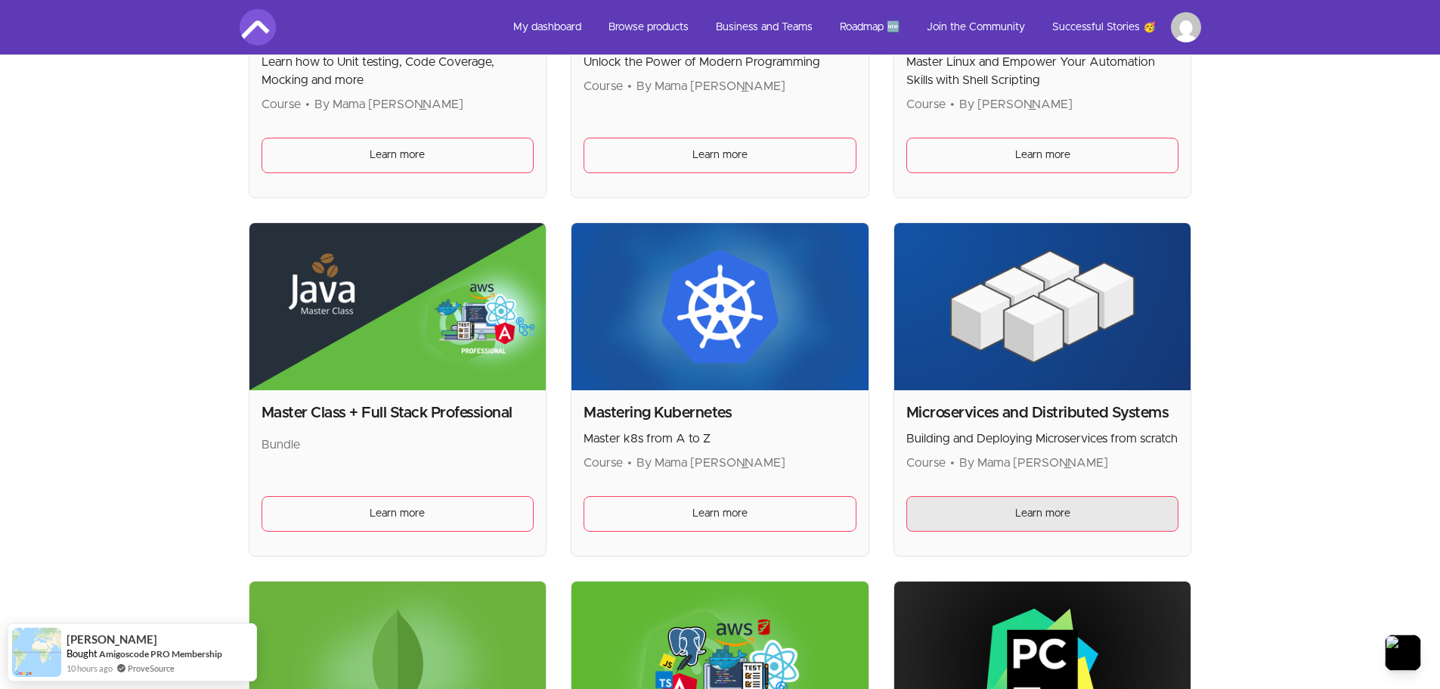
click at [1038, 507] on span "Learn more" at bounding box center [1042, 514] width 55 height 16
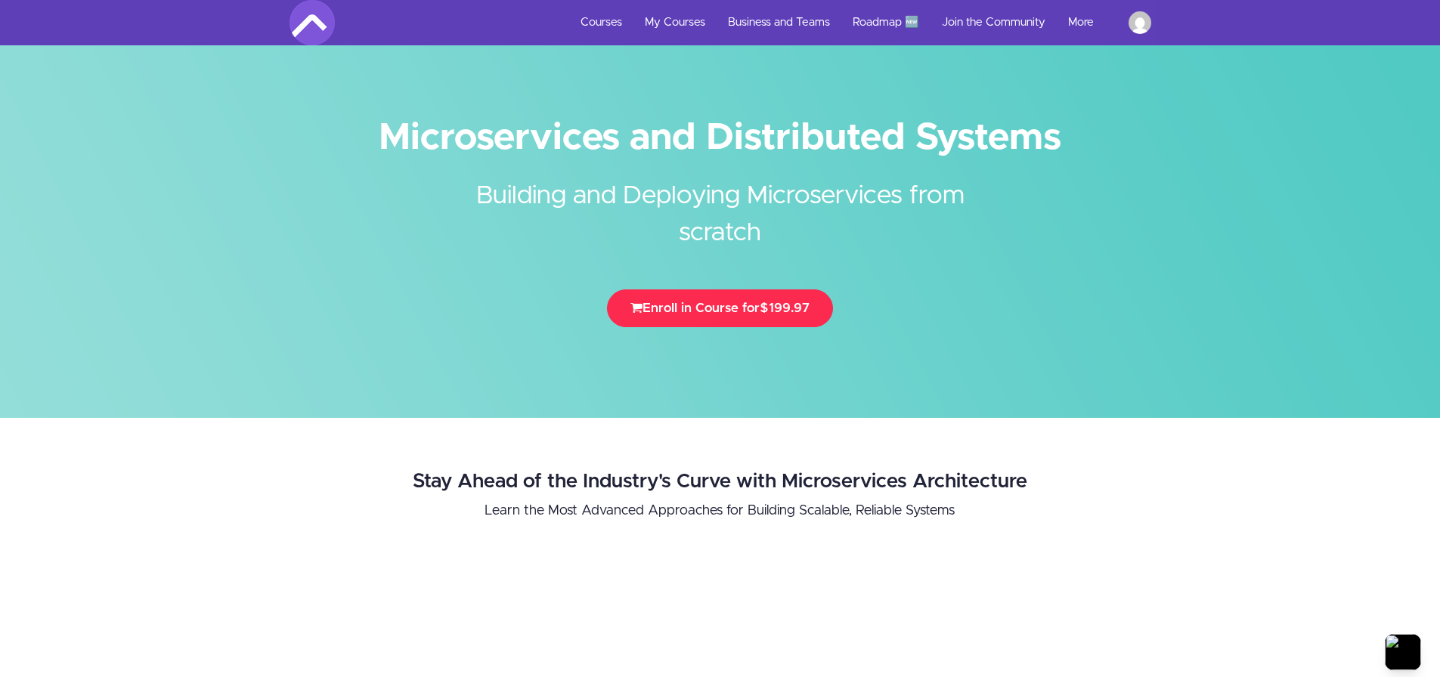
click at [781, 300] on button "Enroll in Course for $199.97" at bounding box center [720, 309] width 226 height 38
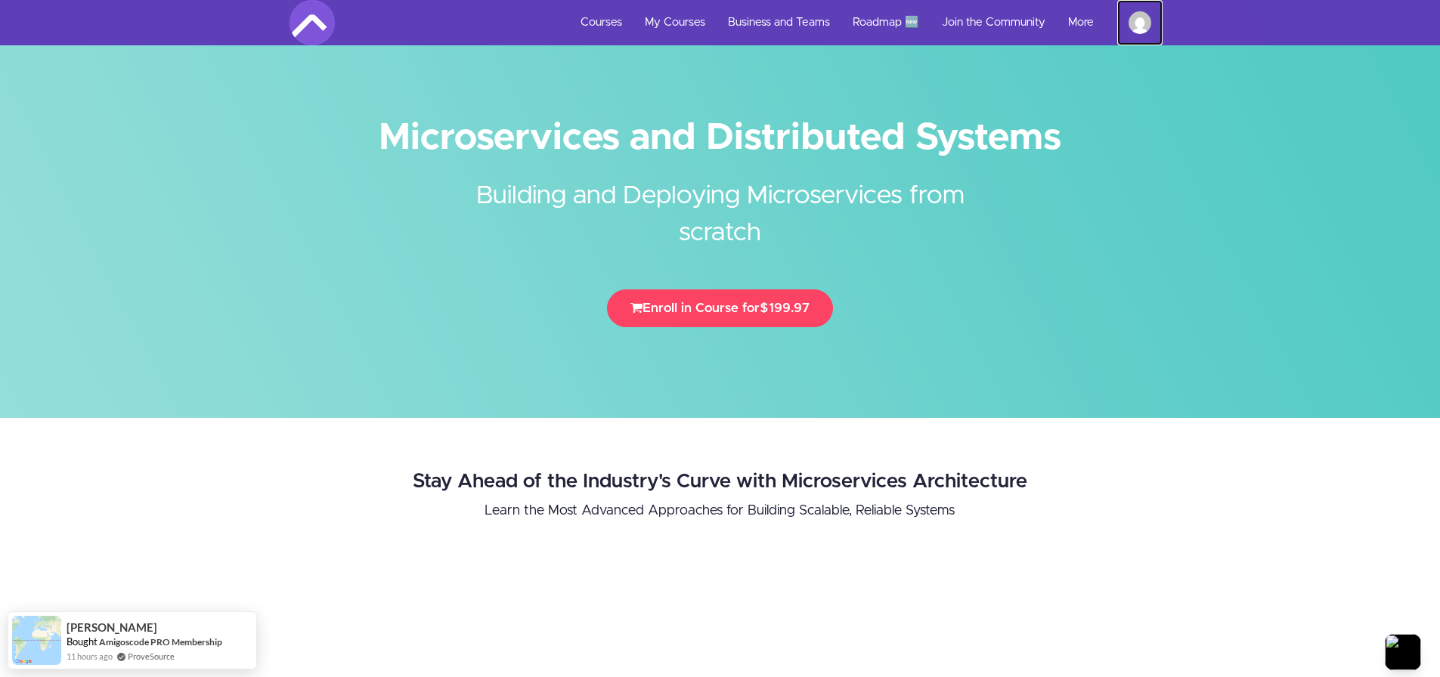
click at [1146, 23] on img at bounding box center [1140, 22] width 23 height 23
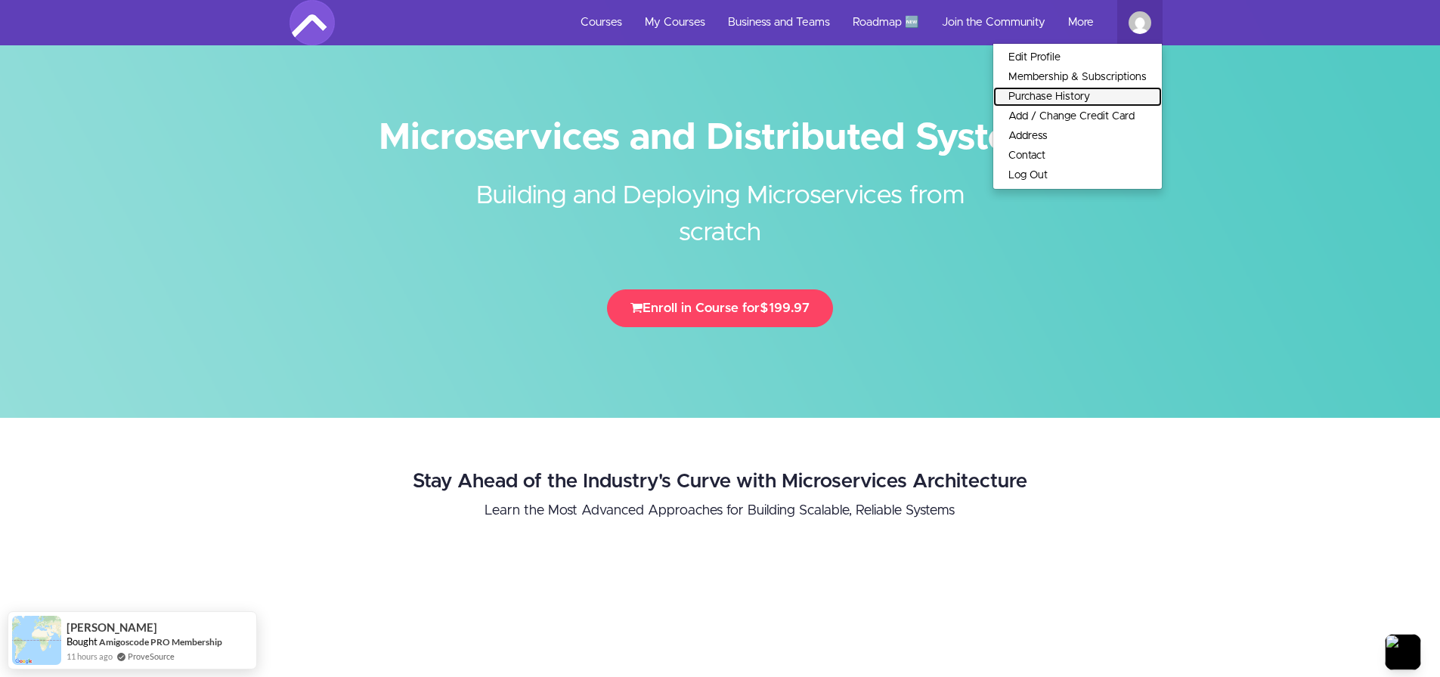
click at [1086, 96] on link "Purchase History" at bounding box center [1077, 97] width 169 height 20
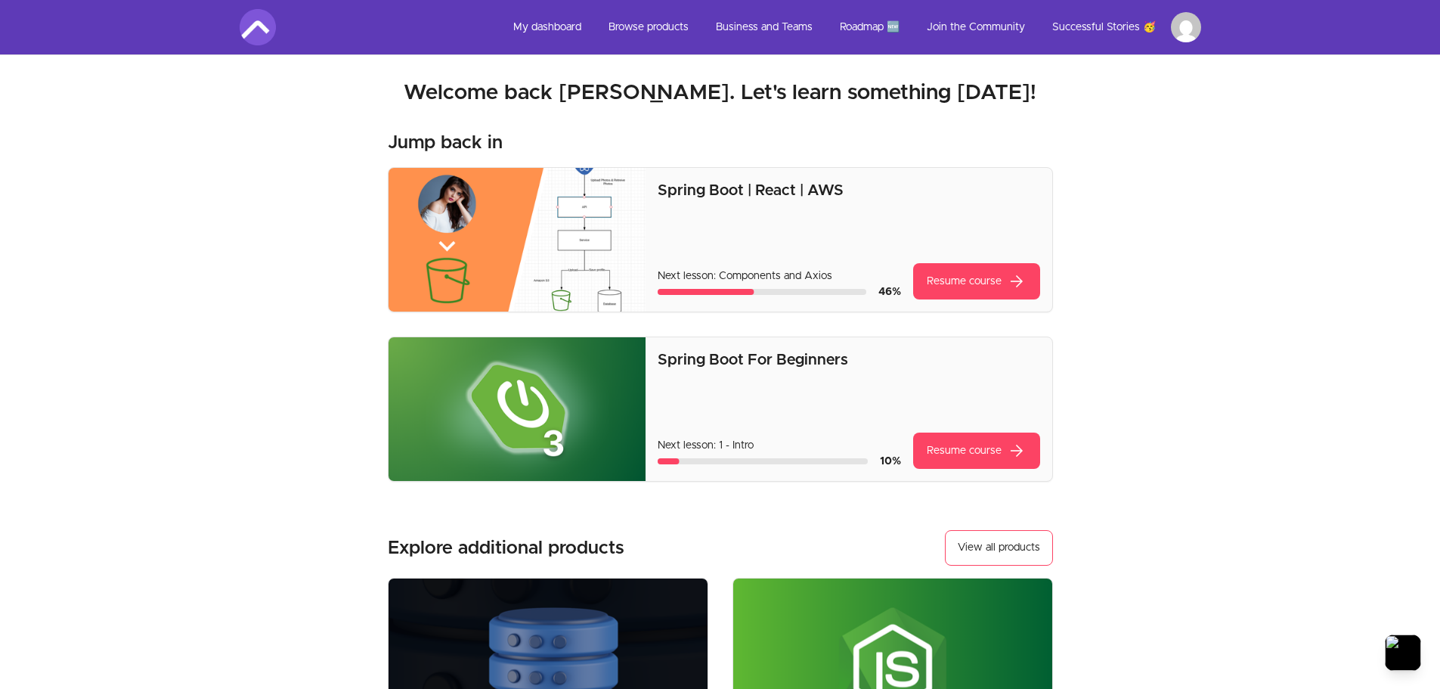
drag, startPoint x: 1212, startPoint y: 23, endPoint x: 1195, endPoint y: 26, distance: 16.8
click at [1212, 23] on nav "My dashboard Browse products Business and Teams Roadmap 🆕 Join the Community Su…" at bounding box center [720, 27] width 1392 height 54
click at [1190, 26] on html "Skip to main content Main menu Includes navigation links and user settings My d…" at bounding box center [720, 564] width 1440 height 1129
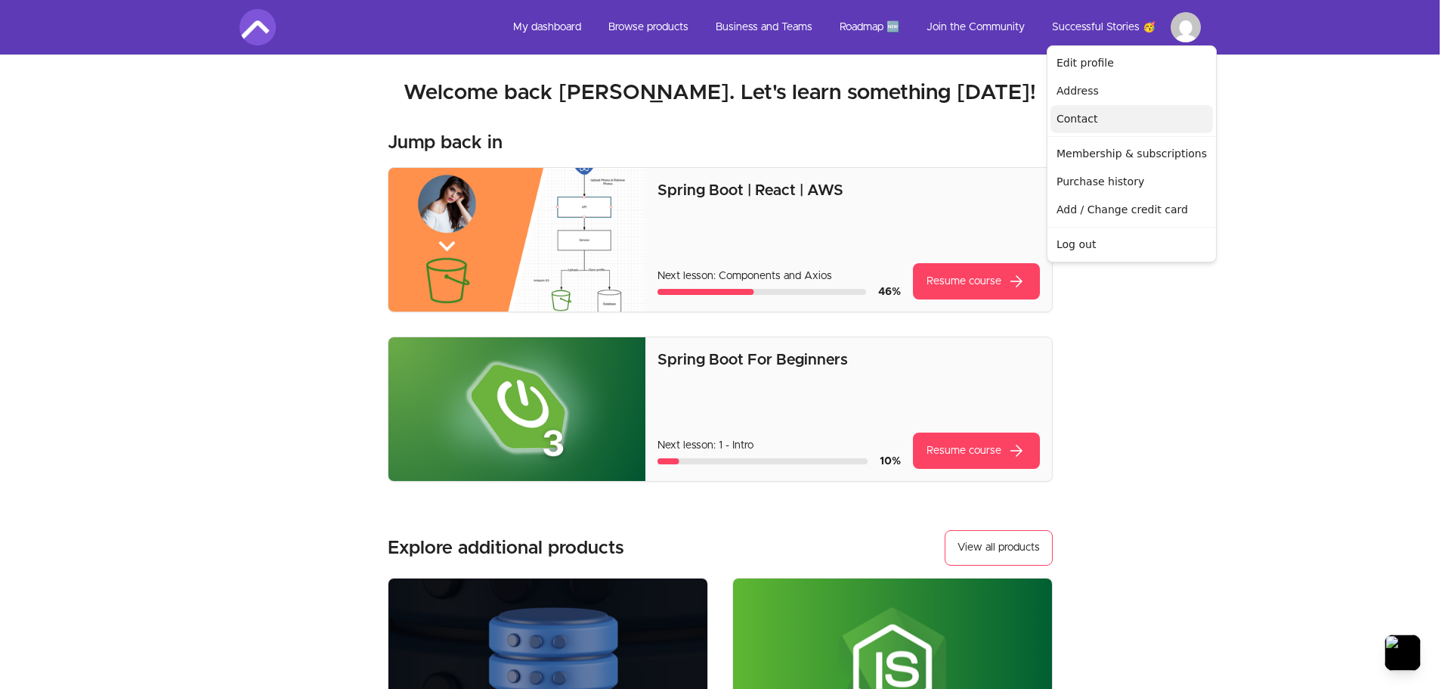
click at [1123, 122] on link "Contact" at bounding box center [1132, 119] width 163 height 28
